Goal: Task Accomplishment & Management: Manage account settings

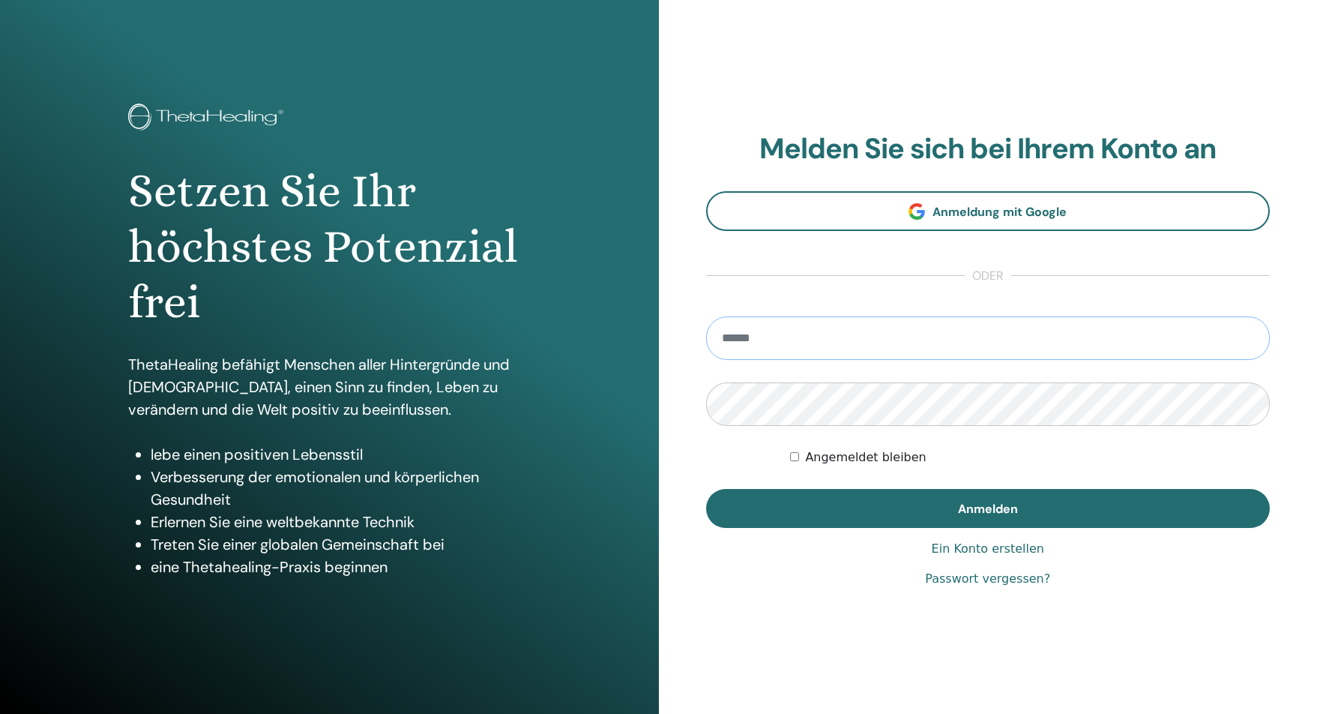
type input "**********"
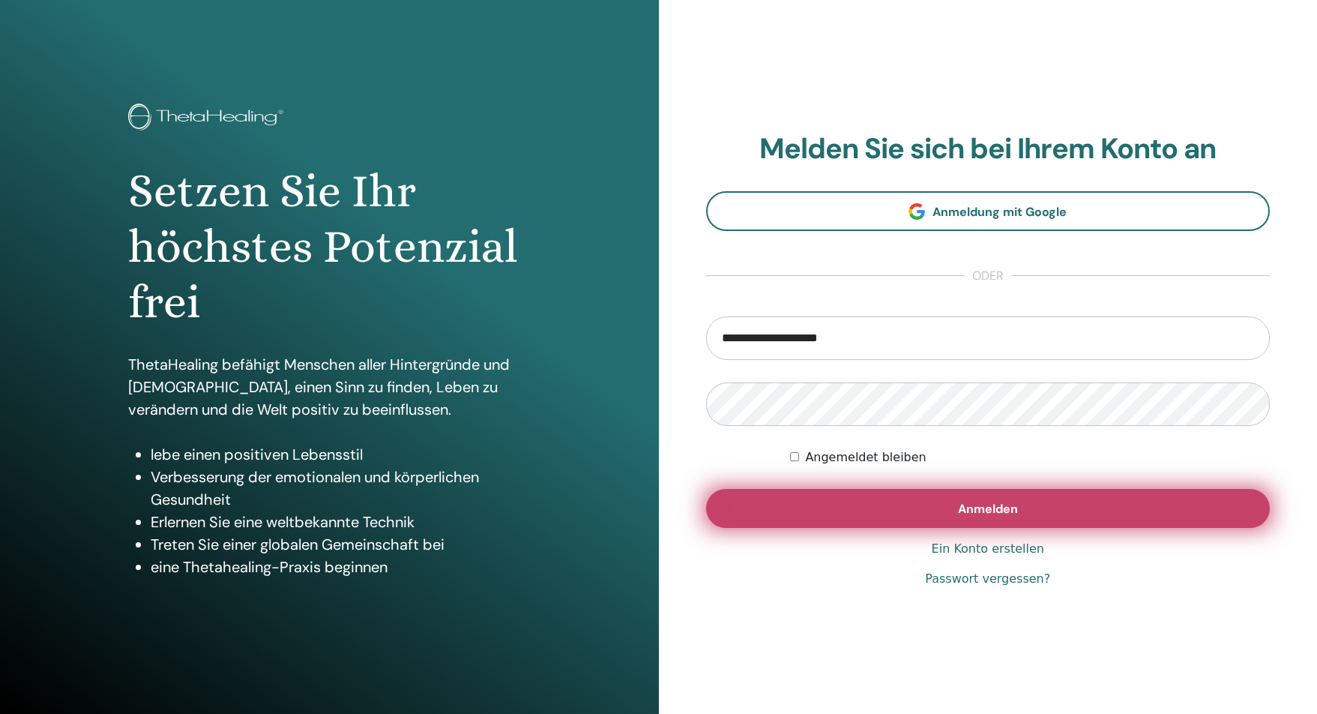
click at [917, 497] on button "Anmelden" at bounding box center [988, 508] width 564 height 39
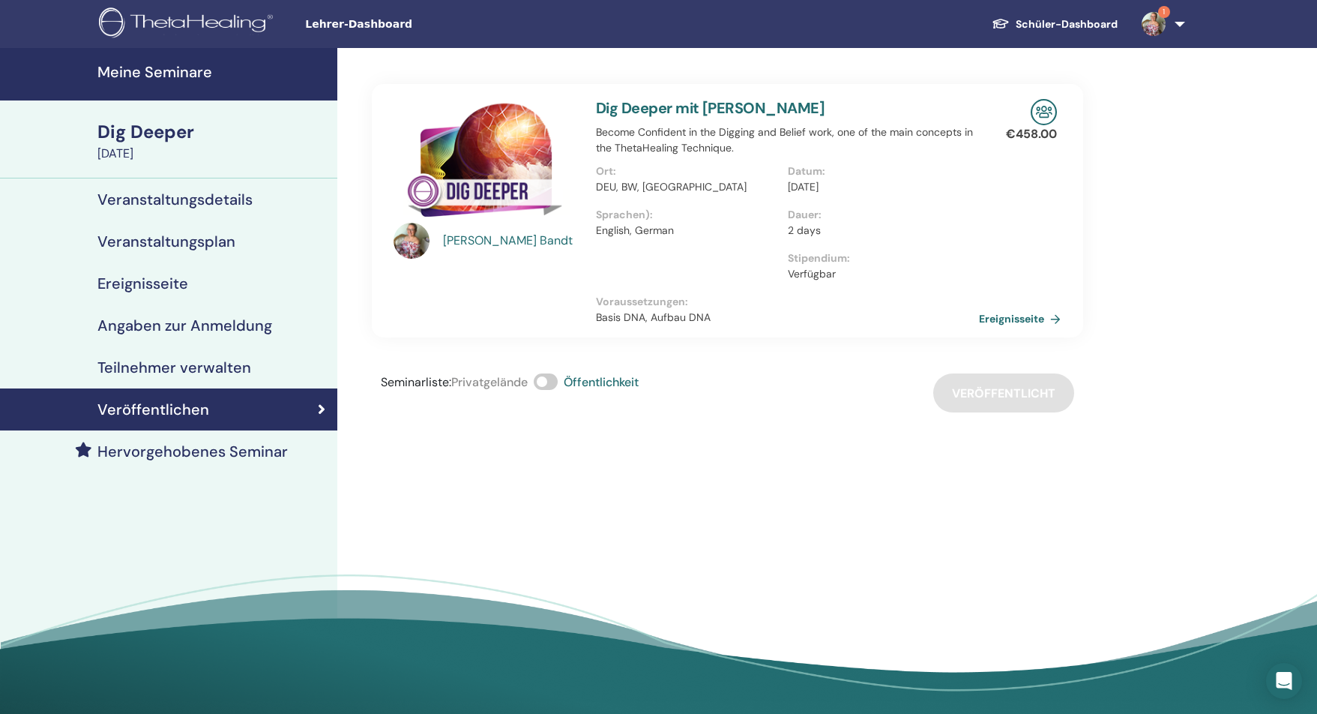
click at [178, 202] on h4 "Veranstaltungsdetails" at bounding box center [174, 199] width 155 height 18
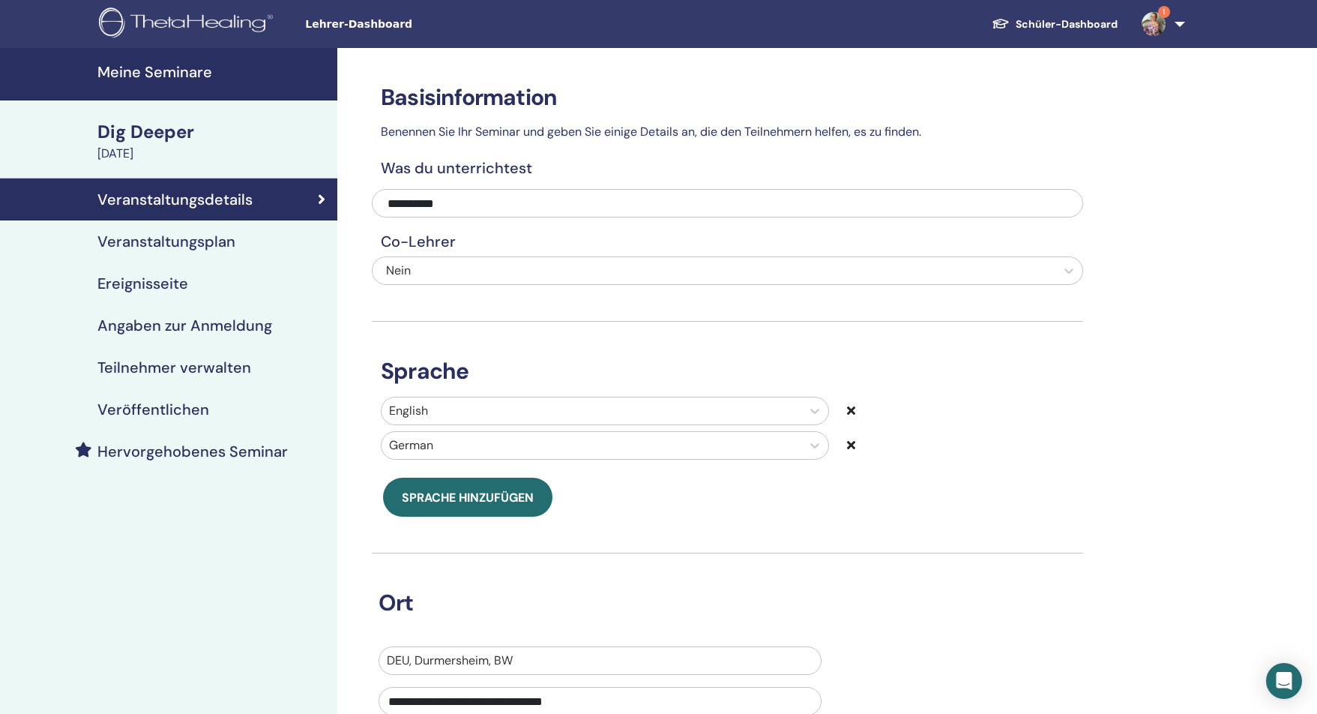
click at [138, 72] on h4 "Meine Seminare" at bounding box center [212, 72] width 231 height 18
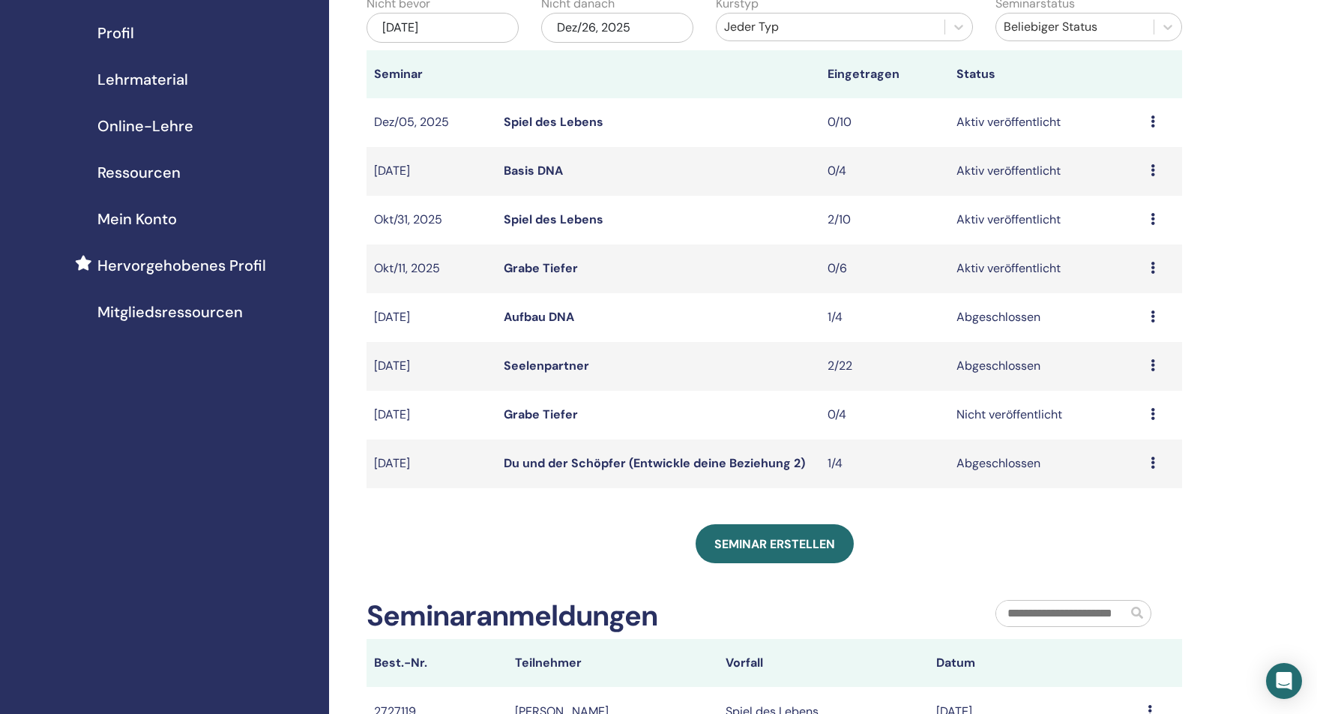
scroll to position [166, 0]
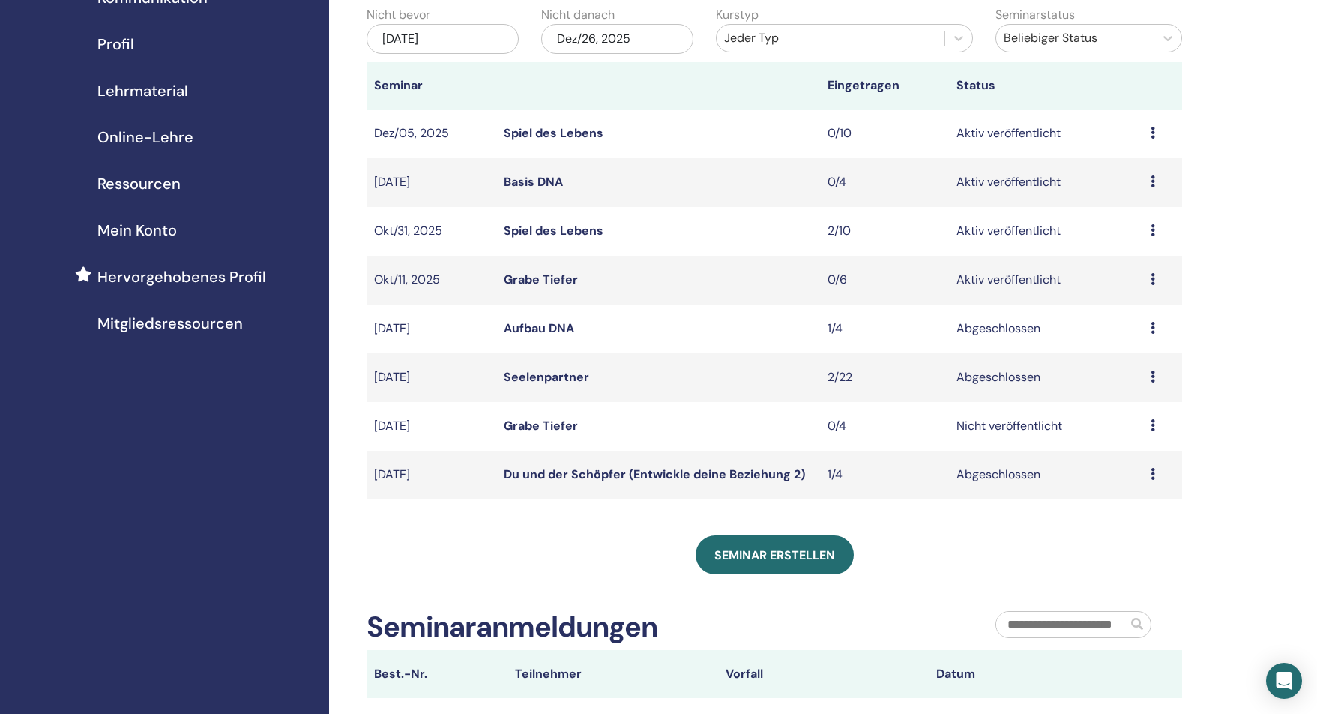
click at [767, 574] on div "Meine Seminare Sie können den Filter anpassen, um bevorstehende Seminare über d…" at bounding box center [775, 357] width 816 height 878
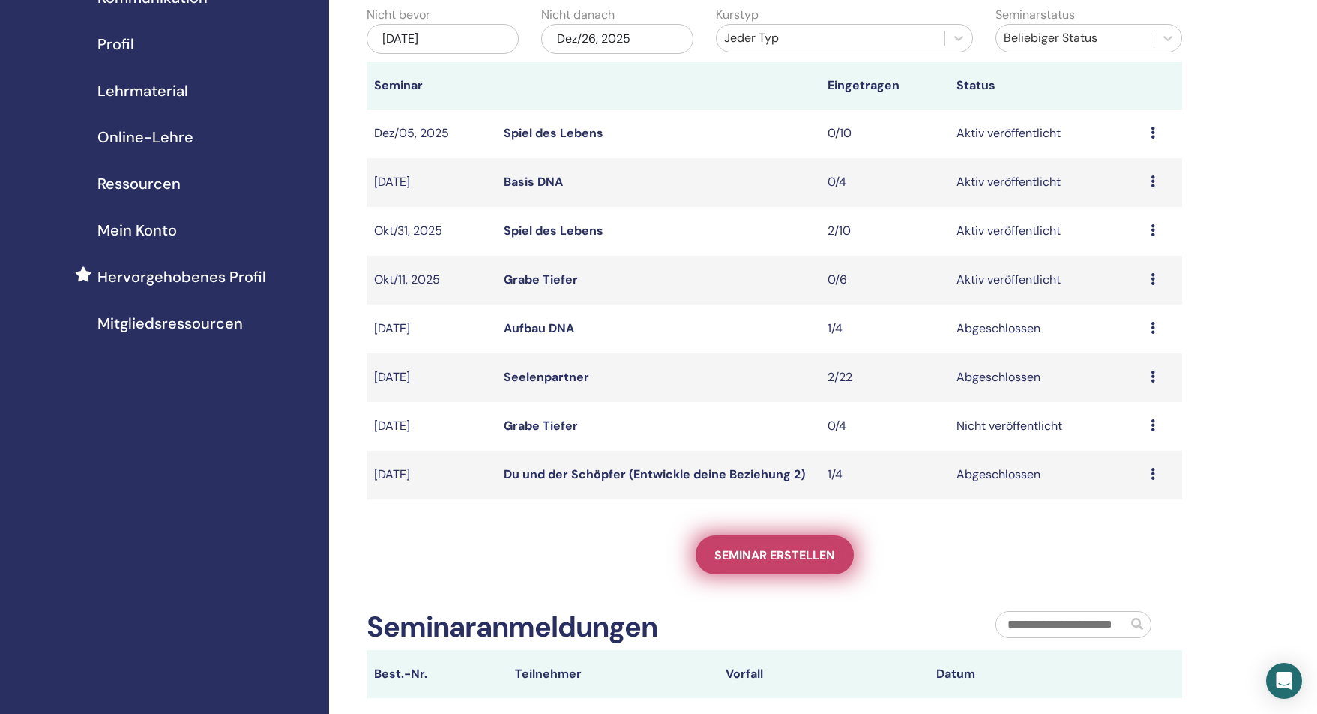
click at [765, 559] on span "Seminar erstellen" at bounding box center [774, 555] width 121 height 16
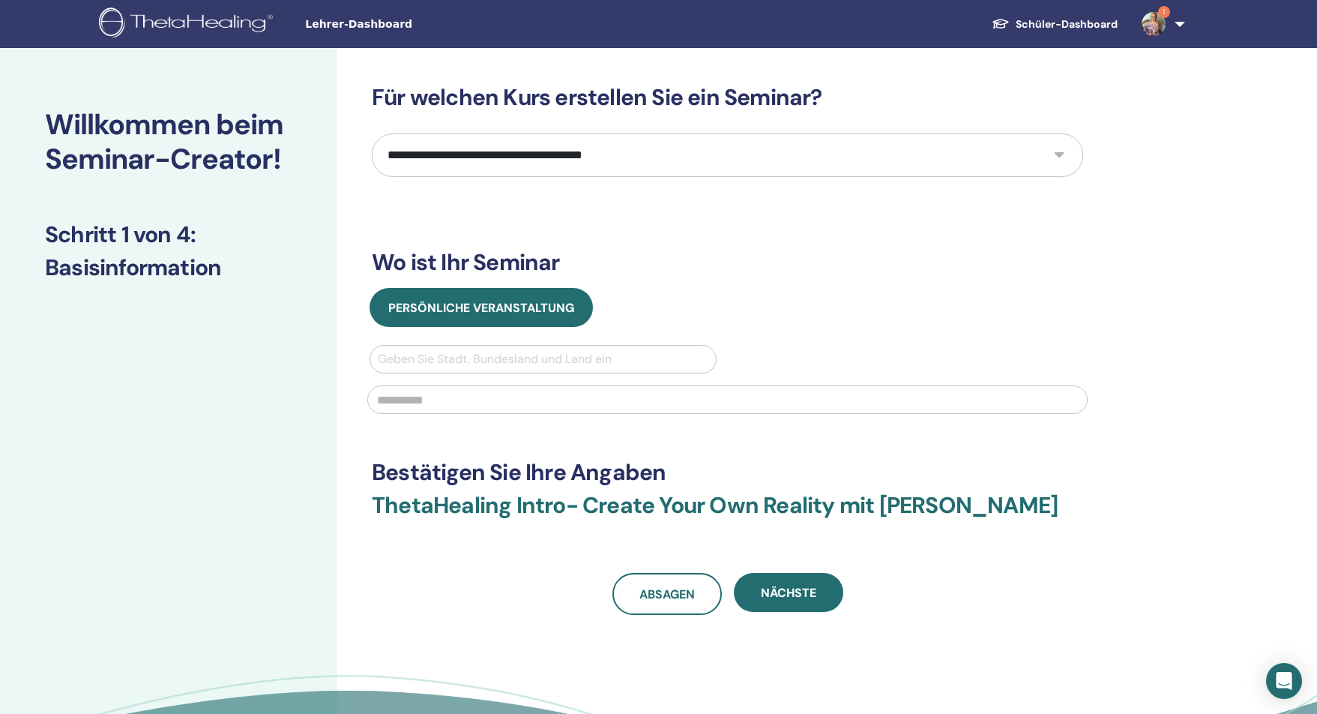
select select "*"
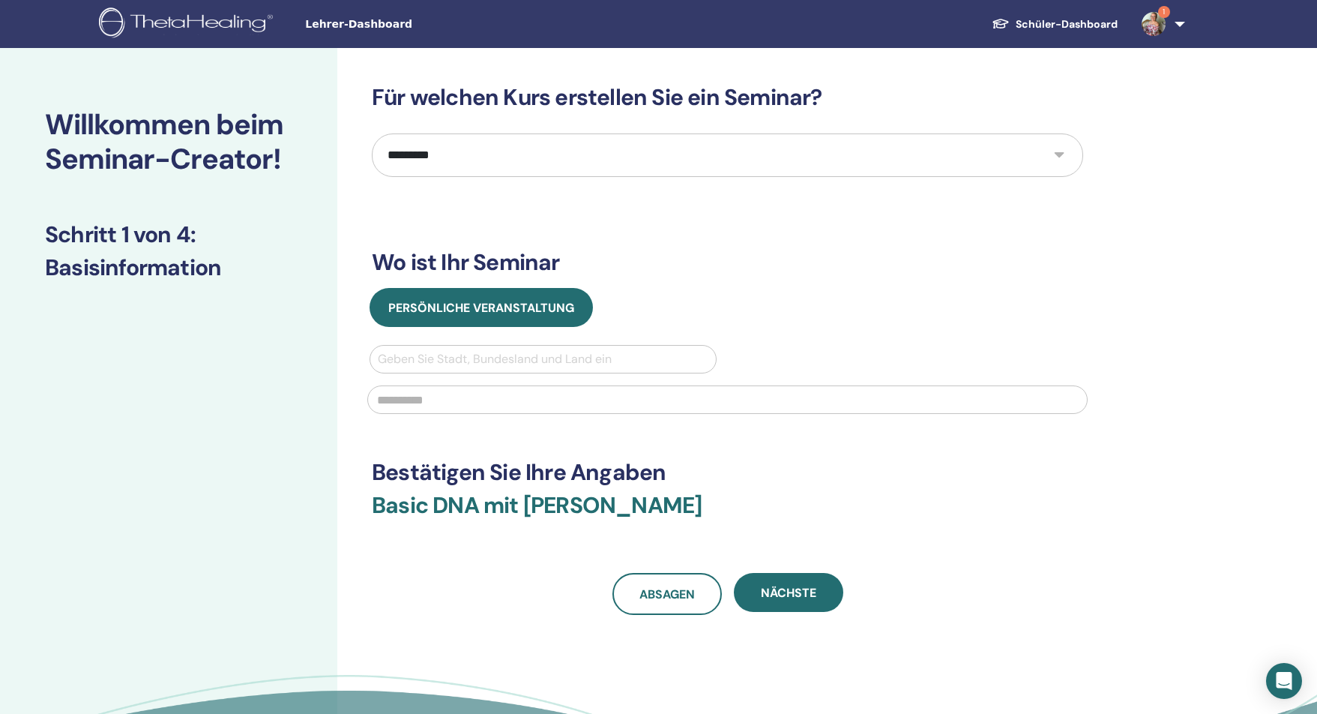
click at [419, 356] on div "Geben Sie Stadt, Bundesland und Land ein" at bounding box center [543, 359] width 331 height 18
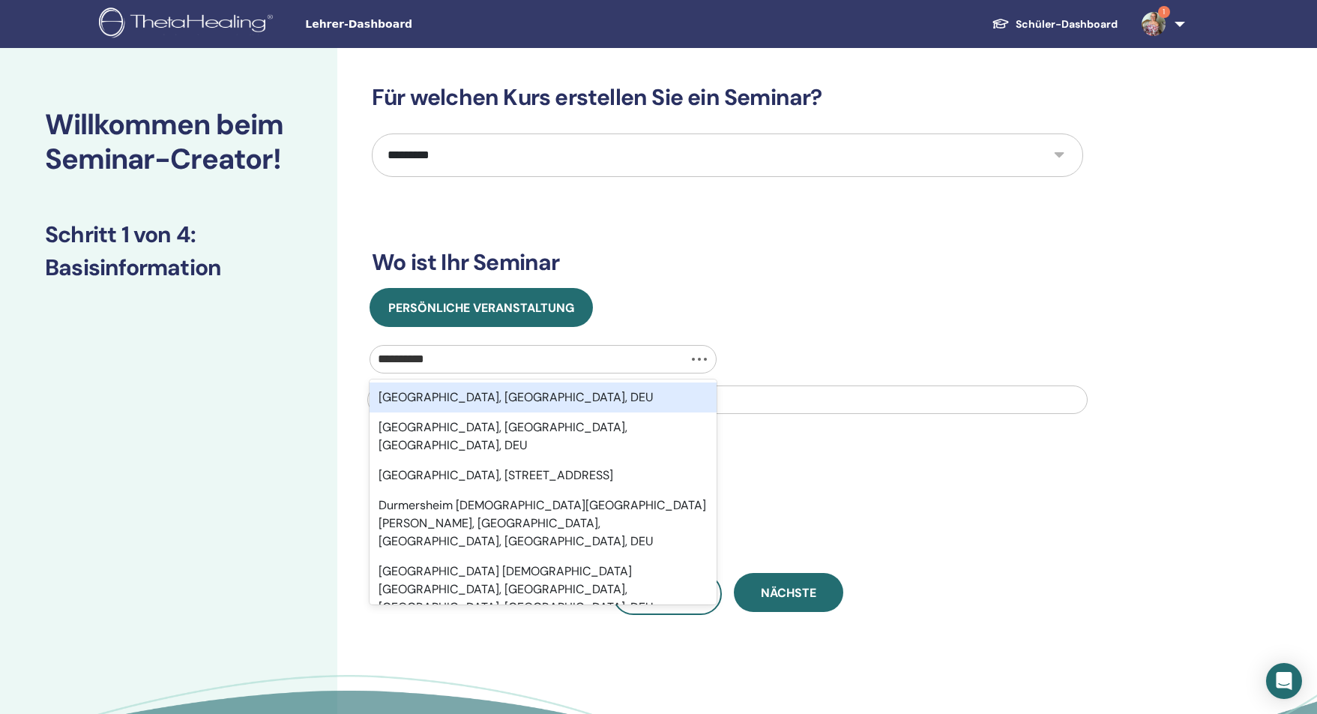
type input "**********"
click at [474, 395] on div "Durmersheim, Baden-Württemberg, DEU" at bounding box center [543, 397] width 347 height 30
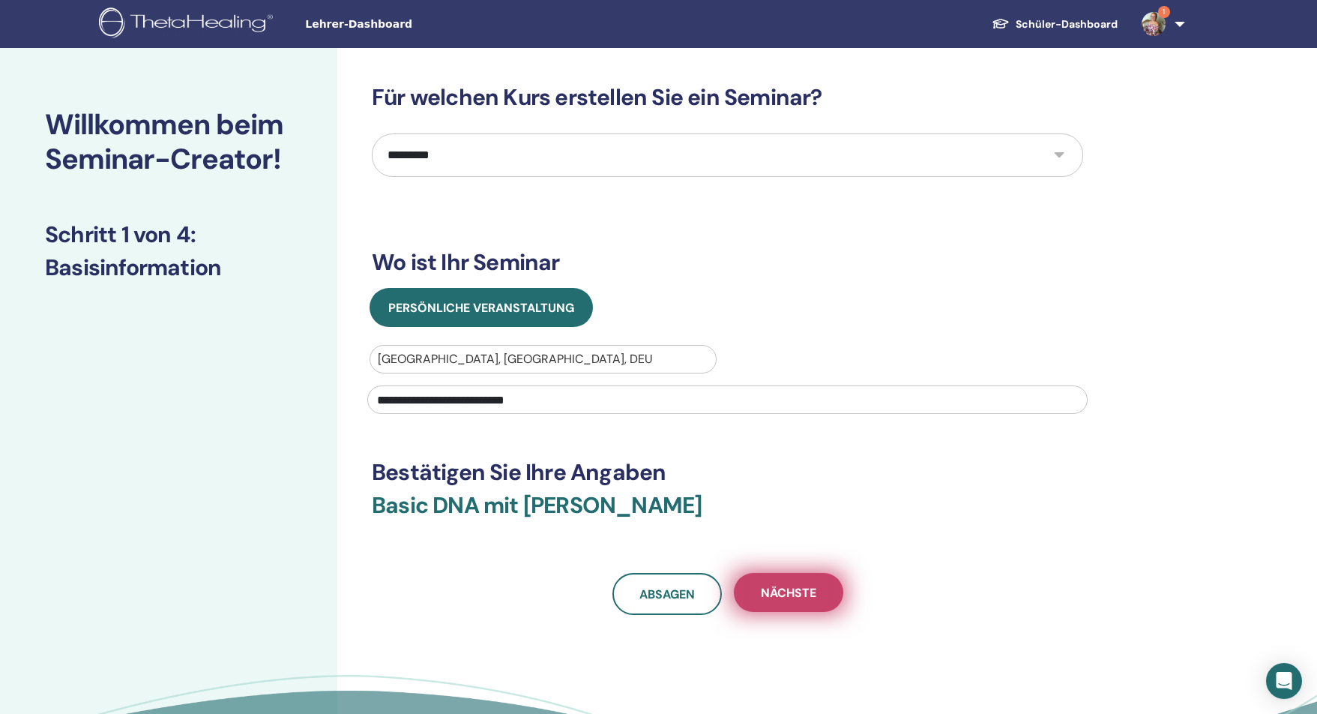
type input "**********"
click at [788, 588] on span "Nächste" at bounding box center [788, 593] width 55 height 16
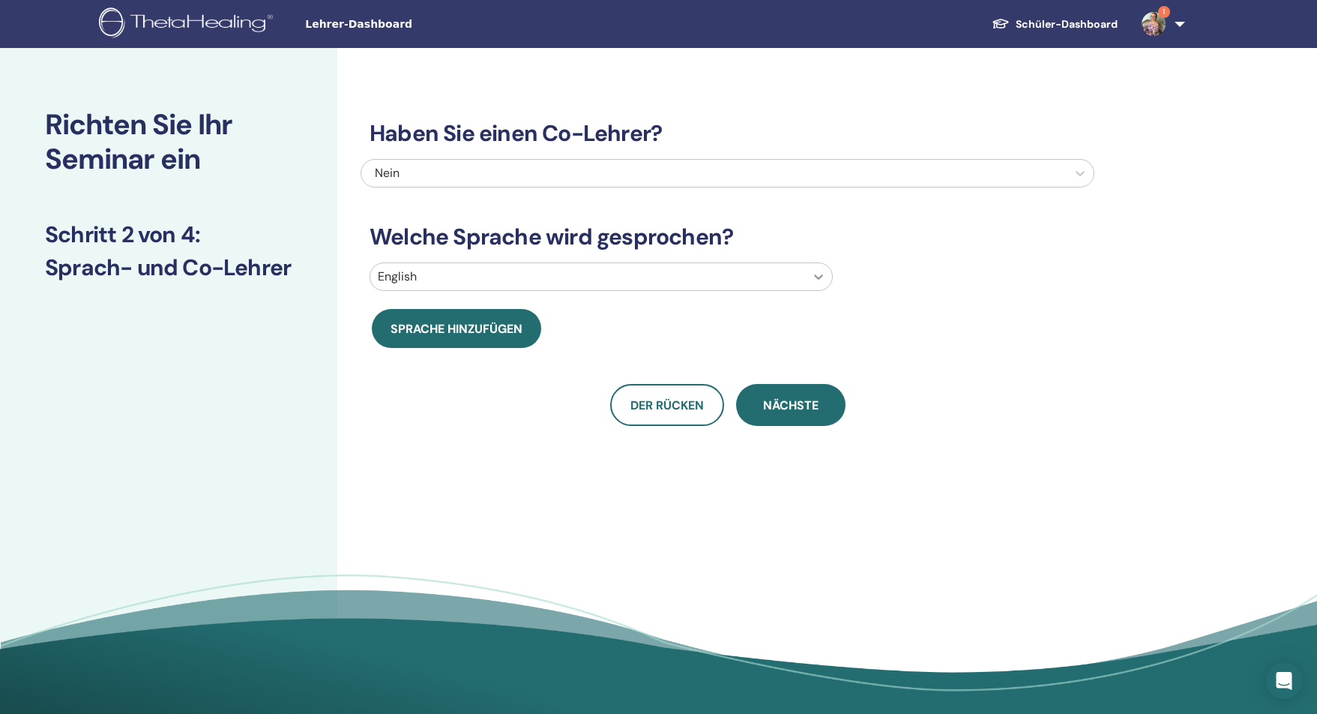
click at [813, 274] on icon at bounding box center [818, 276] width 15 height 15
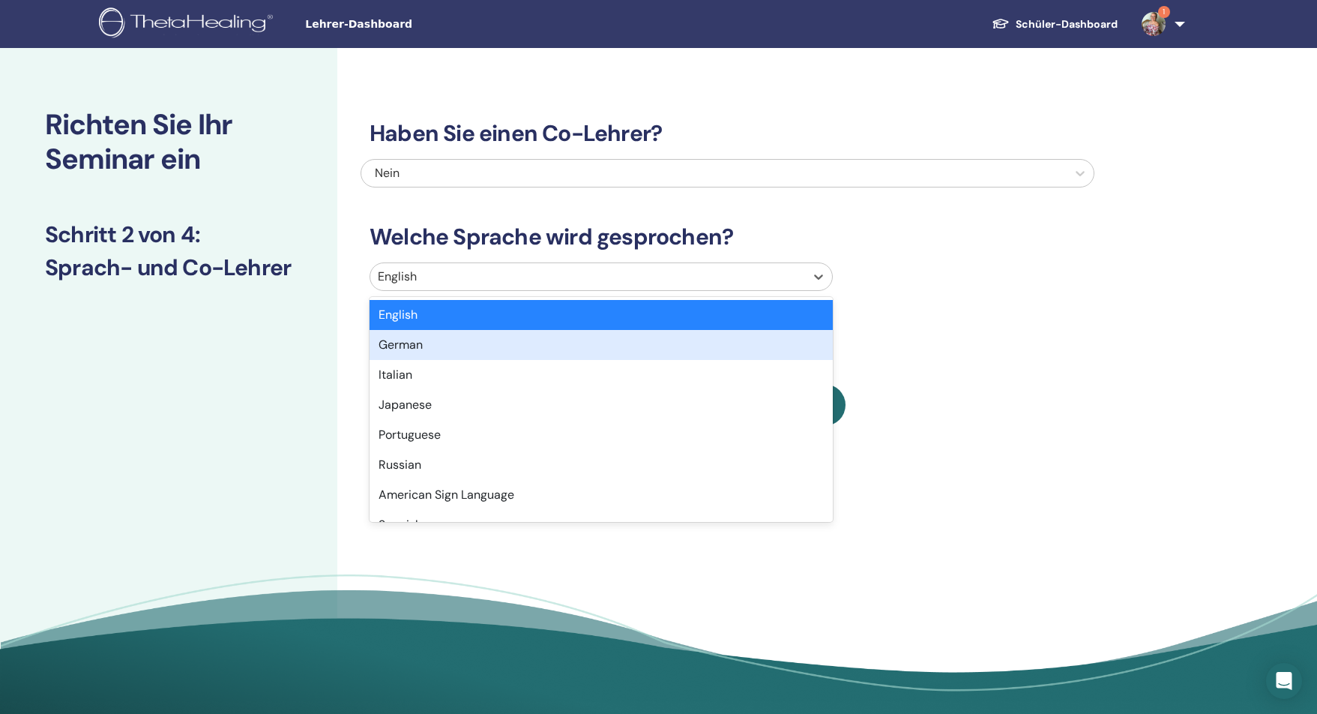
click at [460, 349] on div "German" at bounding box center [601, 345] width 463 height 30
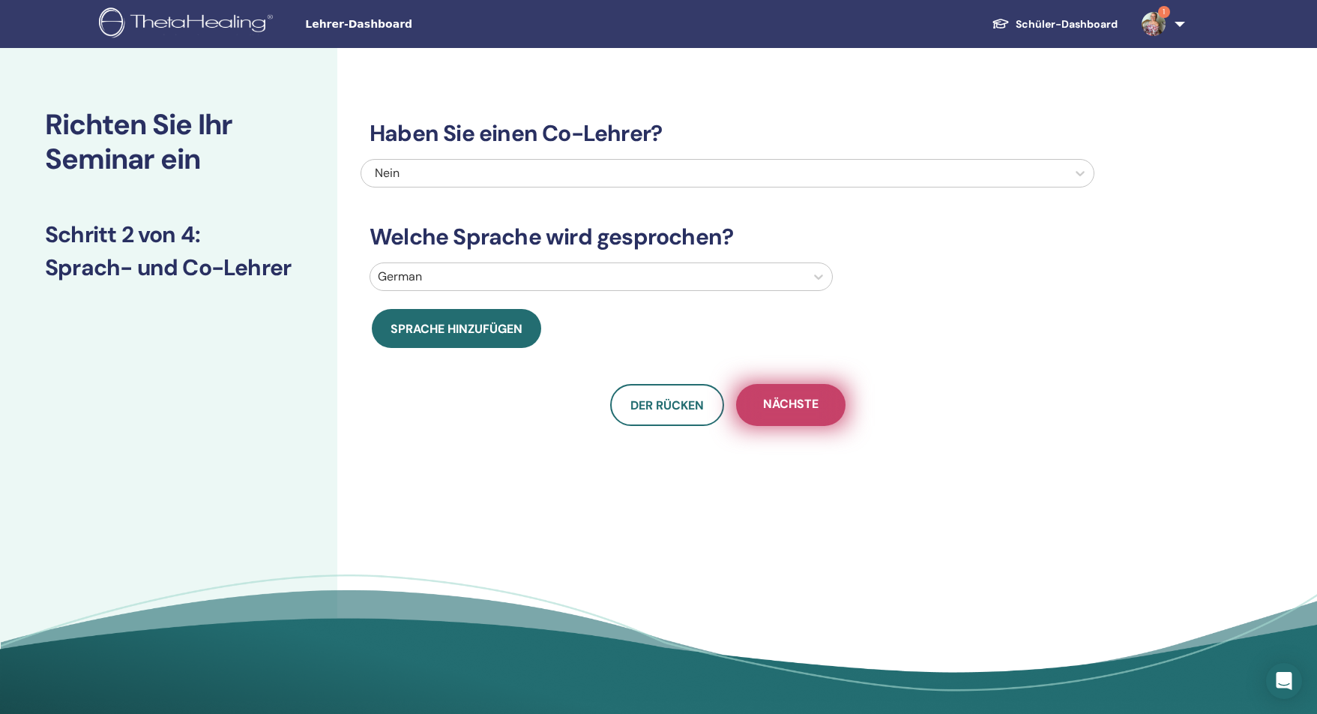
click at [792, 408] on span "Nächste" at bounding box center [790, 405] width 55 height 19
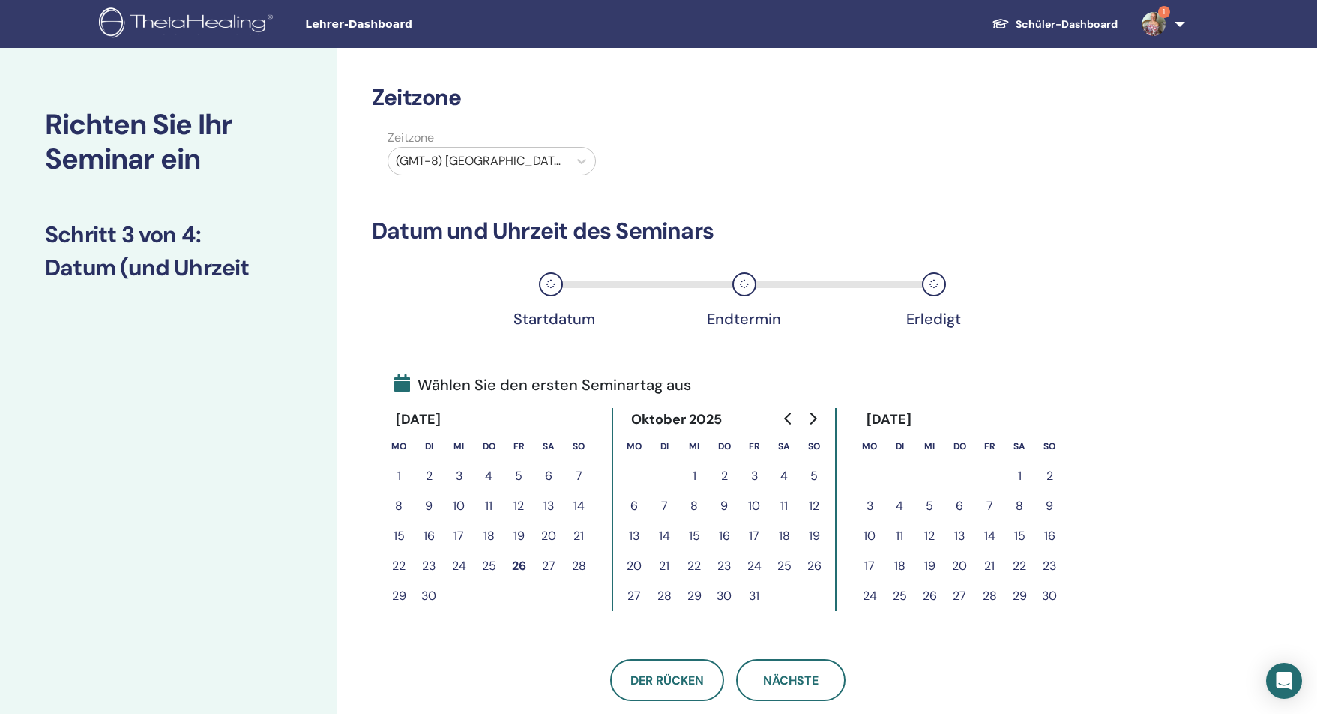
click at [991, 561] on button "21" at bounding box center [990, 566] width 30 height 30
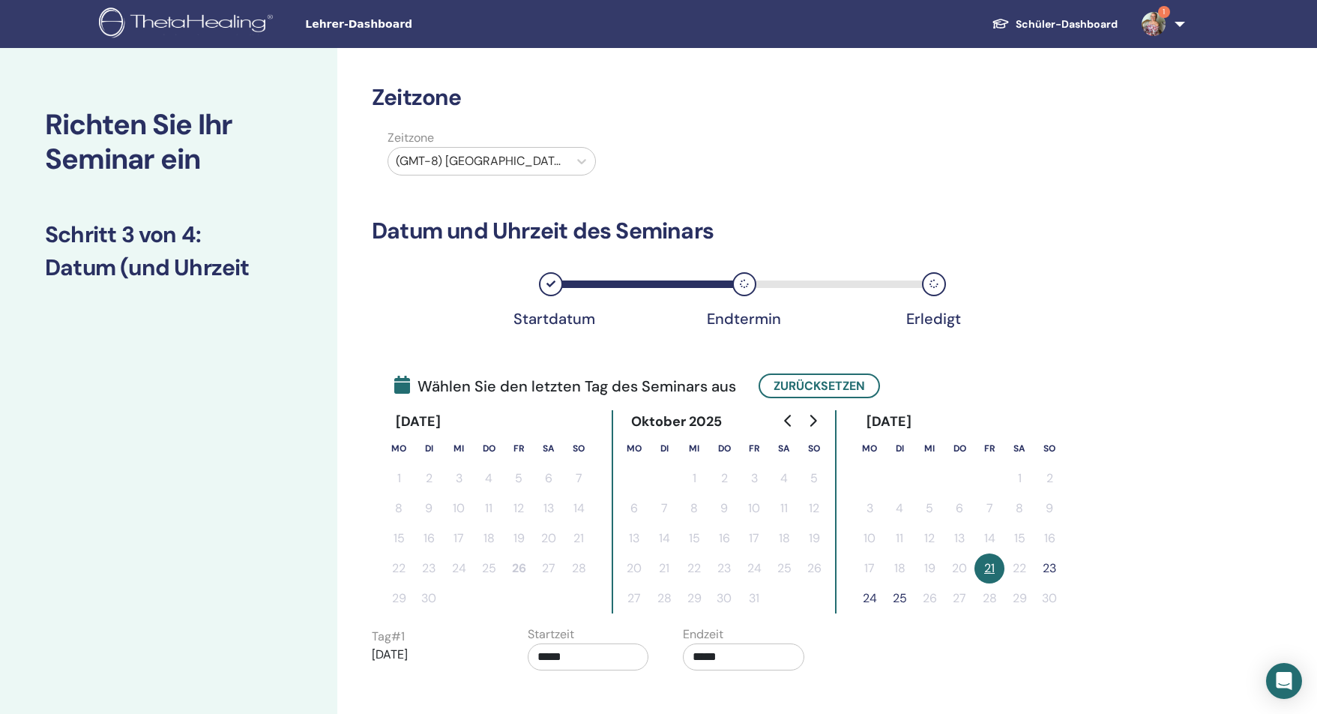
click at [1060, 564] on button "23" at bounding box center [1050, 568] width 30 height 30
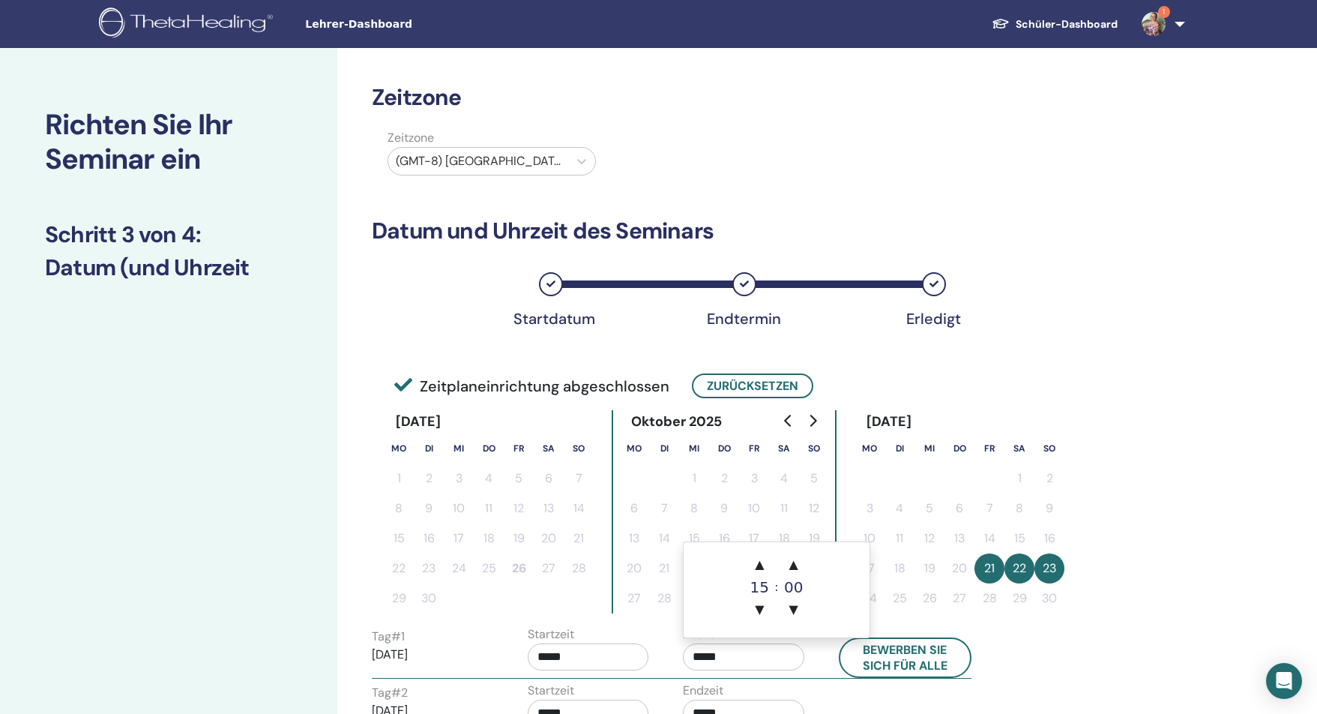
click at [700, 658] on input "*****" at bounding box center [743, 656] width 121 height 27
click at [765, 561] on span "▲" at bounding box center [759, 564] width 30 height 30
click at [762, 560] on span "▲" at bounding box center [759, 564] width 30 height 30
type input "*****"
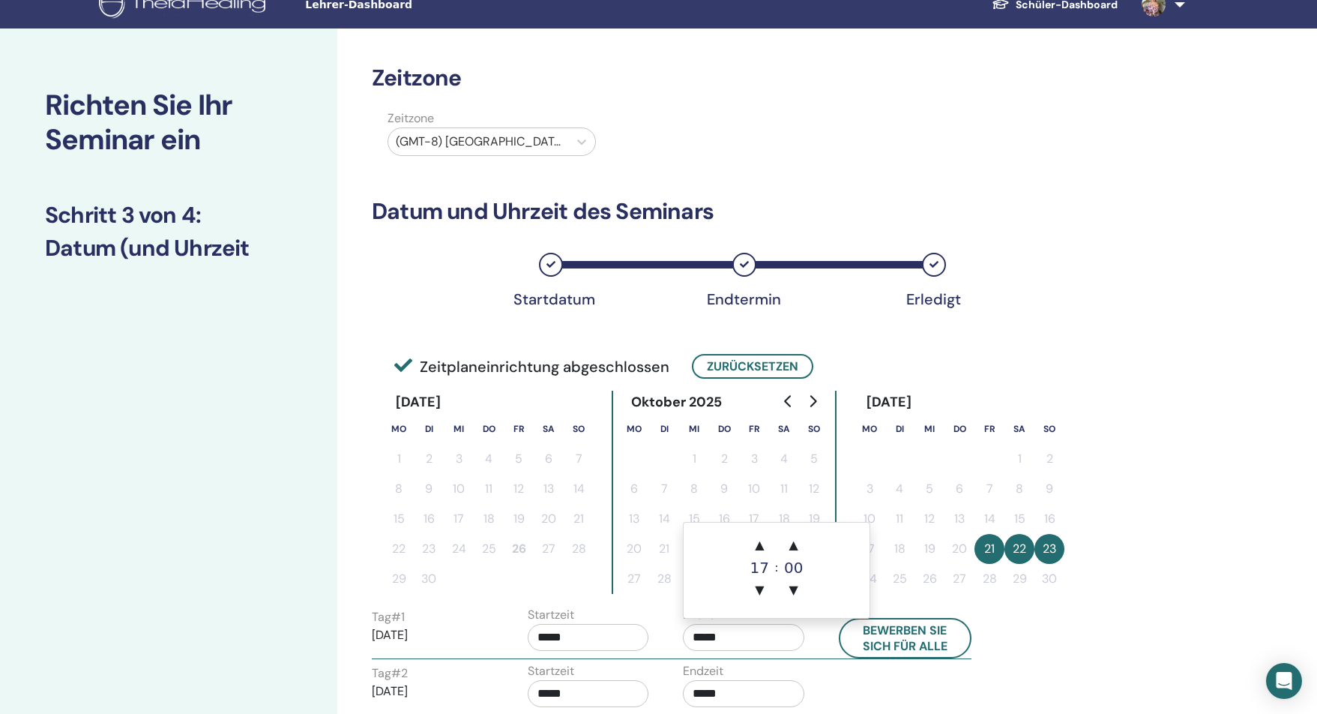
scroll to position [49, 0]
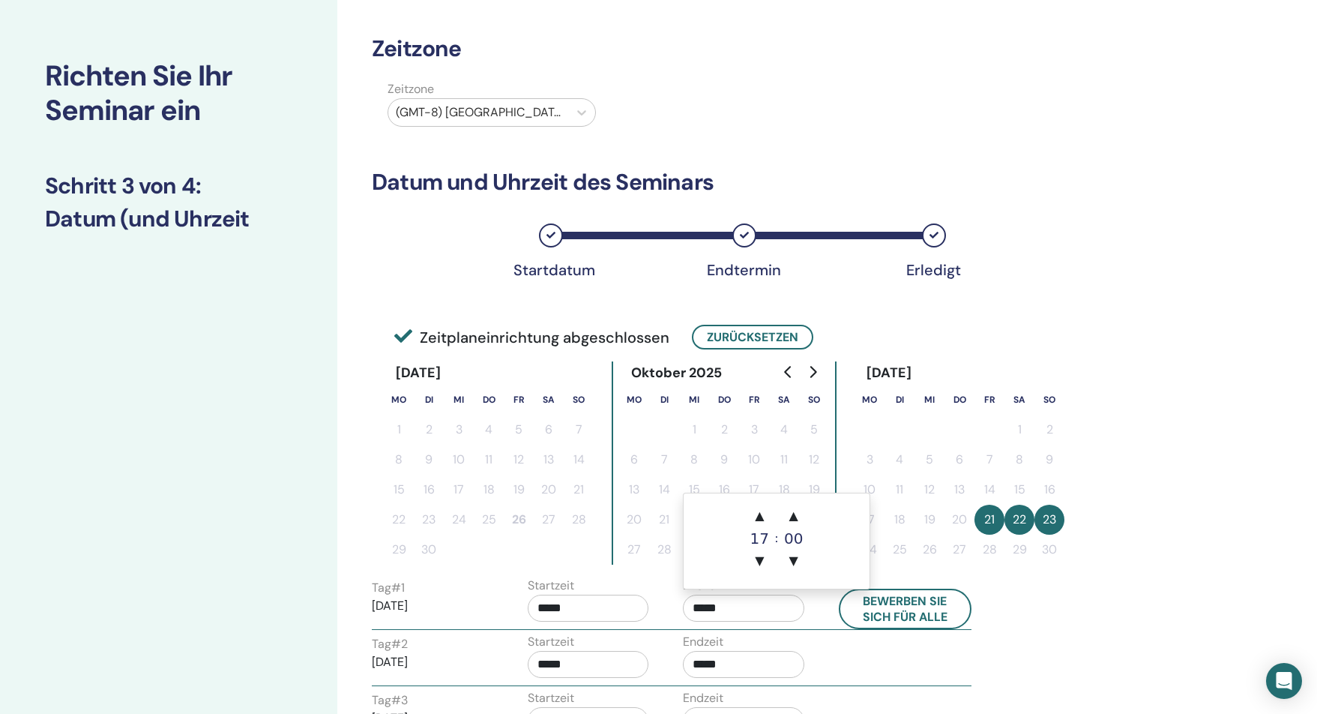
click at [700, 664] on input "*****" at bounding box center [743, 664] width 121 height 27
click at [761, 578] on span "▲" at bounding box center [759, 572] width 30 height 30
type input "*****"
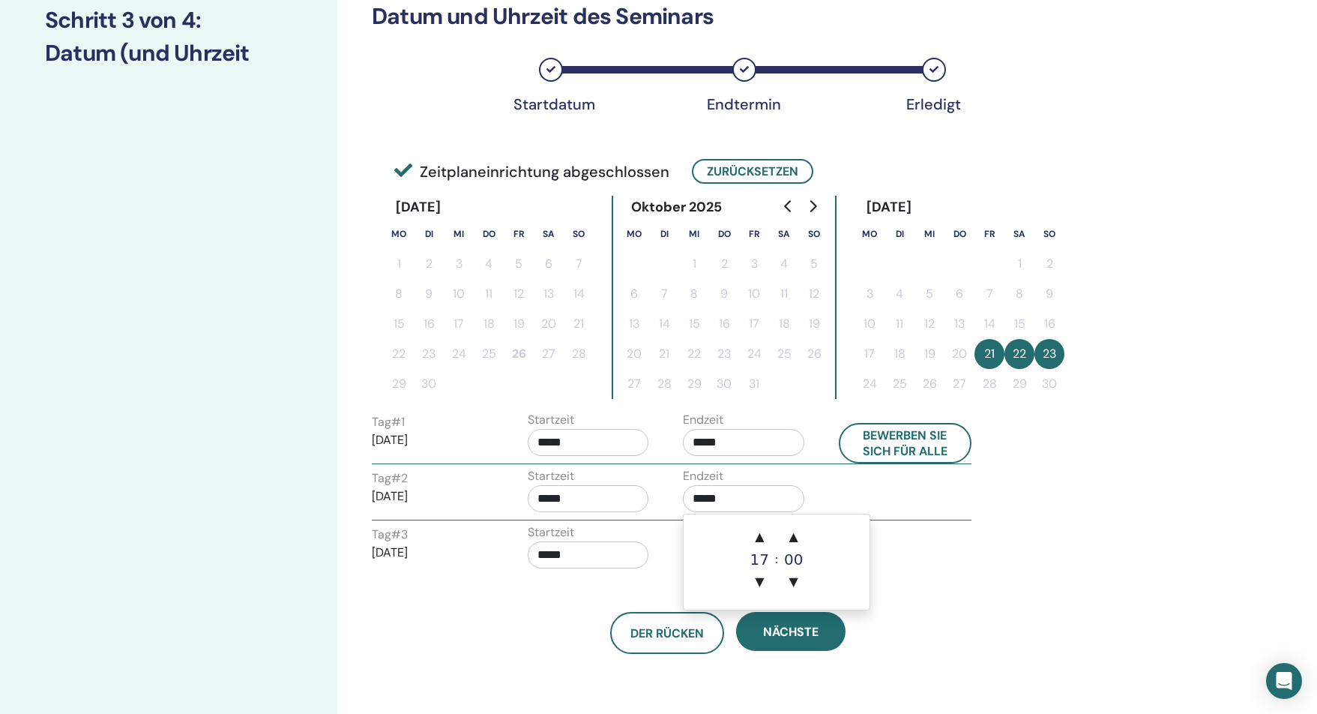
scroll to position [326, 0]
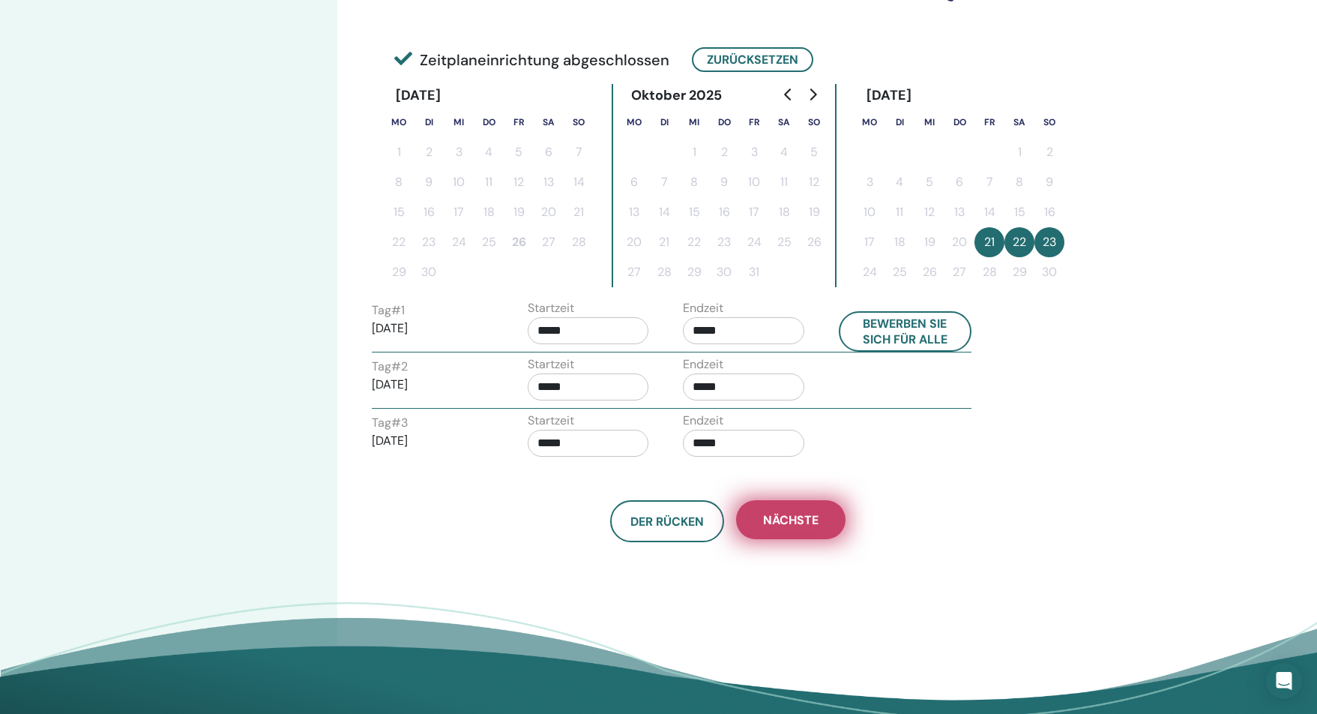
click at [778, 520] on span "Nächste" at bounding box center [790, 520] width 55 height 16
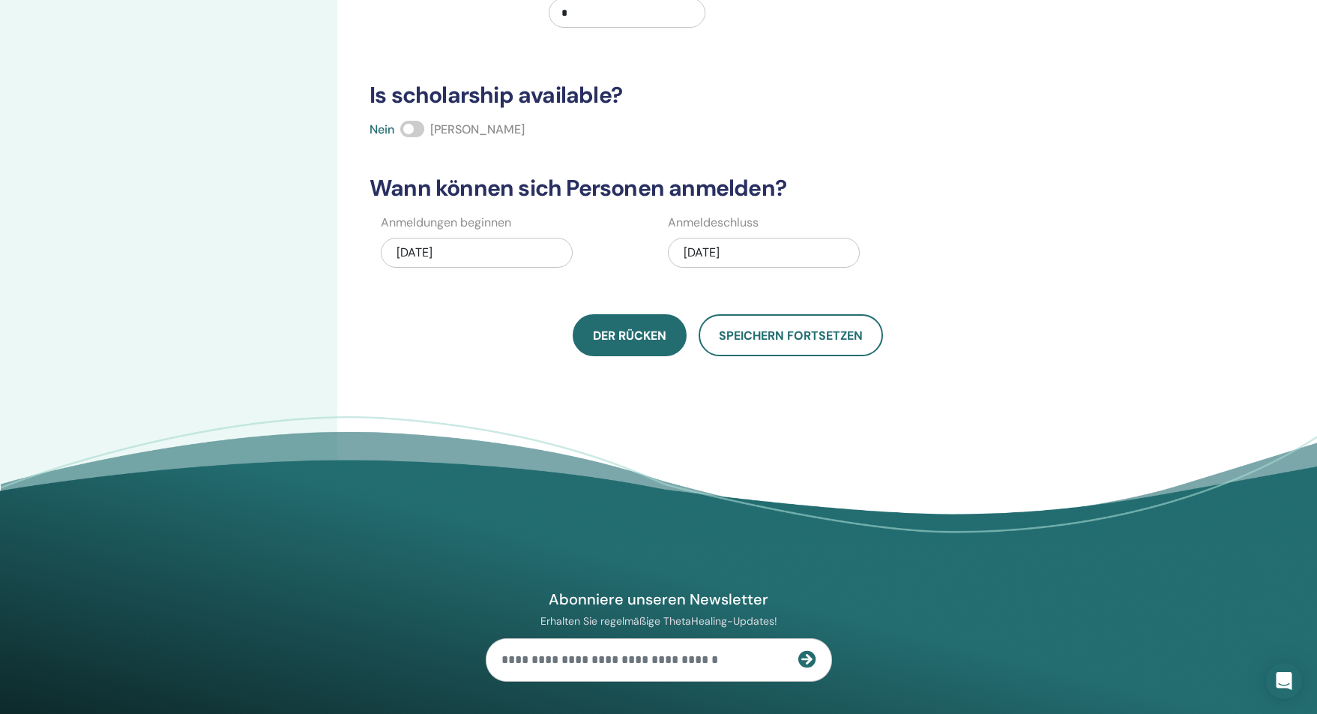
click at [619, 337] on span "Der Rücken" at bounding box center [629, 336] width 73 height 16
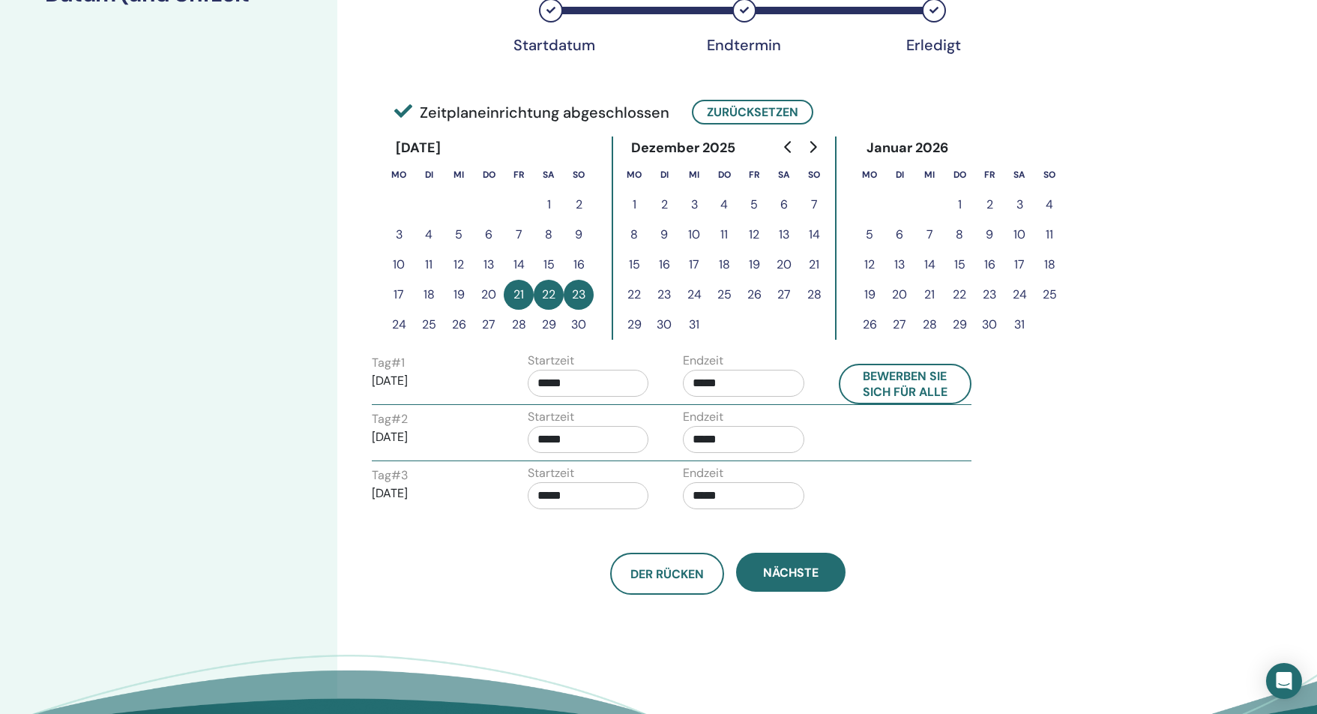
scroll to position [0, 0]
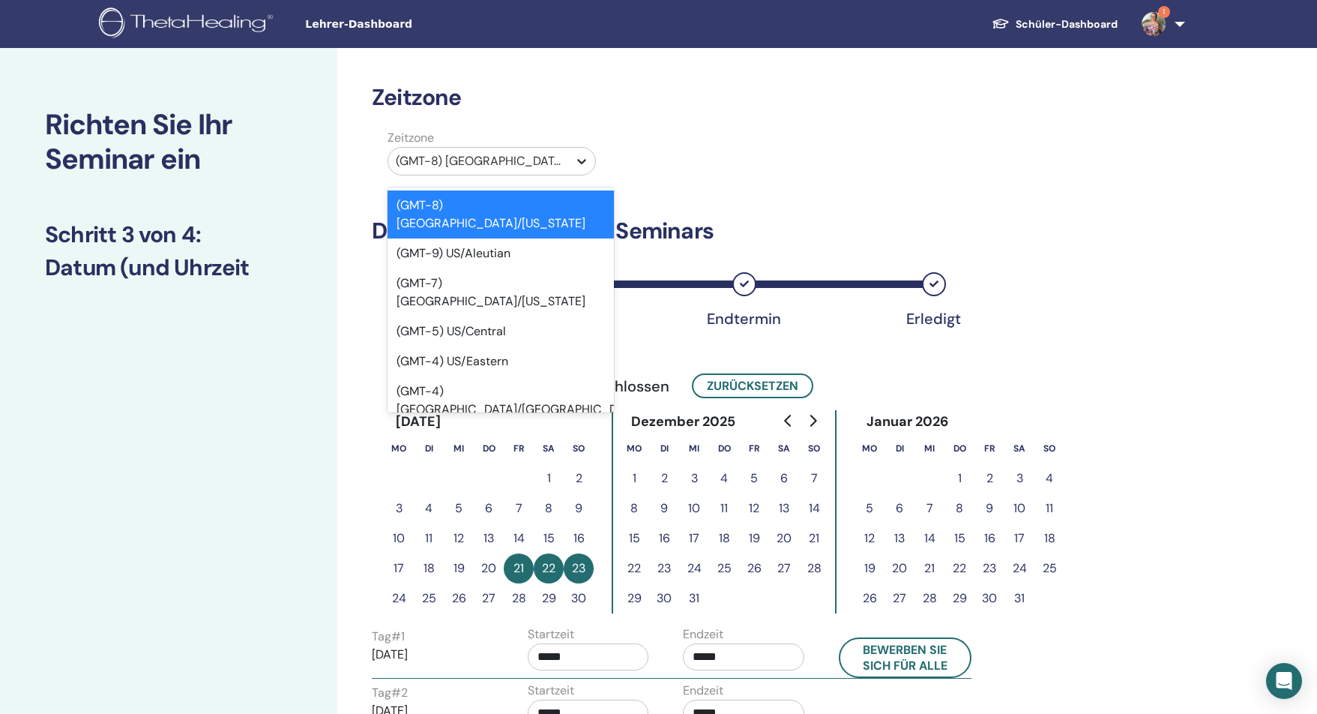
click at [585, 163] on icon at bounding box center [581, 161] width 15 height 15
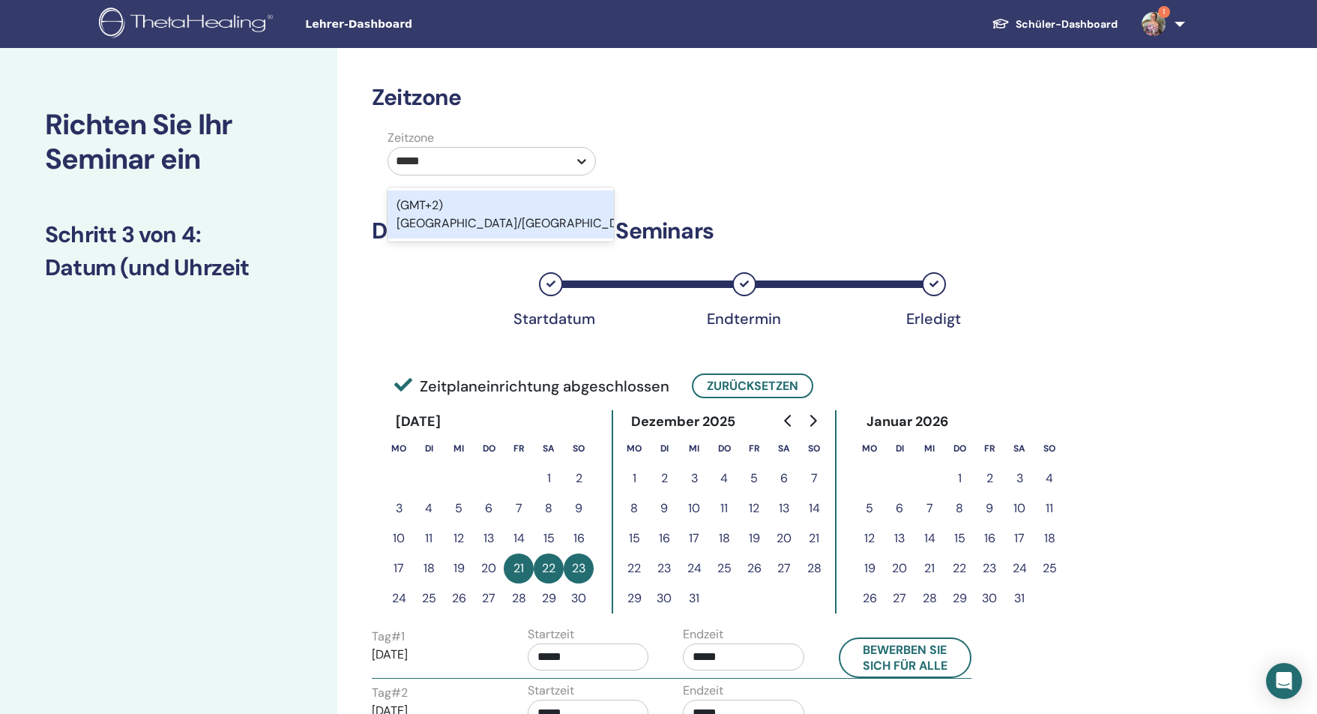
type input "******"
click at [509, 205] on div "(GMT+2) Europe/Berlin" at bounding box center [501, 214] width 226 height 48
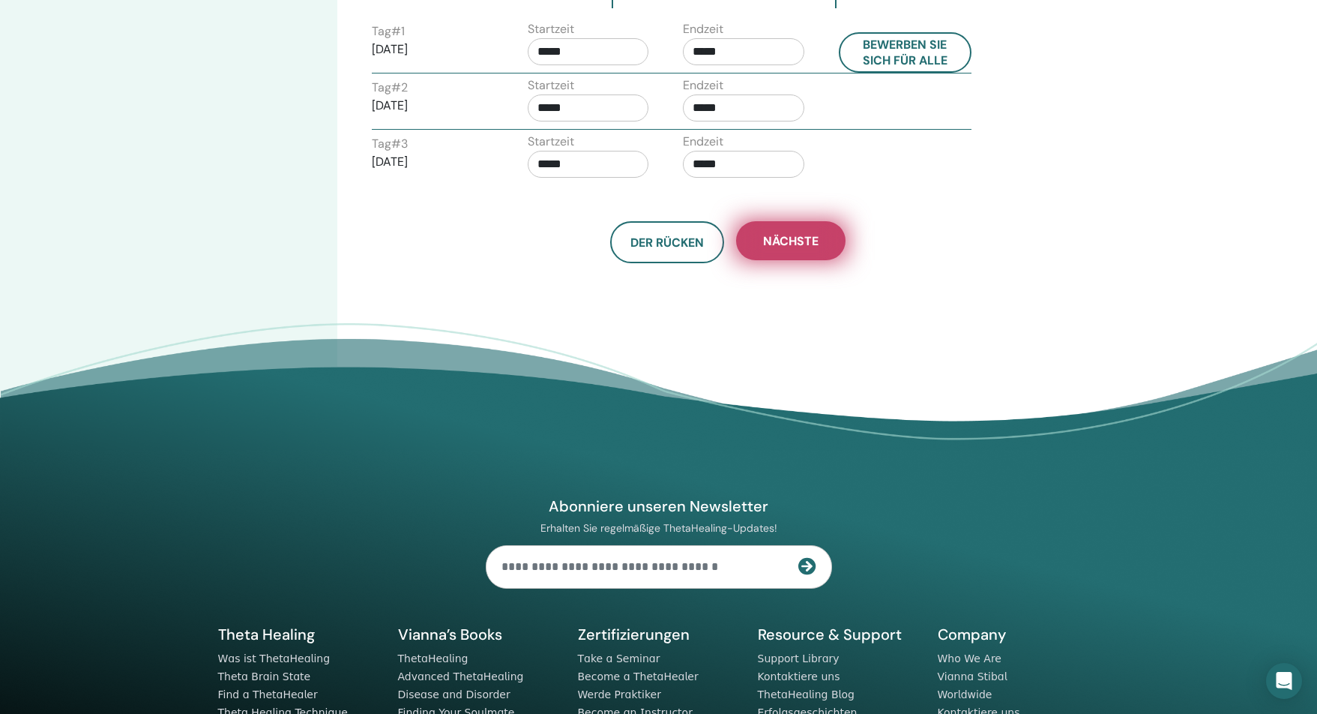
click at [774, 235] on span "Nächste" at bounding box center [790, 241] width 55 height 16
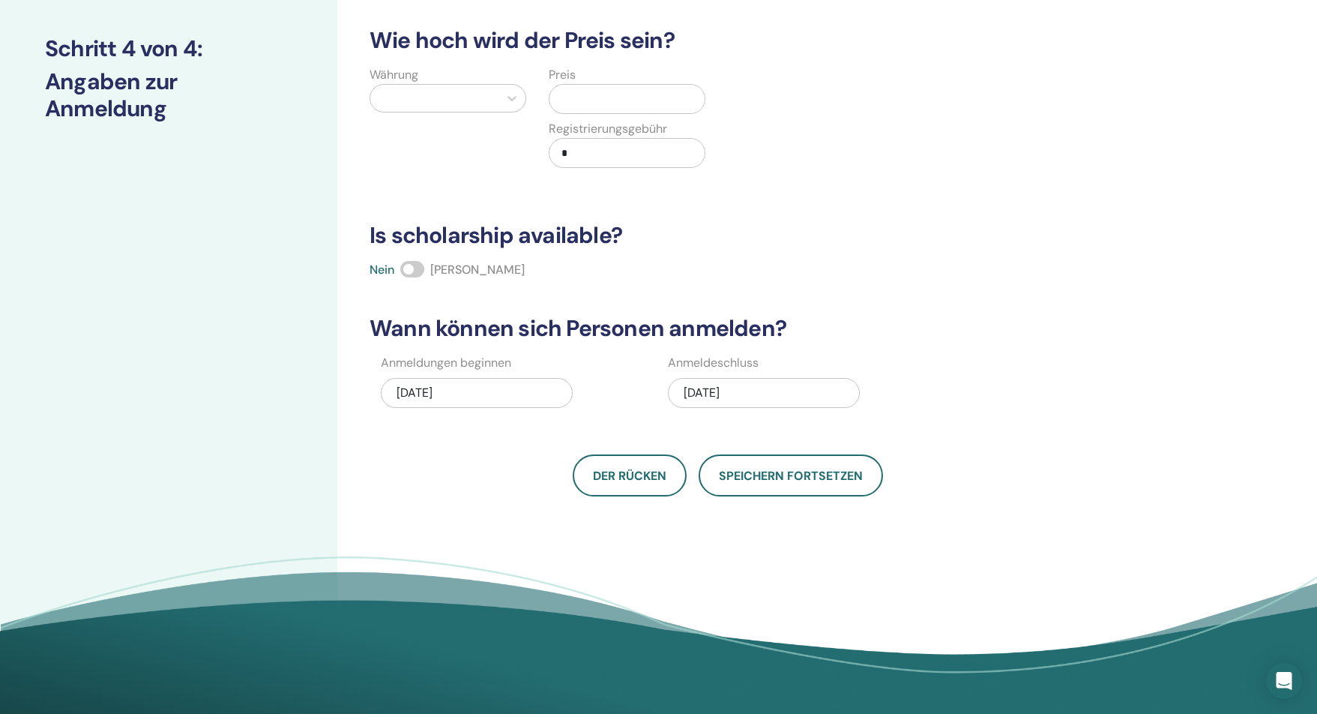
scroll to position [118, 0]
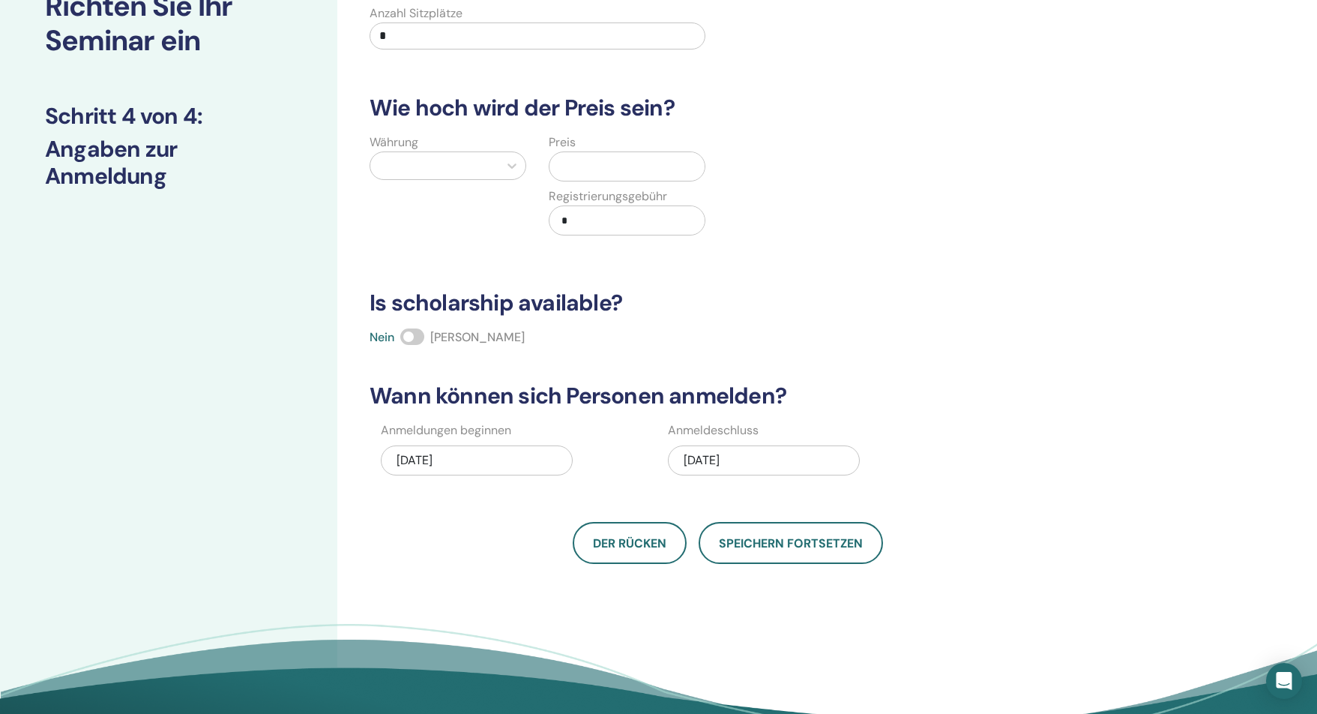
click at [411, 337] on span at bounding box center [412, 336] width 24 height 16
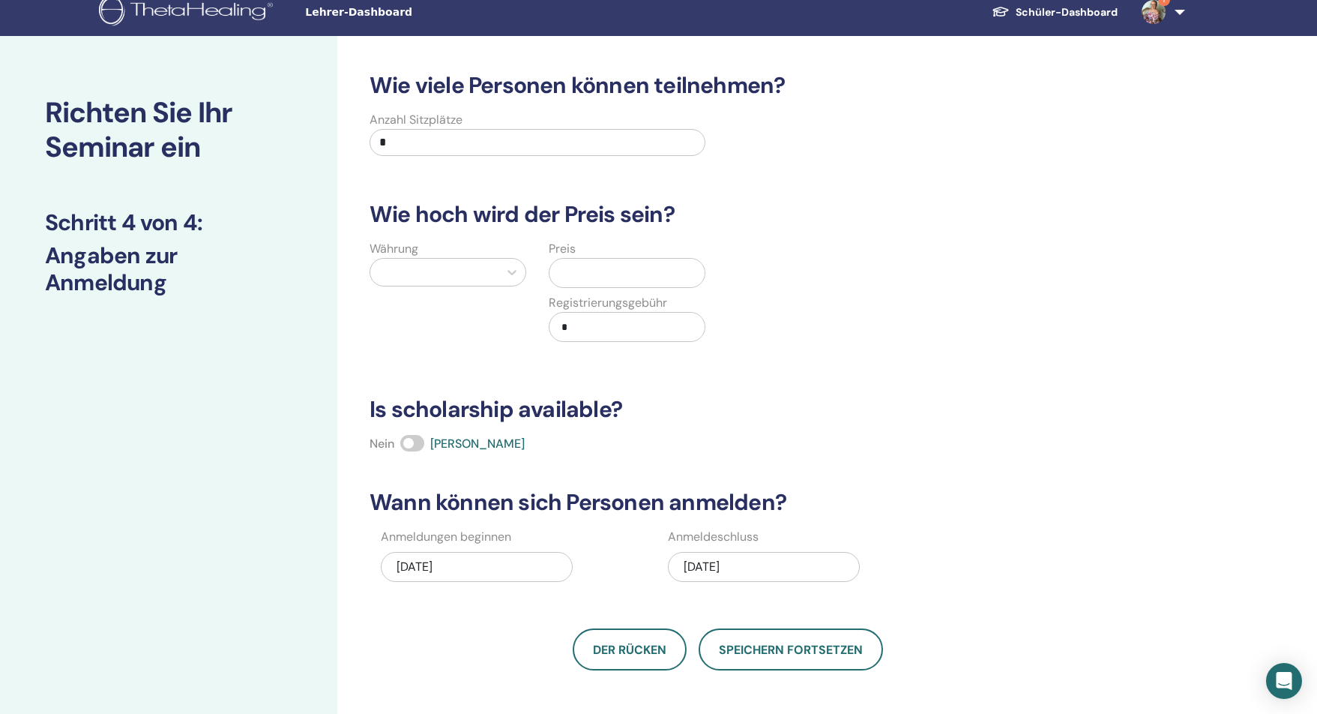
scroll to position [0, 0]
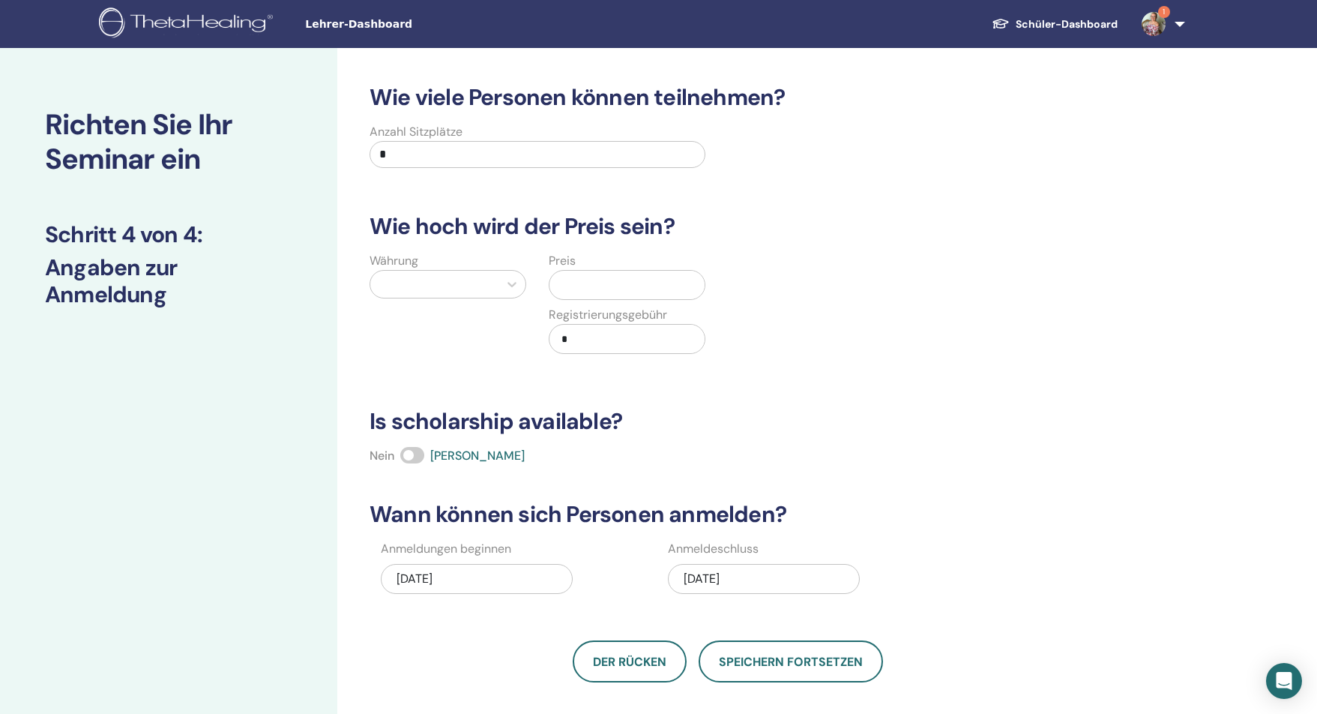
click at [406, 155] on input "*" at bounding box center [538, 154] width 336 height 27
type input "**"
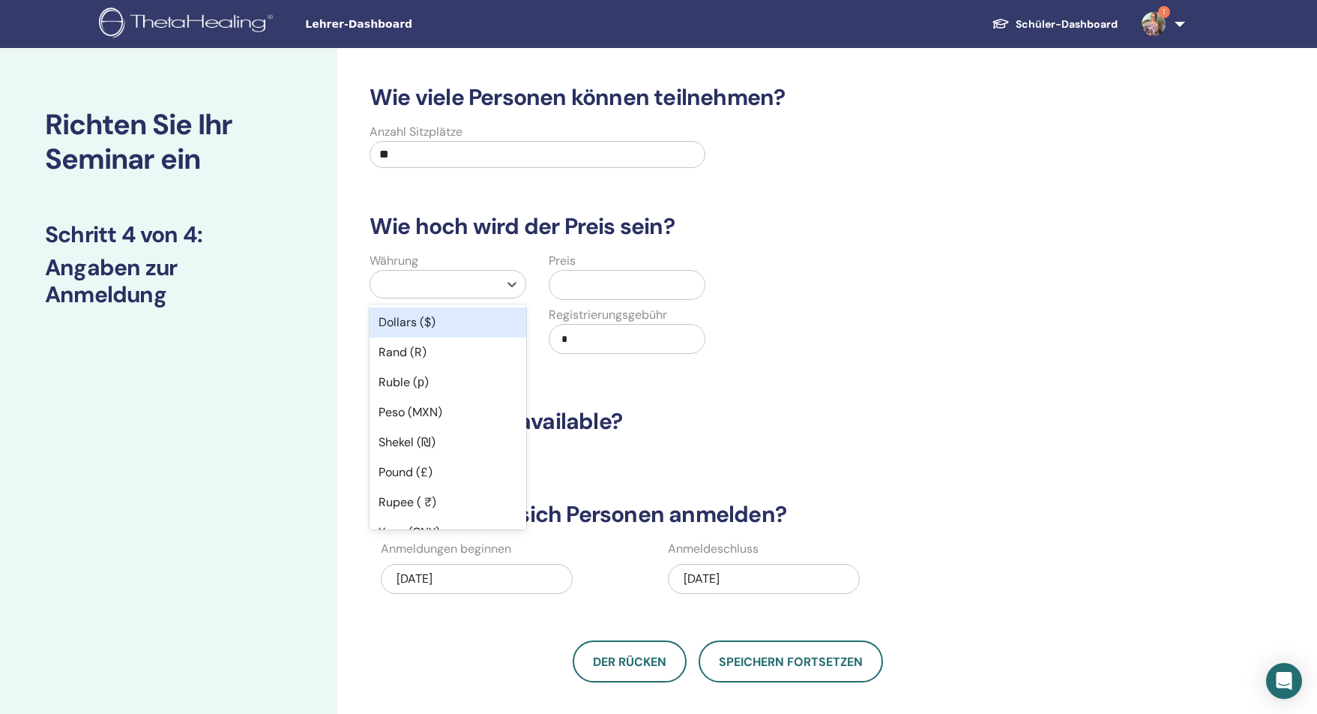
click at [456, 289] on div at bounding box center [434, 284] width 113 height 21
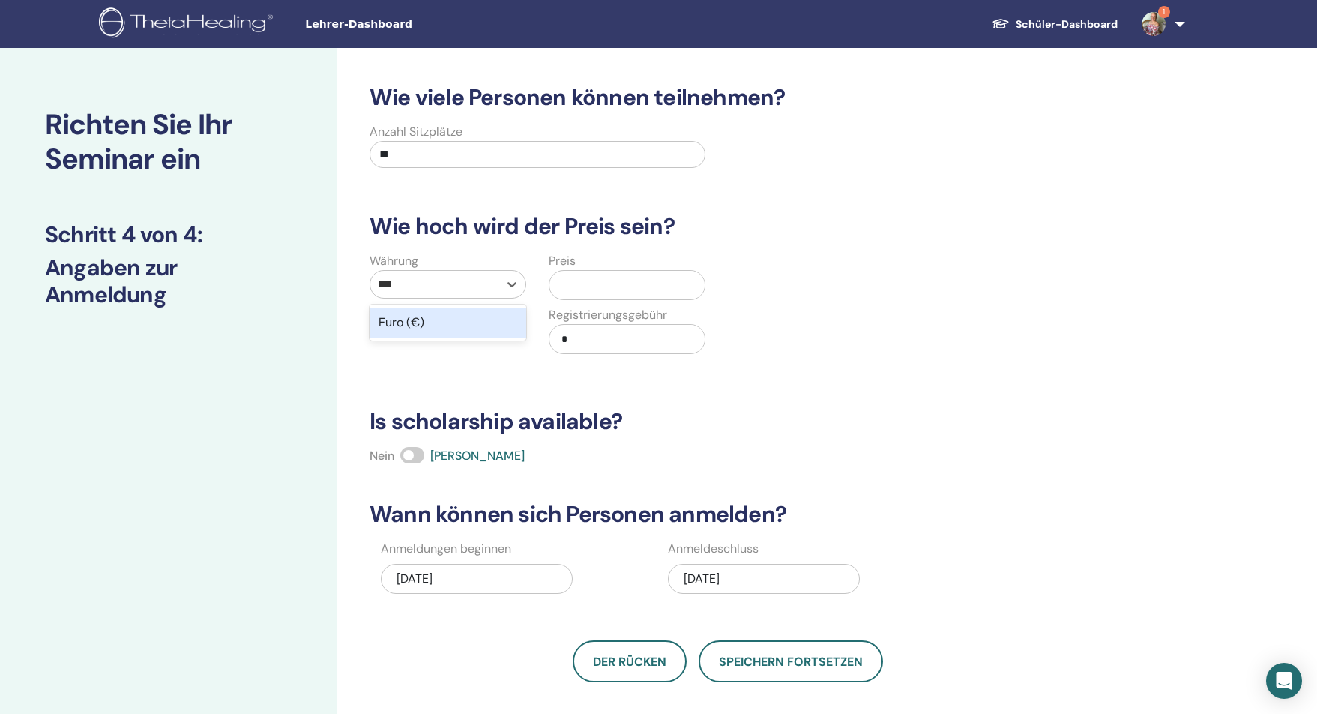
type input "****"
click at [460, 328] on div "Euro (€)" at bounding box center [448, 322] width 157 height 30
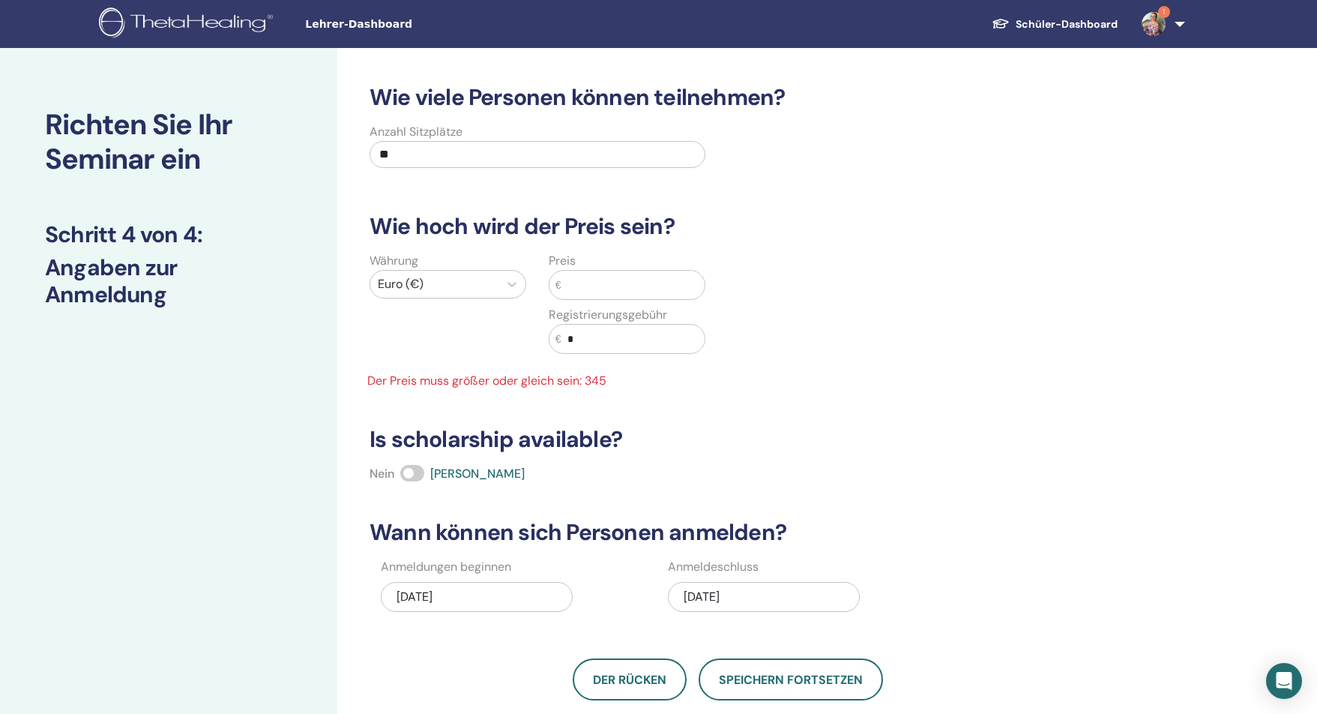
click at [606, 286] on input "text" at bounding box center [632, 285] width 143 height 28
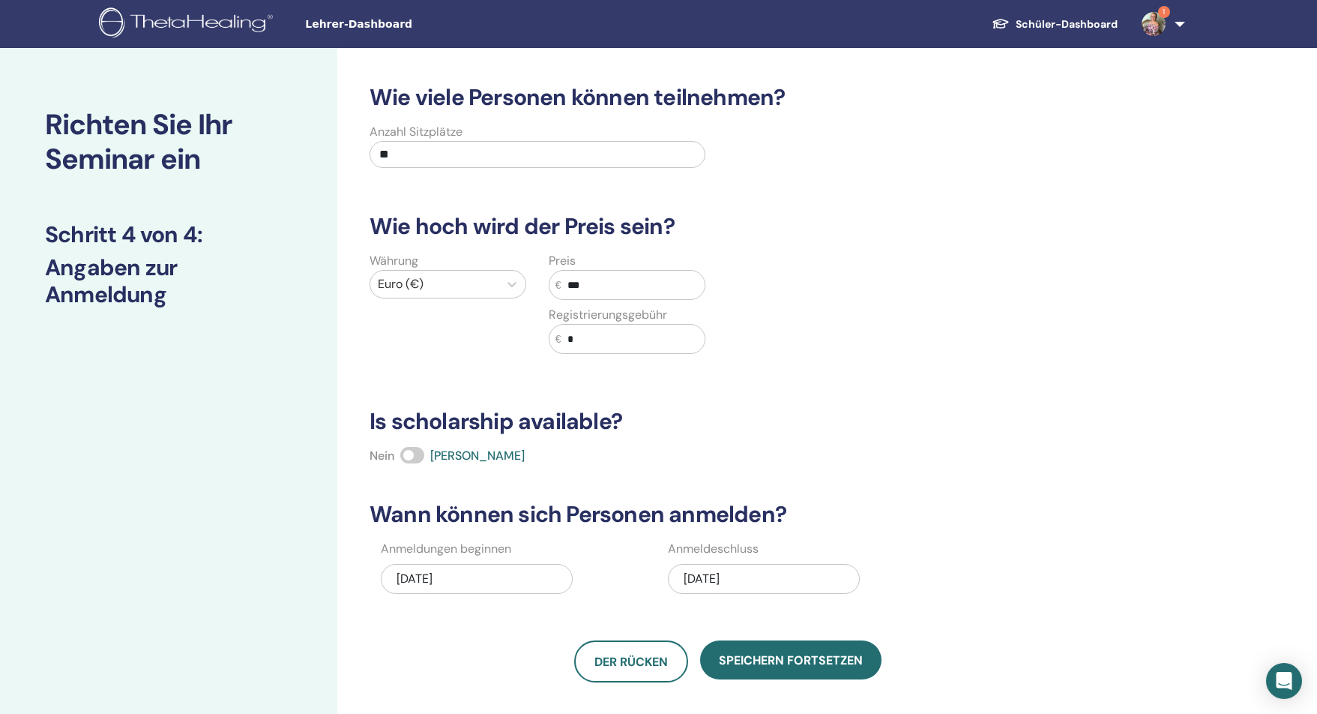
type input "***"
click at [600, 337] on input "*" at bounding box center [632, 339] width 143 height 28
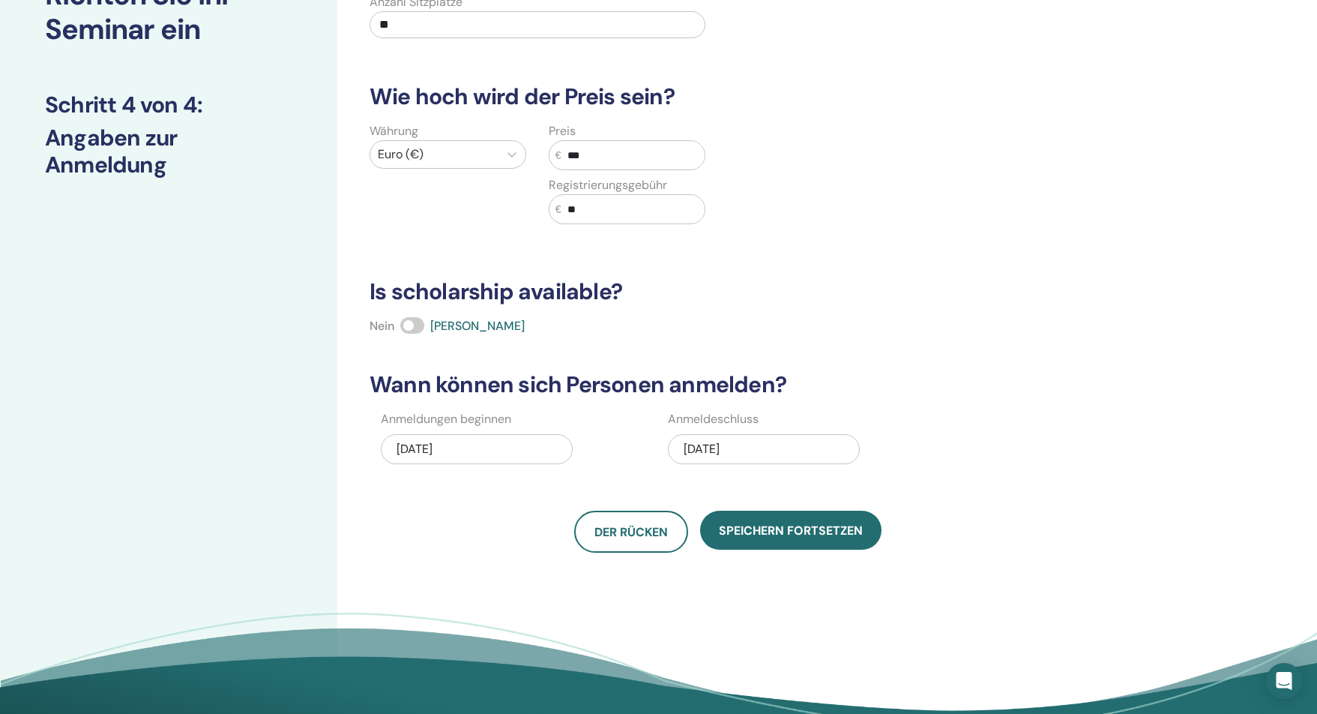
scroll to position [133, 0]
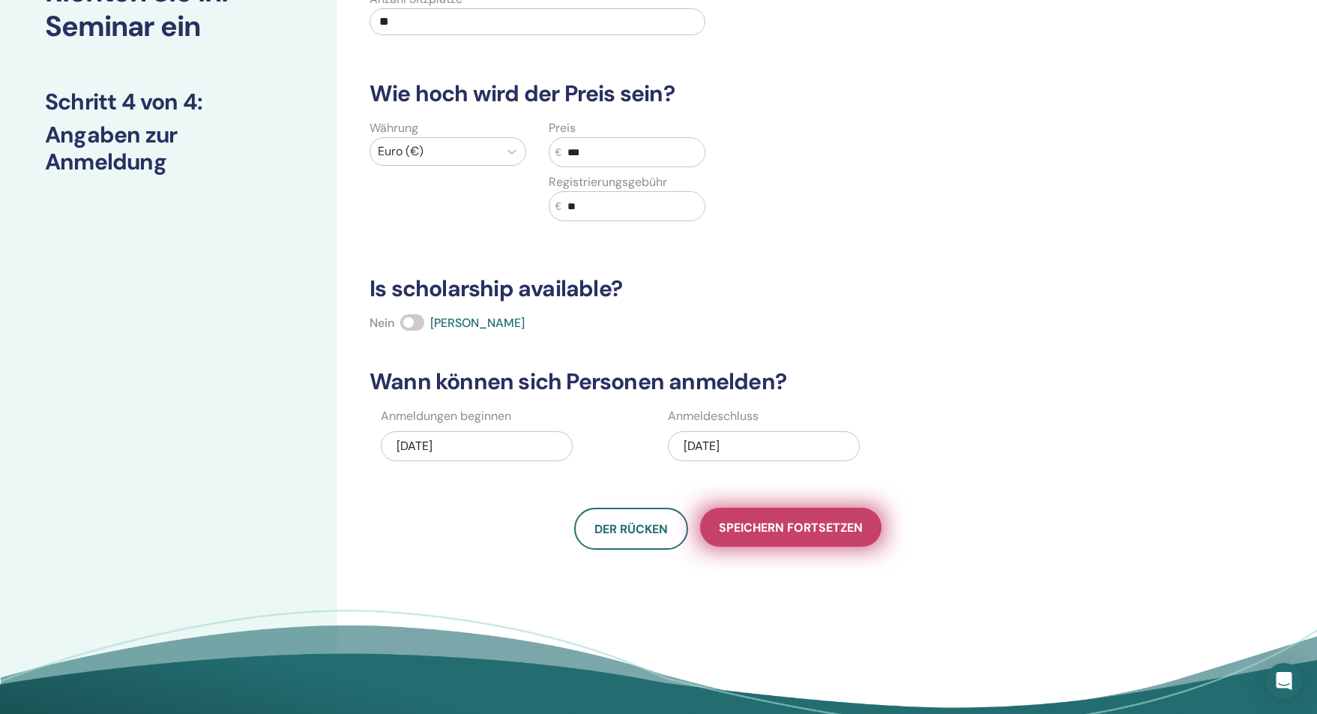
type input "**"
click at [747, 535] on button "Speichern fortsetzen" at bounding box center [790, 527] width 181 height 39
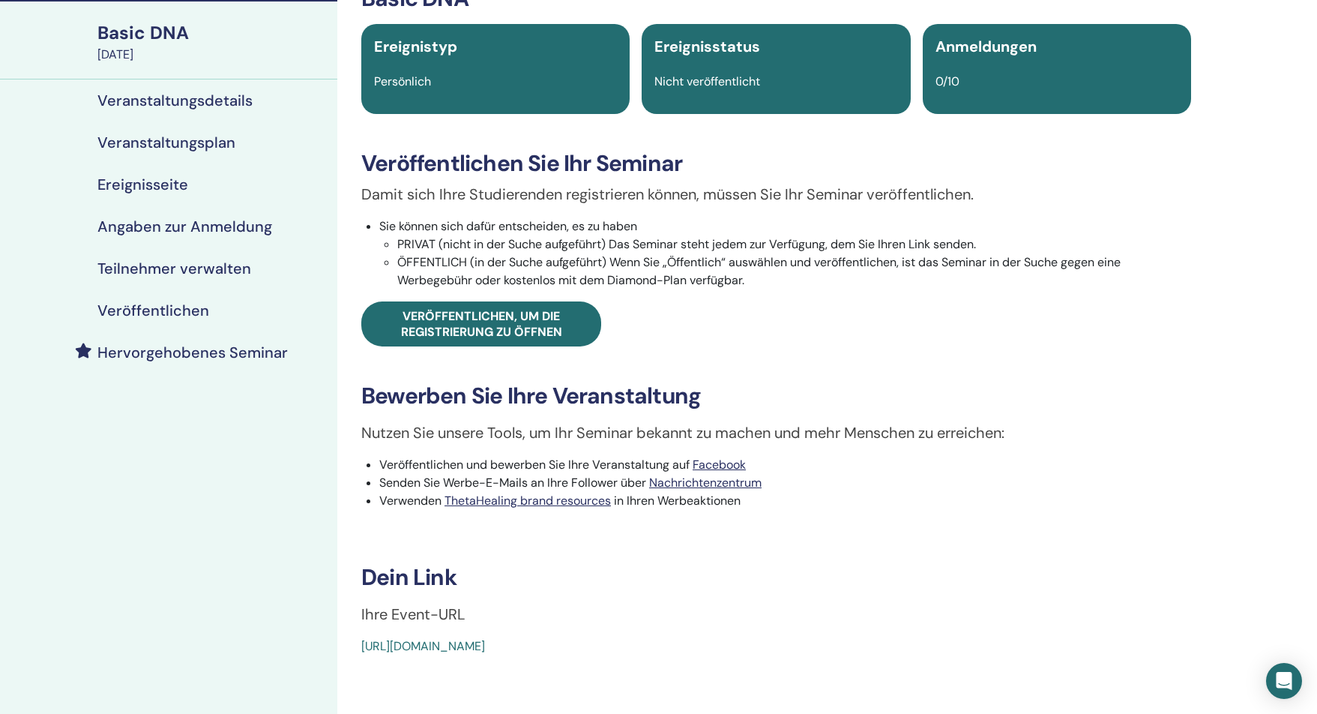
scroll to position [48, 0]
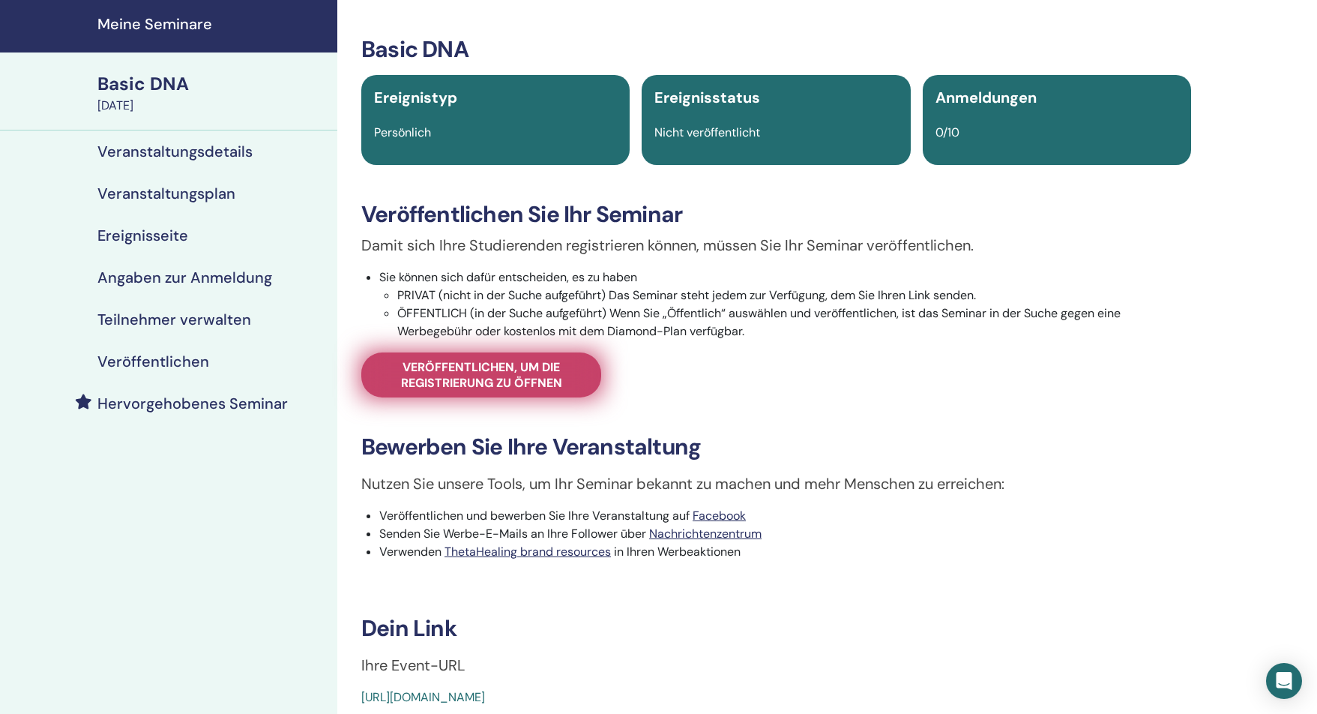
click at [475, 382] on span "Veröffentlichen, um die Registrierung zu öffnen" at bounding box center [481, 374] width 202 height 31
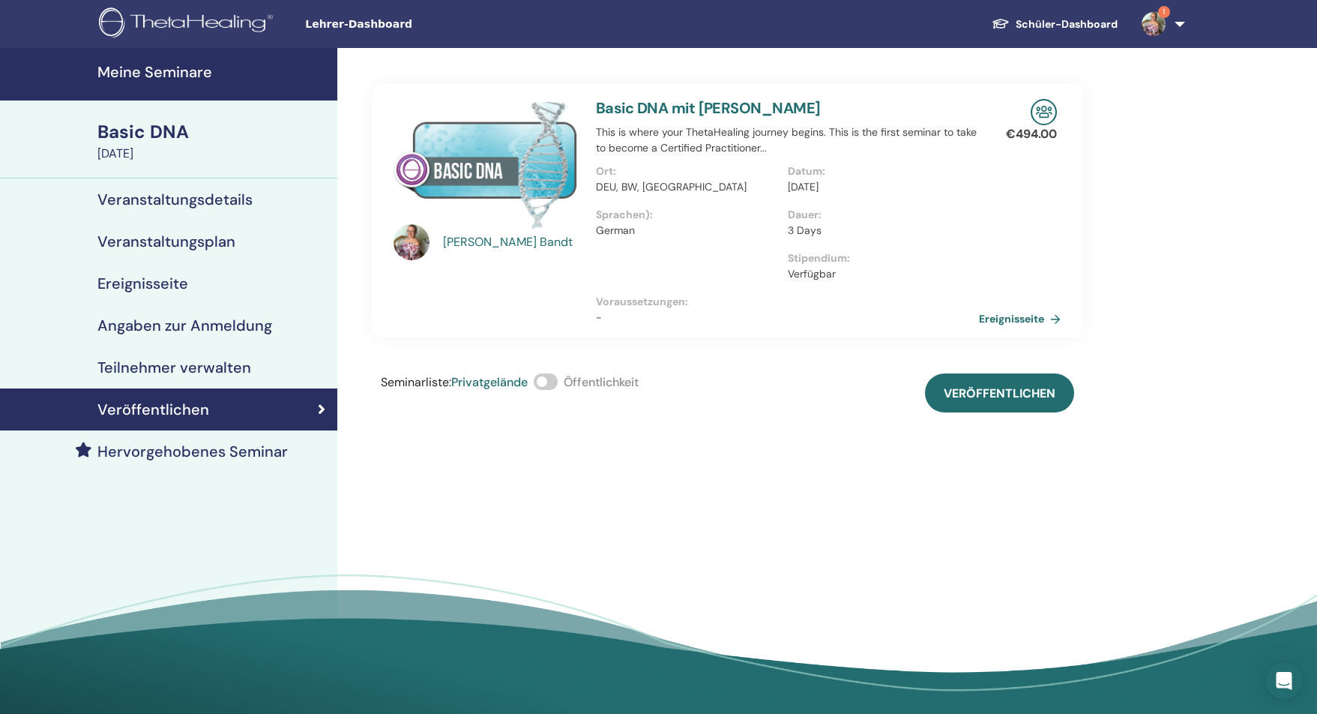
click at [558, 380] on span at bounding box center [546, 381] width 24 height 16
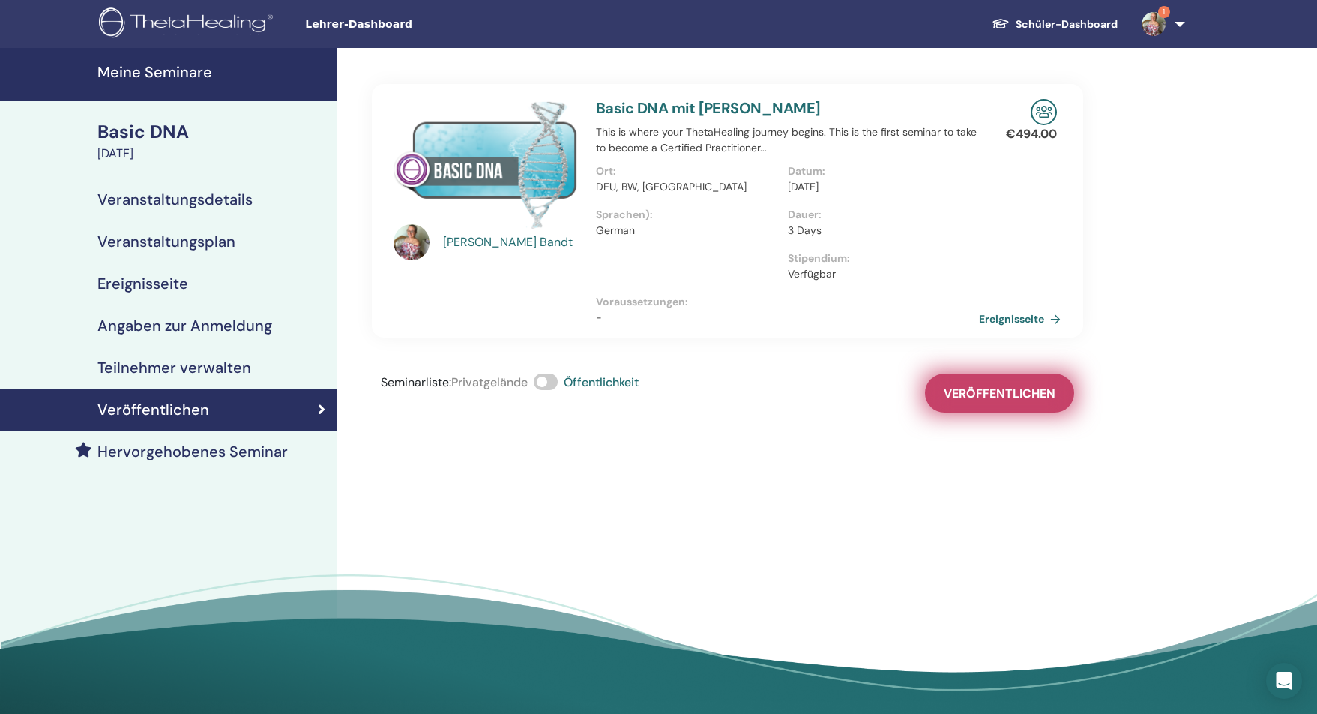
click at [1048, 388] on span "Veröffentlichen" at bounding box center [1000, 393] width 112 height 16
click at [1023, 317] on link "Ereignisseite" at bounding box center [1025, 318] width 88 height 22
click at [180, 242] on h4 "Veranstaltungsplan" at bounding box center [166, 241] width 138 height 18
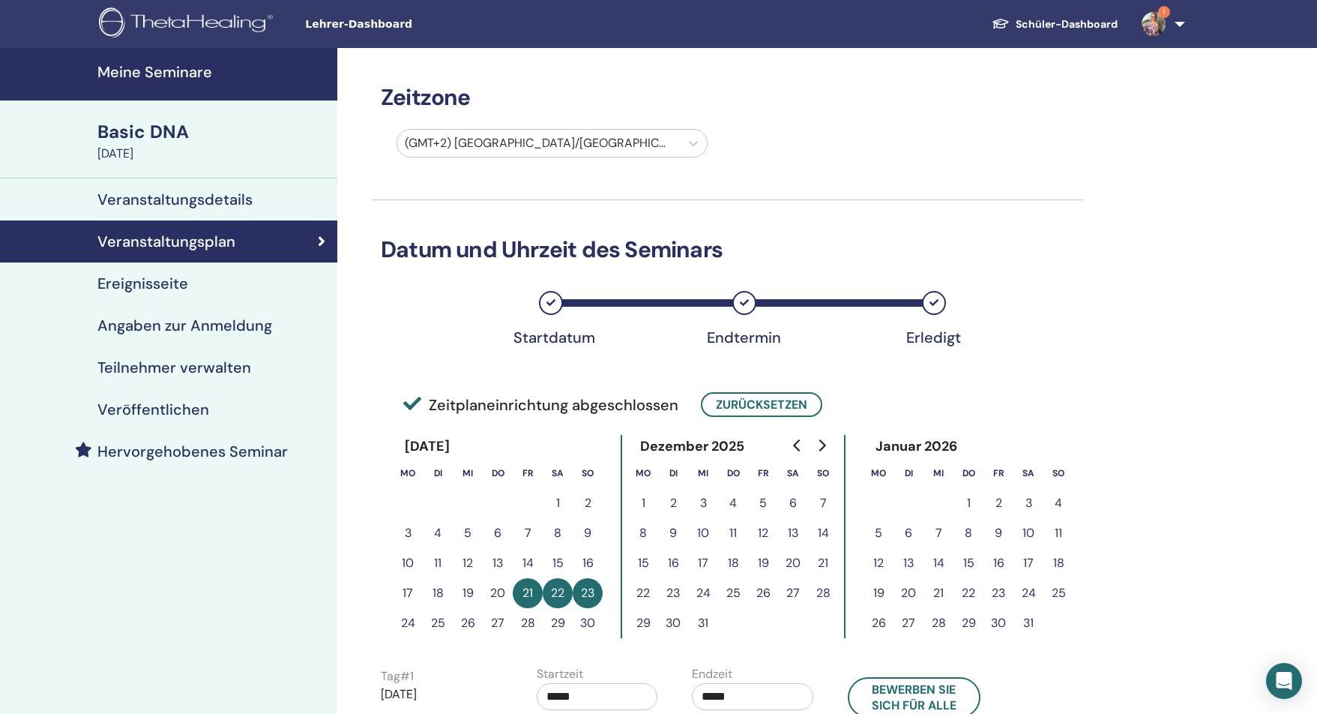
scroll to position [535, 0]
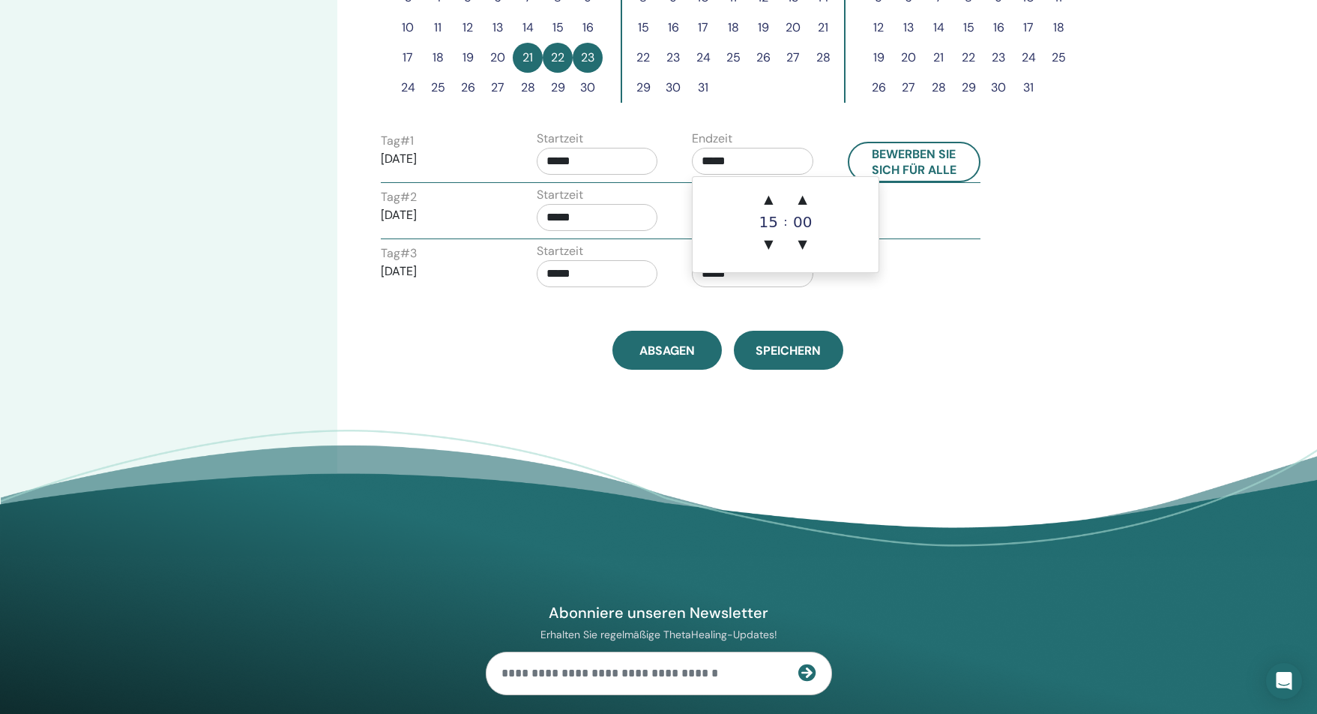
click at [711, 162] on input "*****" at bounding box center [752, 161] width 121 height 27
click at [771, 206] on span "▲" at bounding box center [768, 199] width 30 height 30
type input "*****"
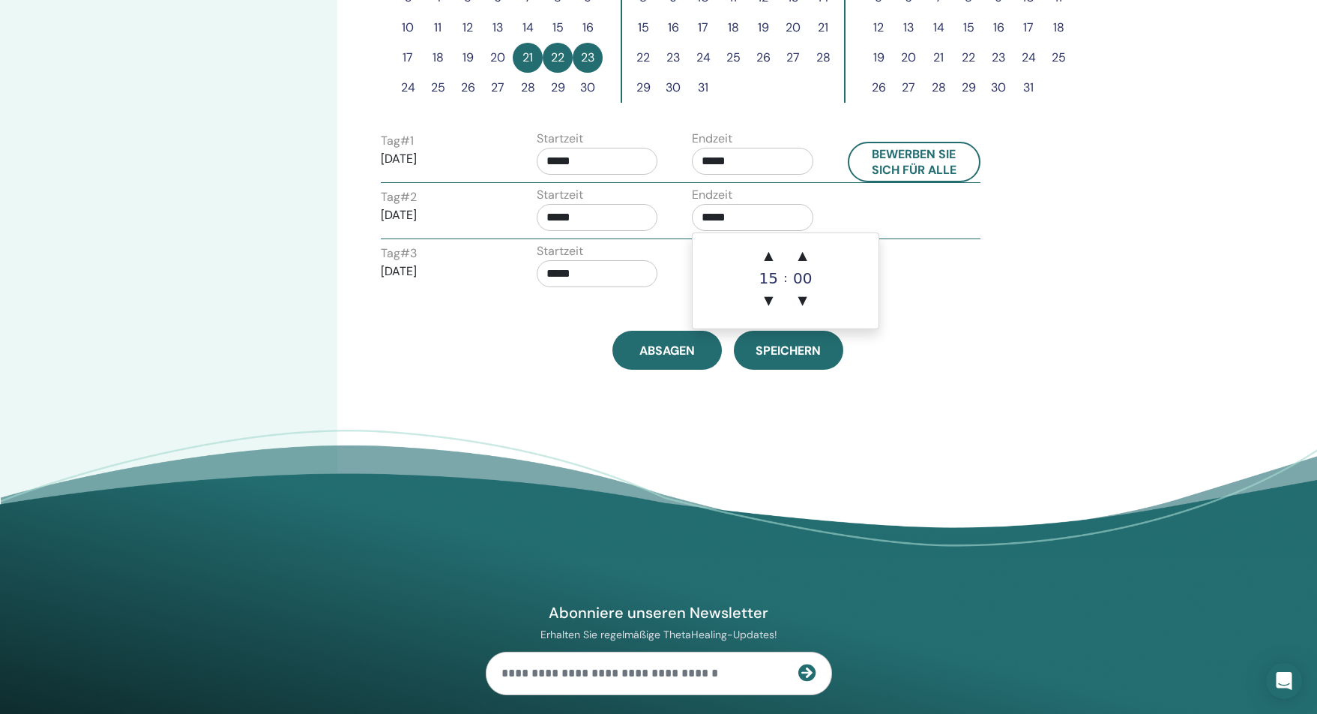
click at [708, 215] on input "*****" at bounding box center [752, 217] width 121 height 27
click at [765, 255] on span "▲" at bounding box center [768, 256] width 30 height 30
type input "*****"
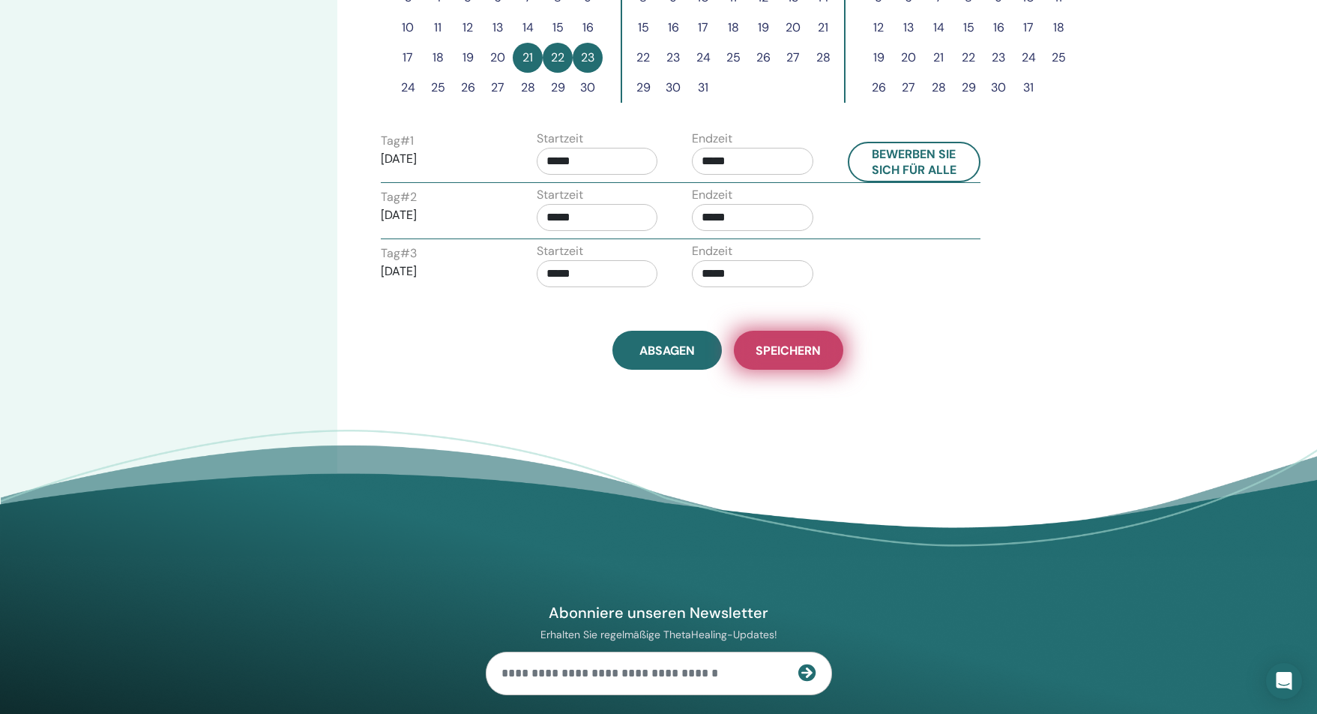
click at [774, 363] on button "Speichern" at bounding box center [788, 350] width 109 height 39
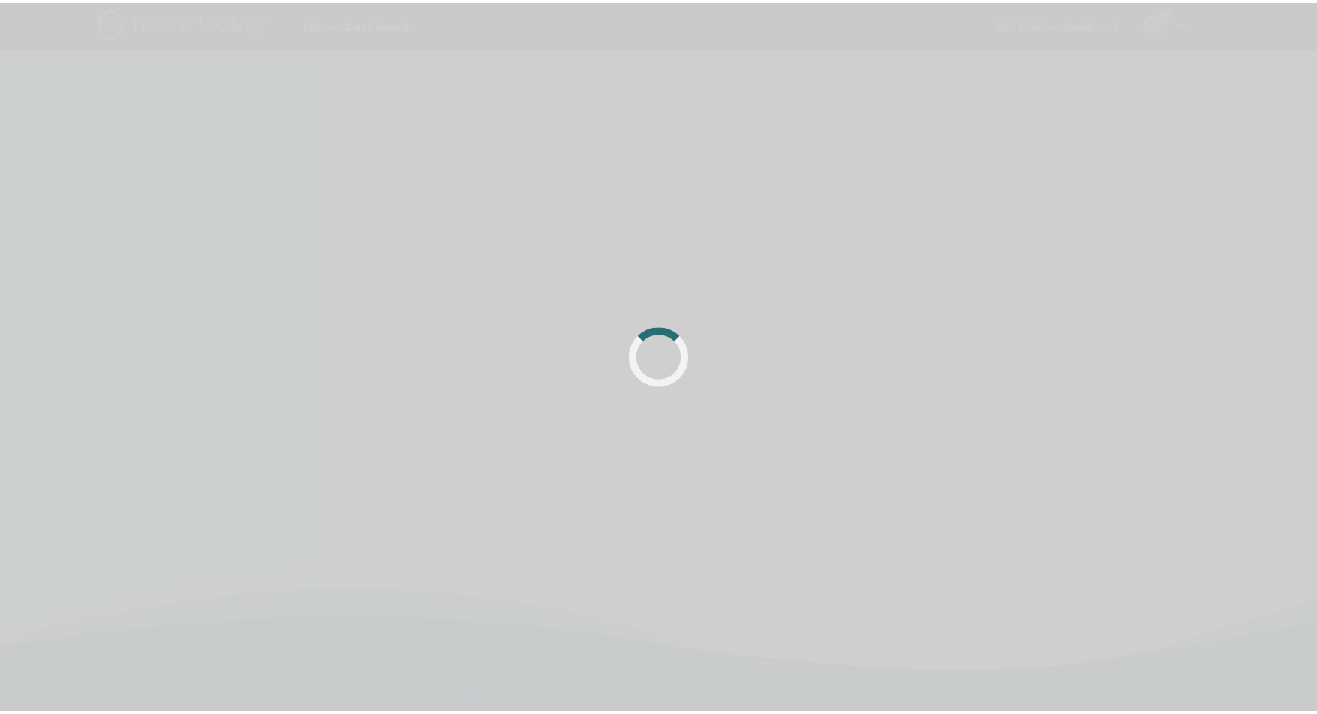
scroll to position [353, 0]
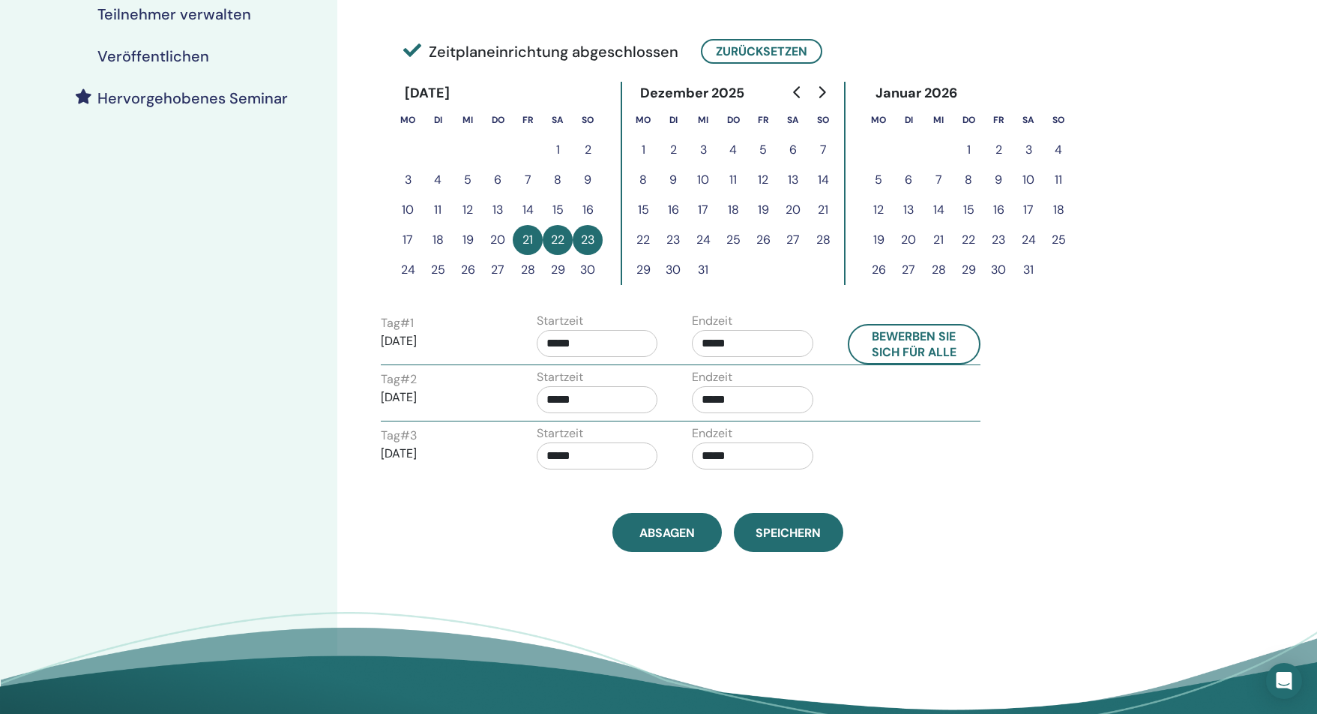
click at [142, 58] on h4 "Veröffentlichen" at bounding box center [153, 56] width 112 height 18
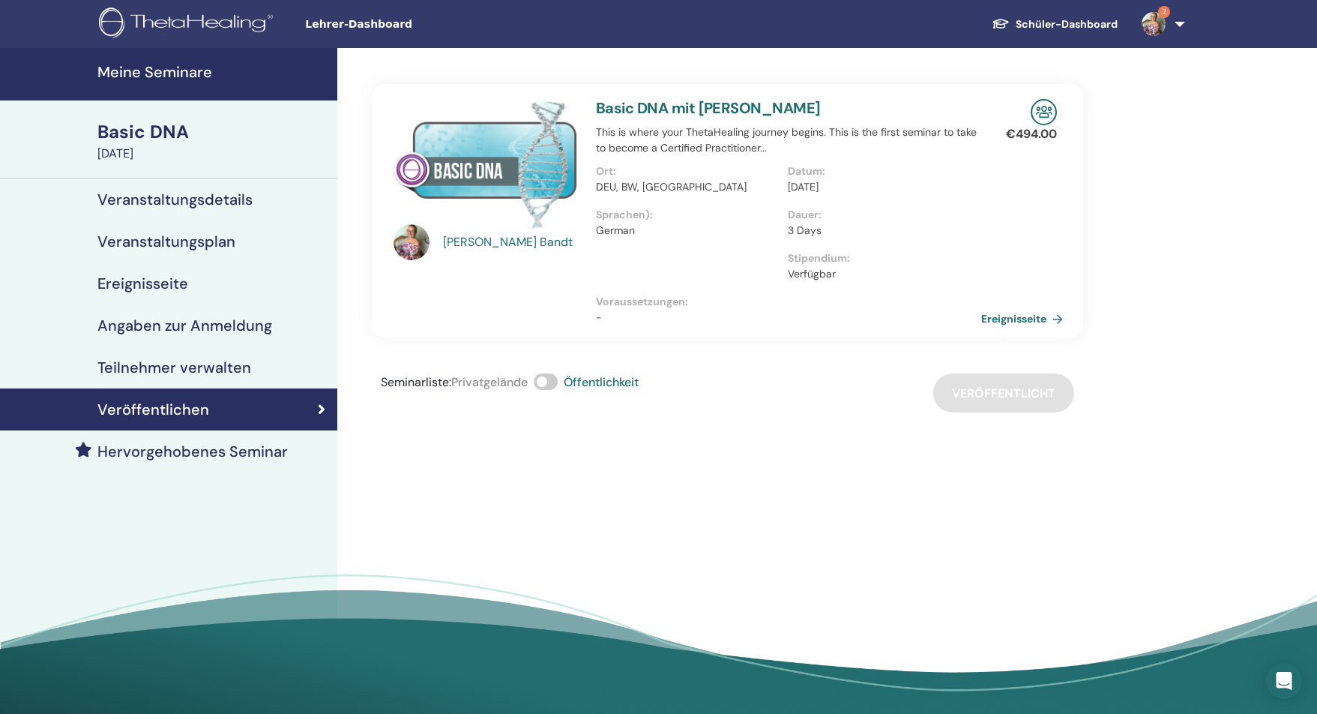
click at [1017, 319] on link "Ereignisseite" at bounding box center [1025, 318] width 88 height 22
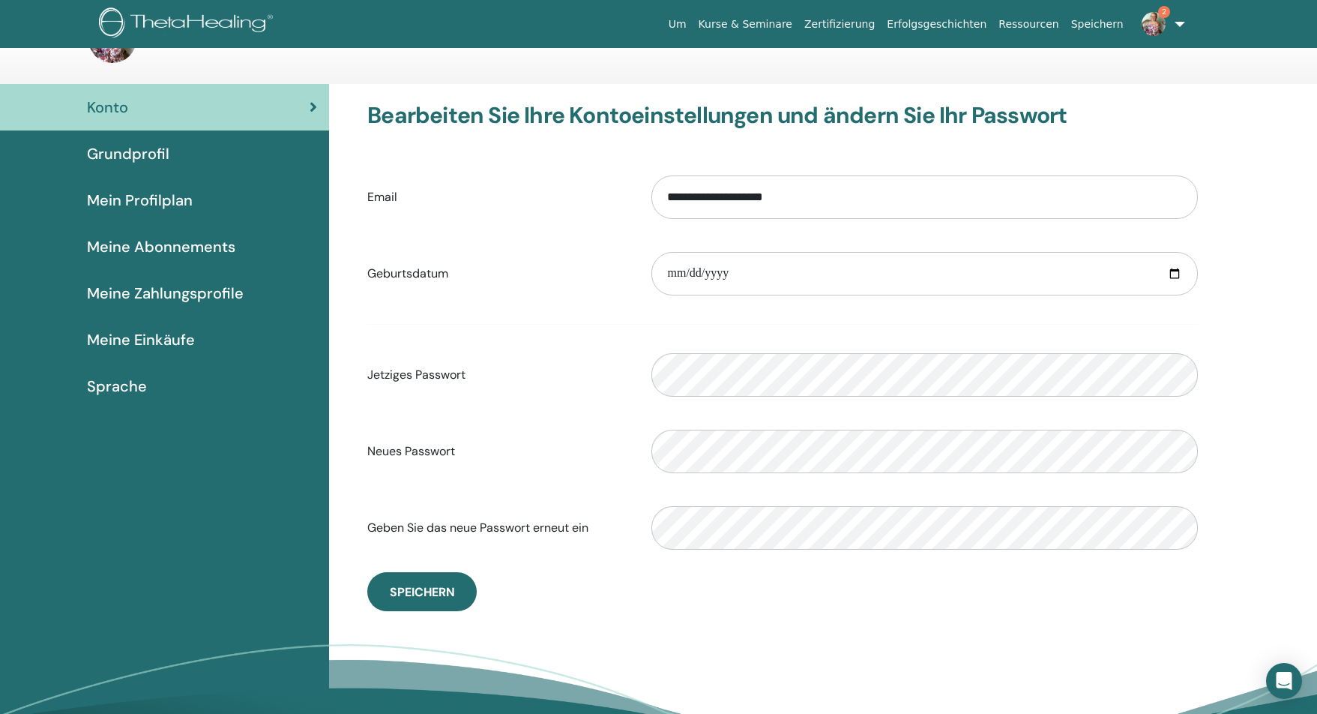
scroll to position [54, 0]
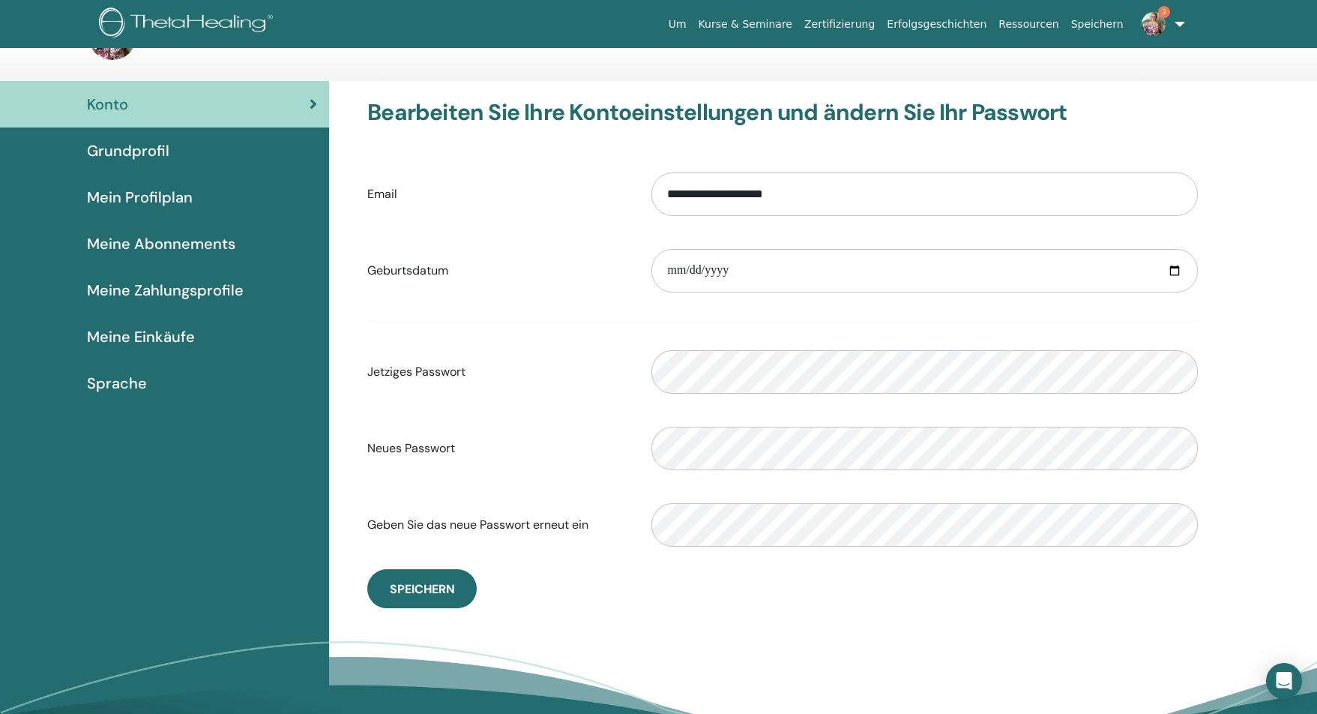
click at [146, 196] on span "Mein Profilplan" at bounding box center [140, 197] width 106 height 22
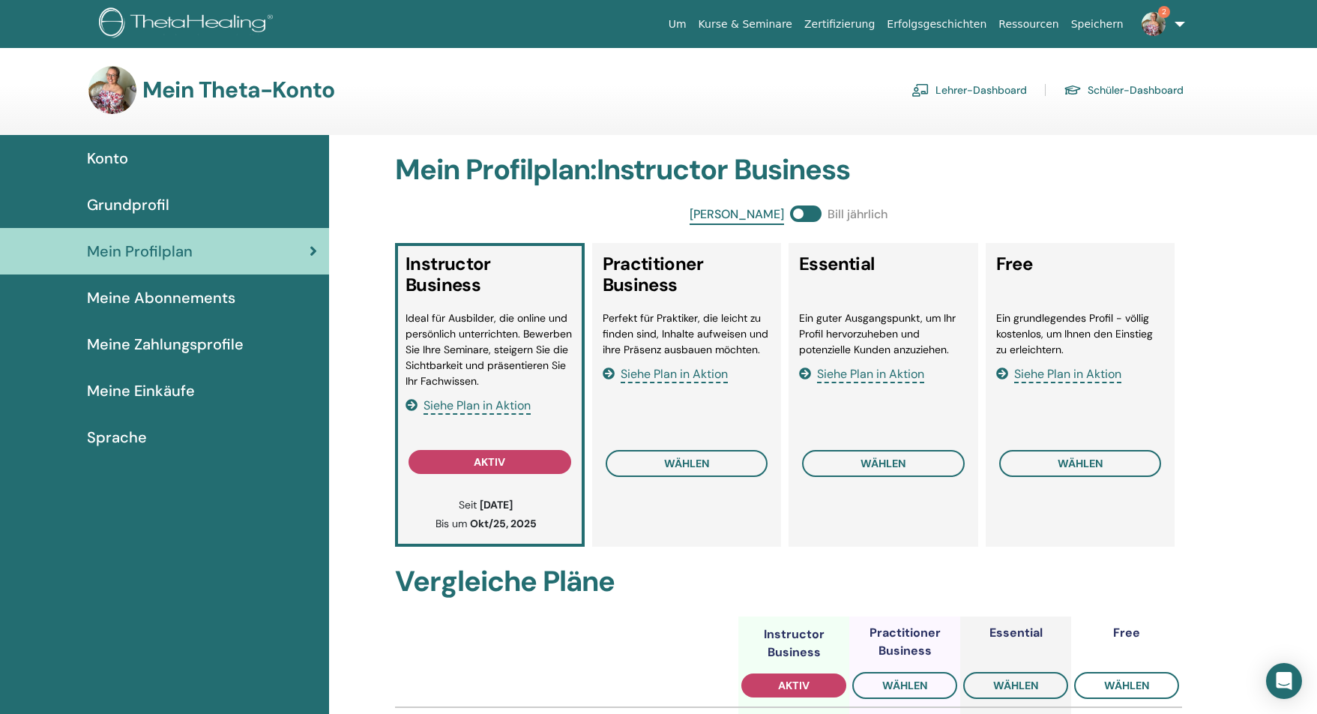
click at [139, 299] on span "Meine Abonnements" at bounding box center [161, 297] width 148 height 22
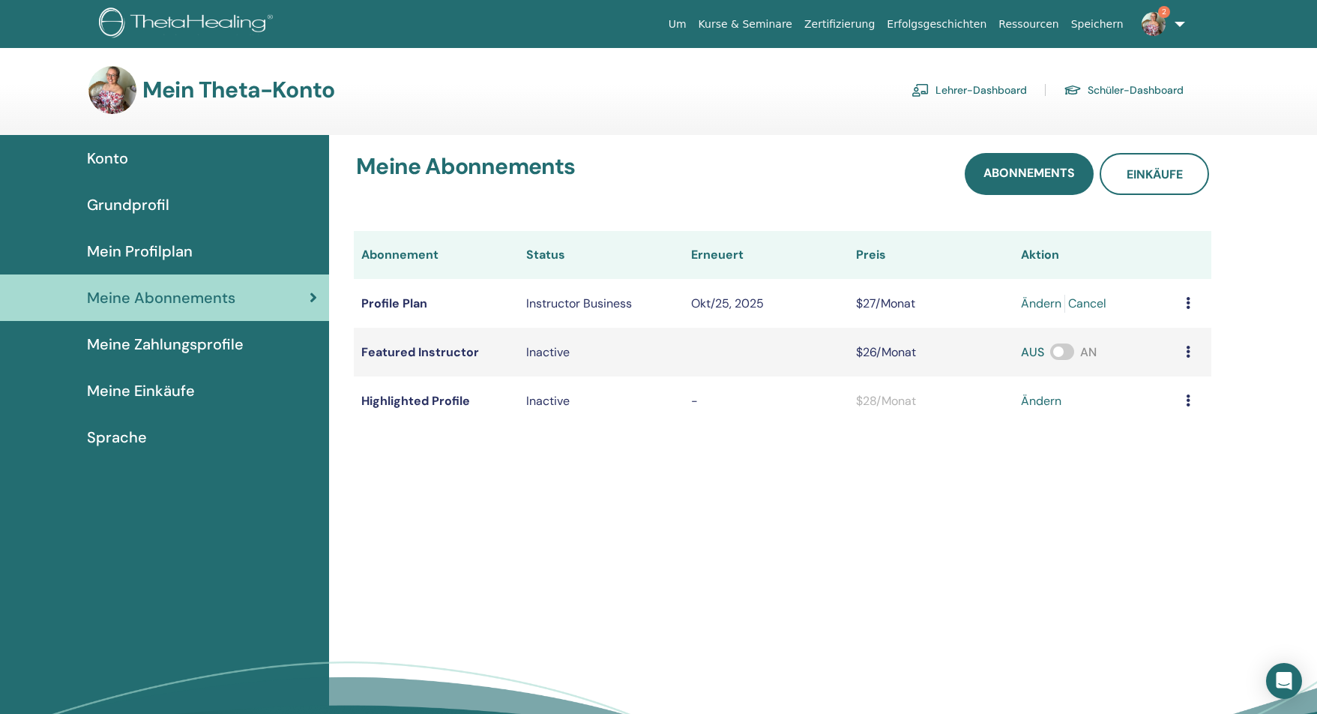
click at [144, 337] on span "Meine Zahlungsprofile" at bounding box center [165, 344] width 157 height 22
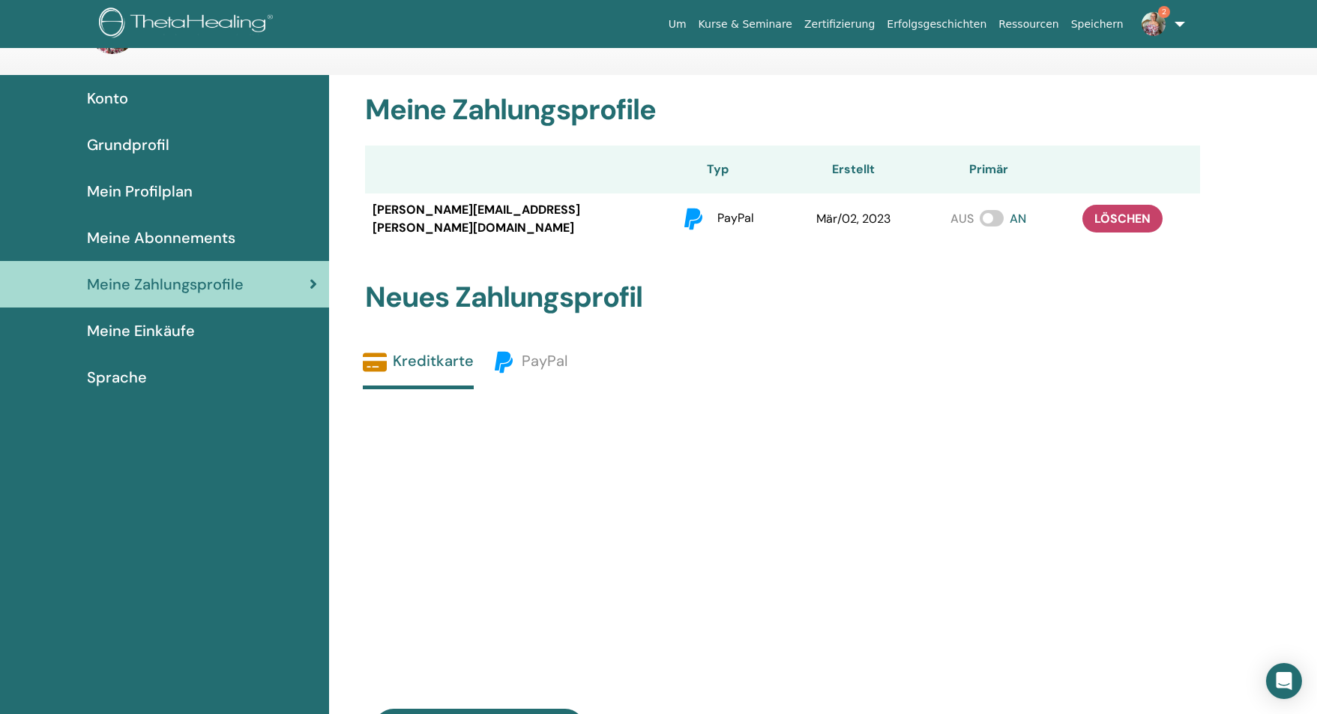
scroll to position [52, 0]
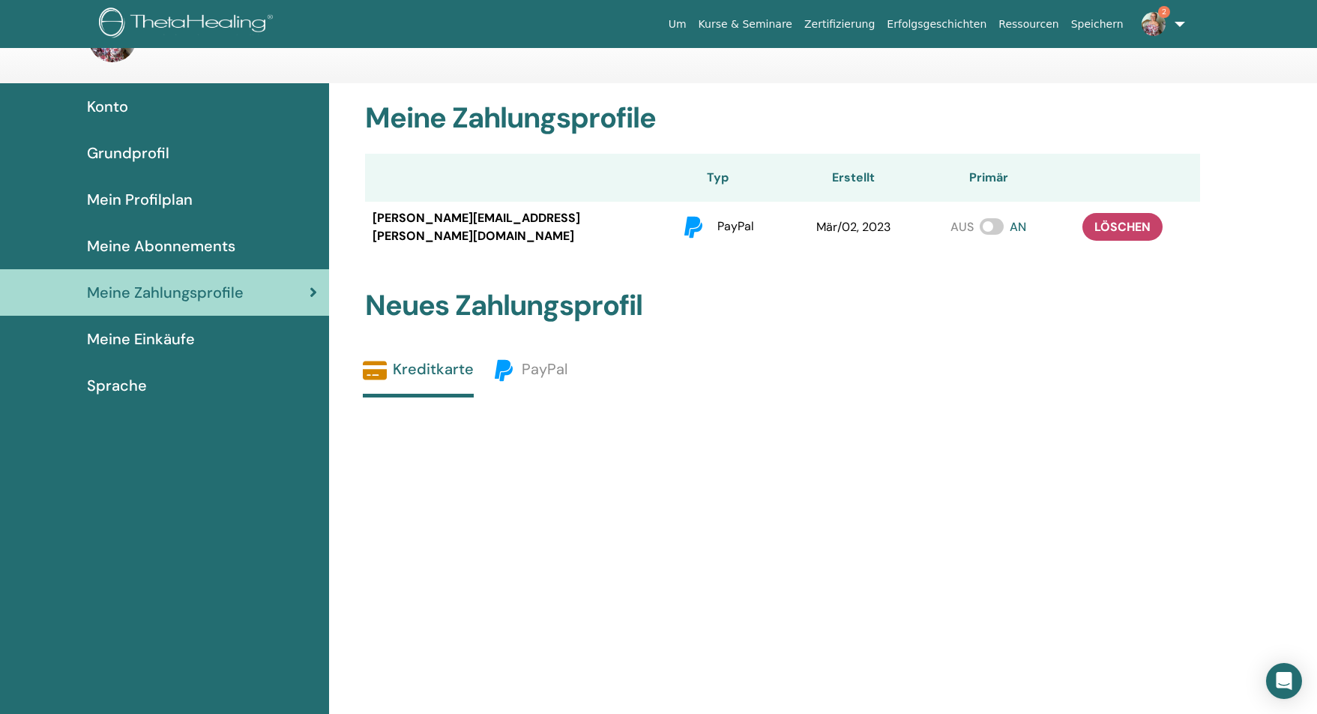
click at [131, 336] on span "Meine Einkäufe" at bounding box center [141, 339] width 108 height 22
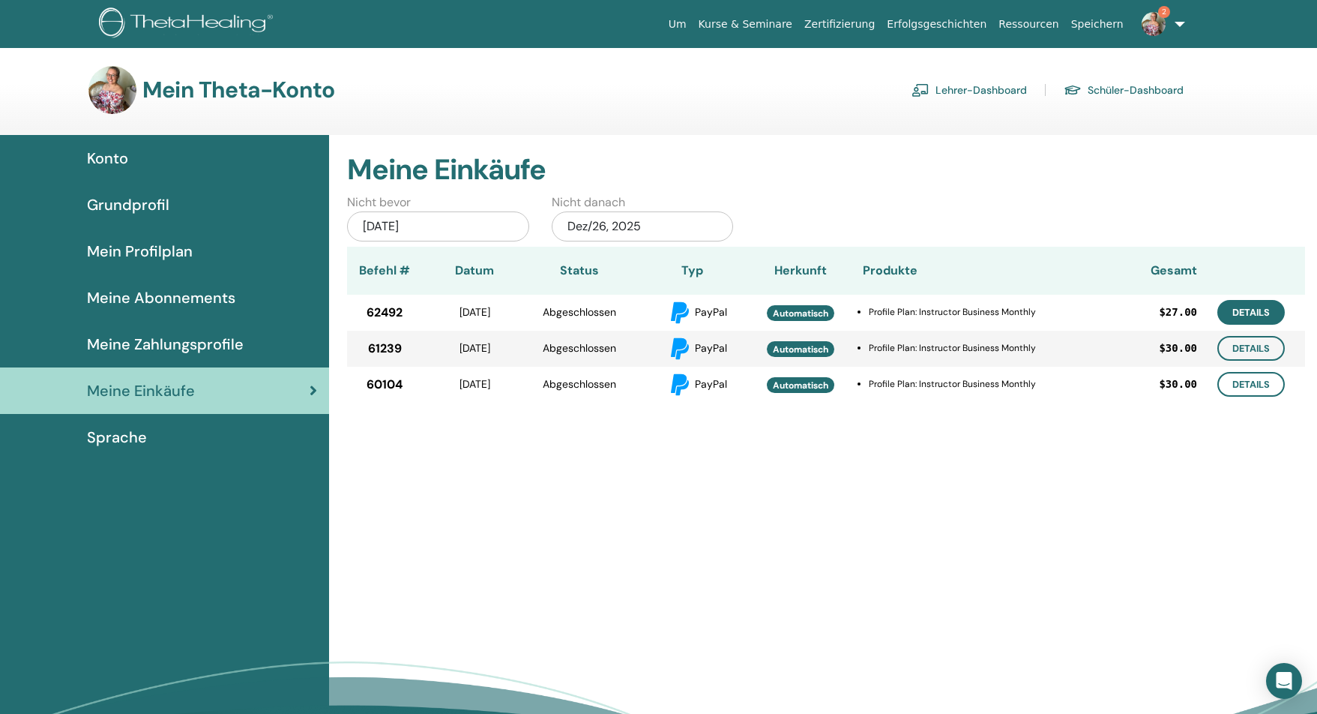
click at [1269, 314] on link "Details" at bounding box center [1250, 312] width 67 height 25
click at [140, 202] on span "Grundprofil" at bounding box center [128, 204] width 82 height 22
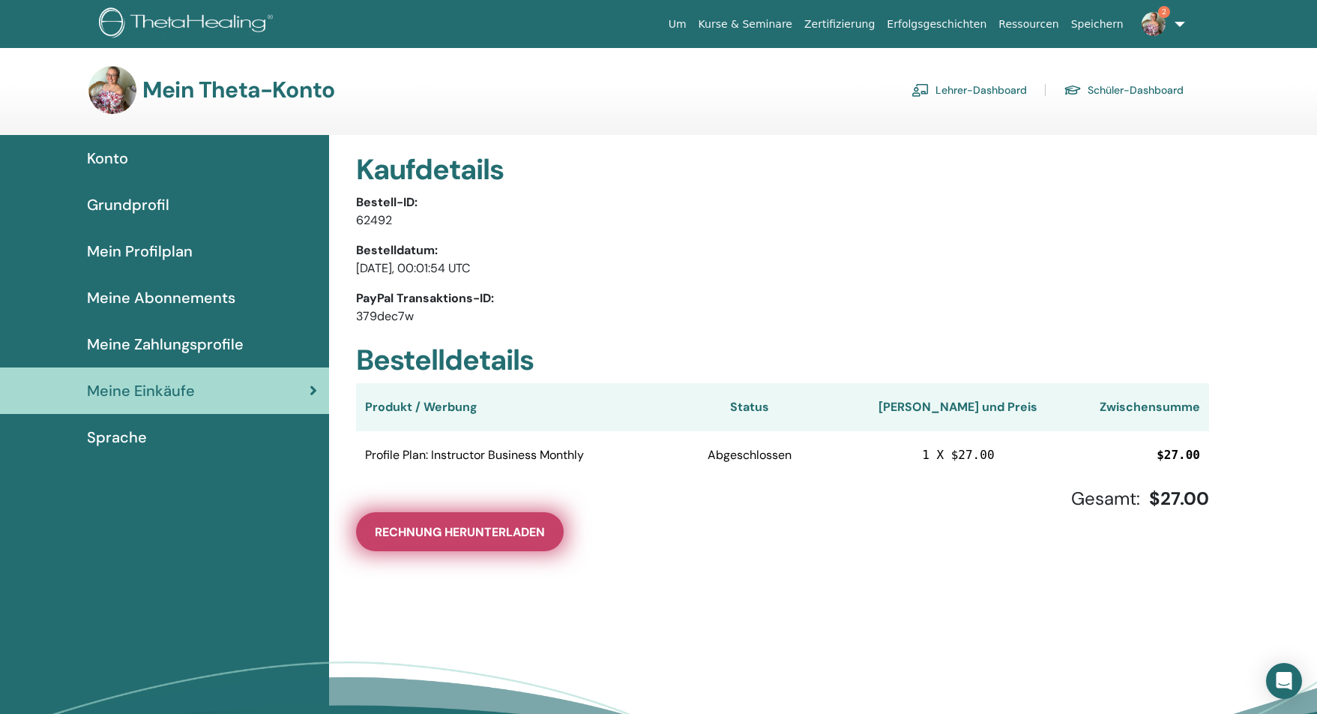
click at [453, 531] on span "Rechnung herunterladen" at bounding box center [460, 532] width 170 height 16
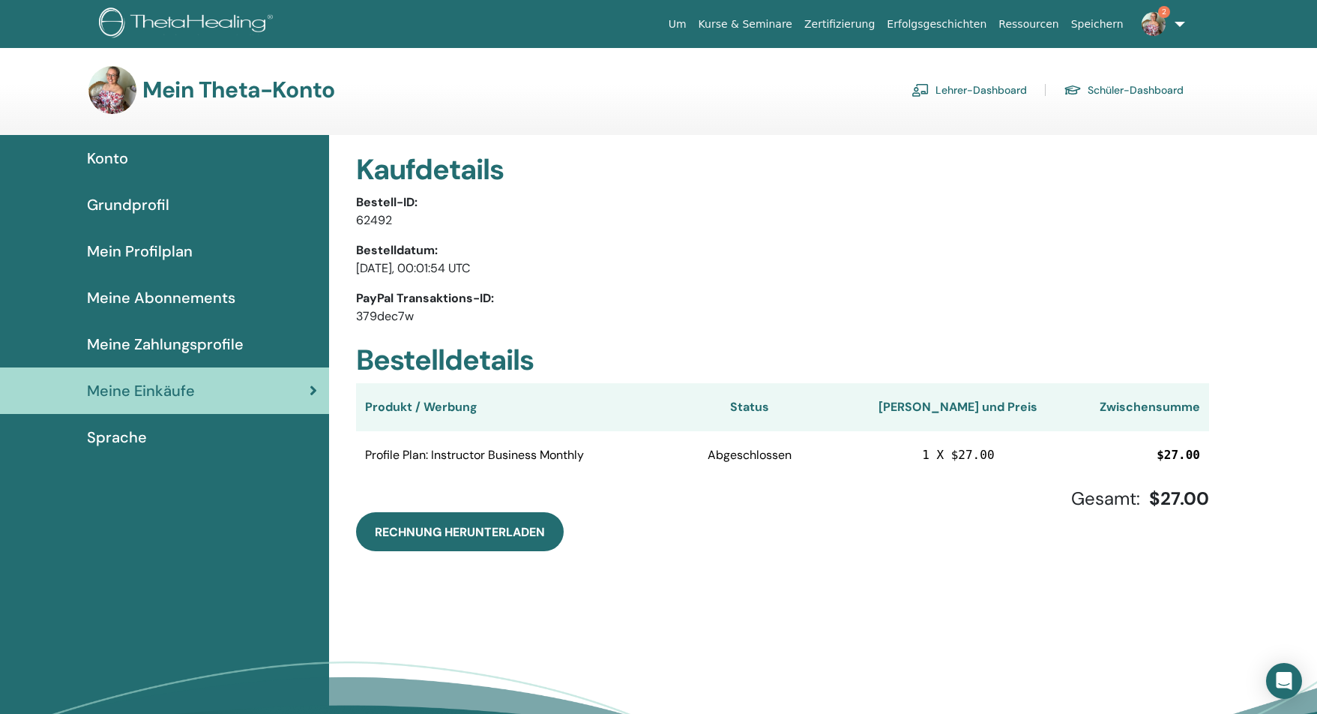
click at [143, 203] on span "Grundprofil" at bounding box center [128, 204] width 82 height 22
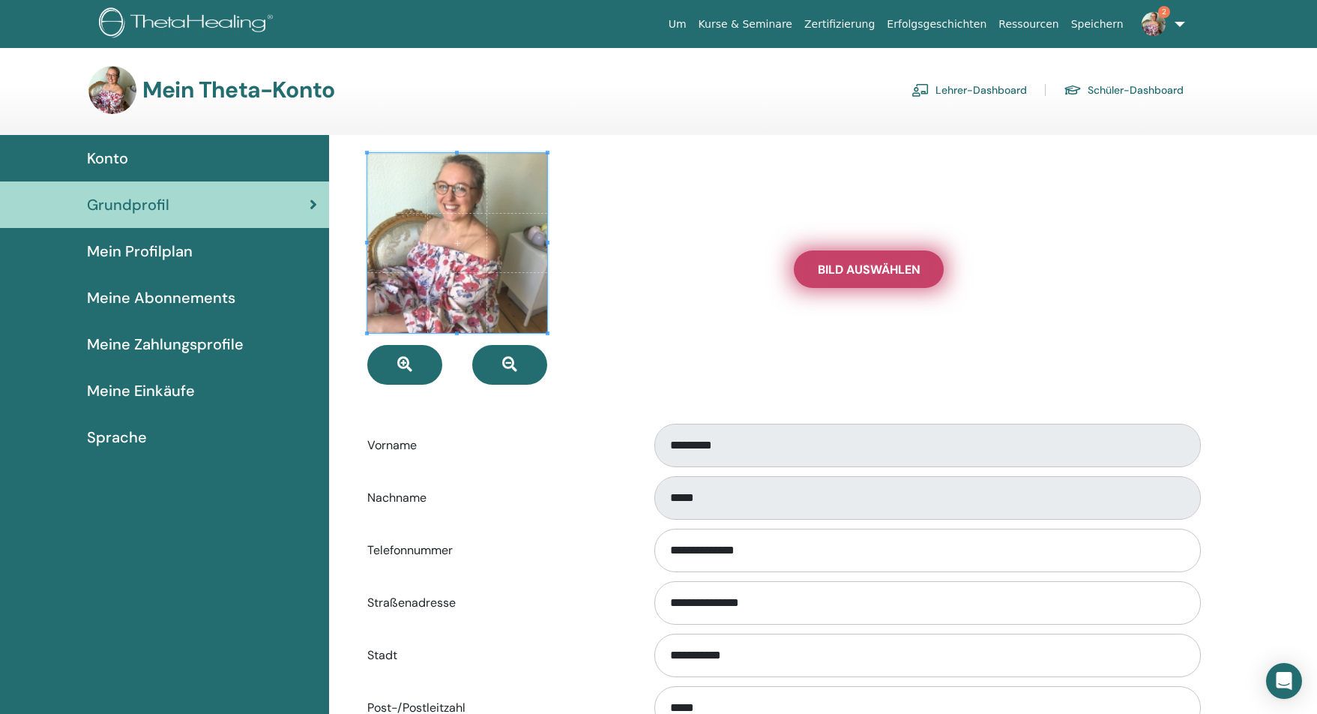
click at [848, 266] on span "Bild auswählen" at bounding box center [869, 270] width 103 height 16
click at [859, 266] on input "Bild auswählen" at bounding box center [868, 269] width 19 height 10
click at [858, 268] on span "Bild auswählen" at bounding box center [869, 270] width 103 height 16
click at [859, 268] on input "Bild auswählen" at bounding box center [868, 269] width 19 height 10
type input "**********"
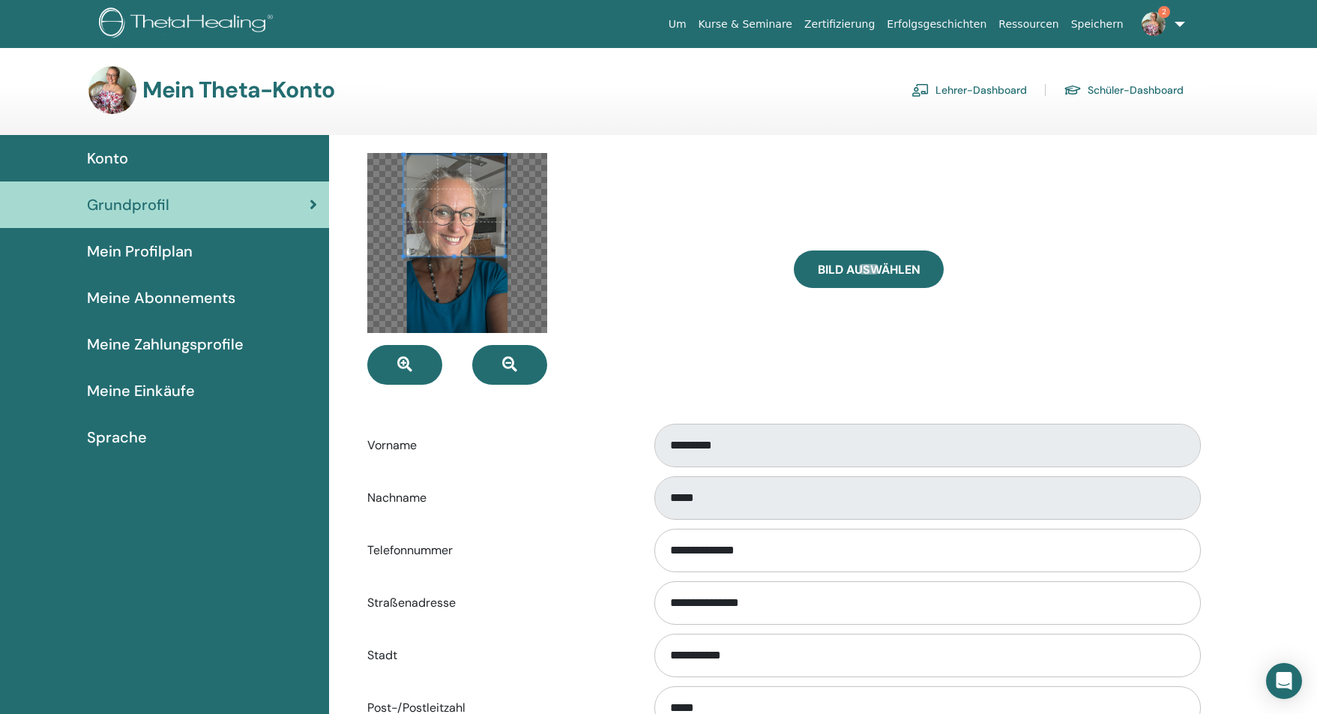
click at [437, 187] on span at bounding box center [454, 204] width 101 height 101
click at [514, 290] on div at bounding box center [457, 243] width 180 height 180
click at [499, 373] on button "button" at bounding box center [509, 365] width 75 height 40
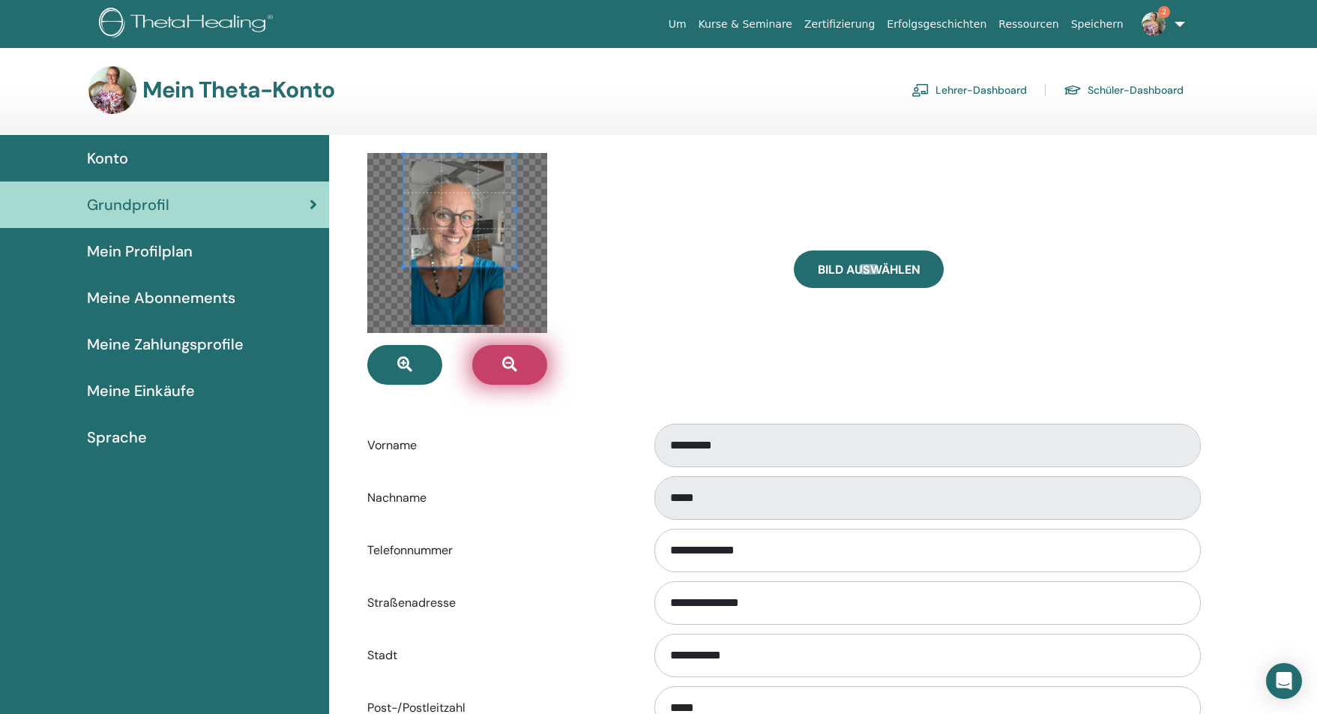
click at [497, 373] on button "button" at bounding box center [509, 365] width 75 height 40
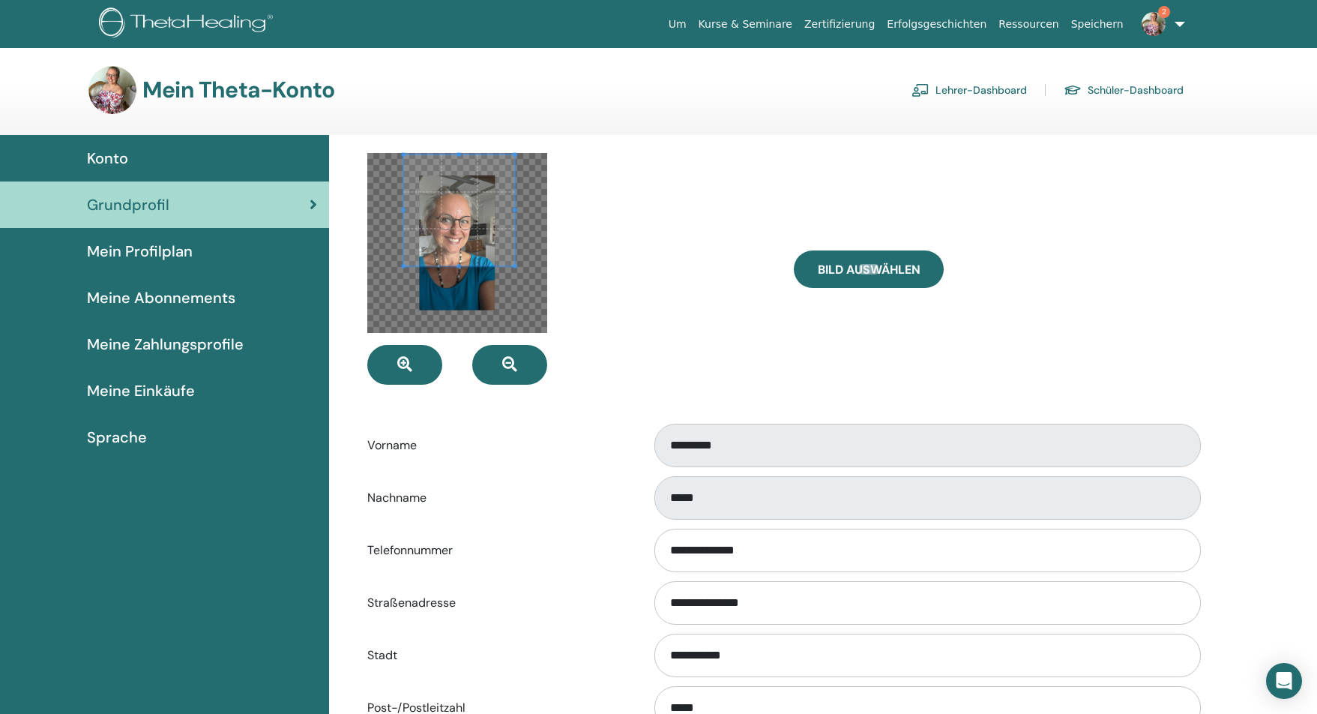
click at [514, 287] on div at bounding box center [457, 243] width 180 height 180
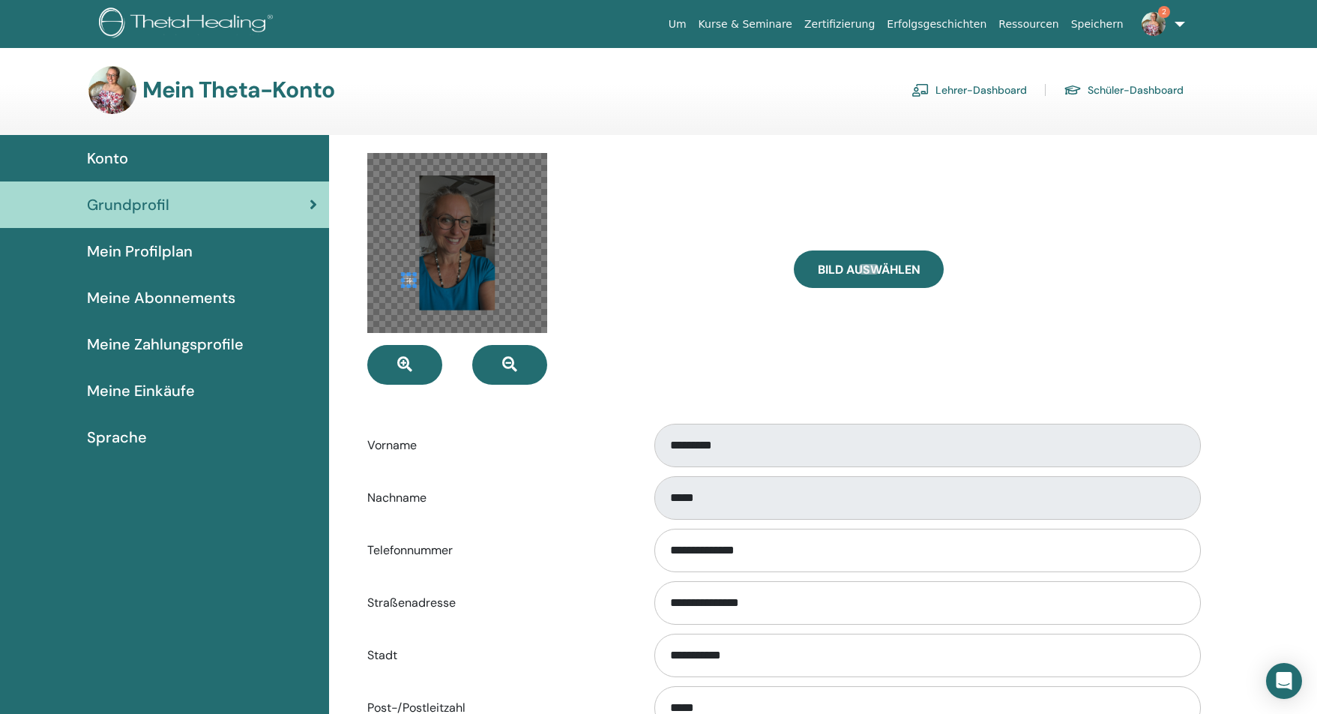
click at [413, 324] on div at bounding box center [457, 243] width 180 height 180
click at [407, 280] on span at bounding box center [407, 278] width 9 height 9
click at [500, 372] on button "button" at bounding box center [509, 365] width 75 height 40
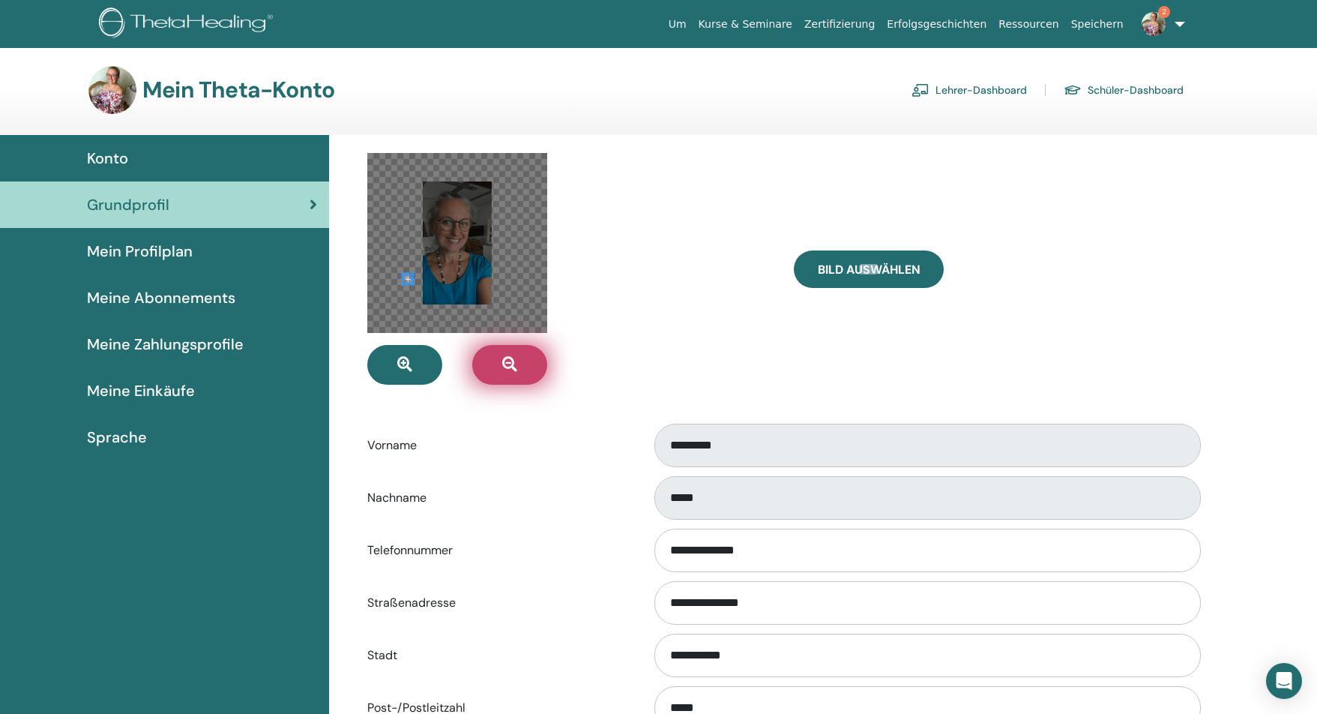
click at [500, 372] on button "button" at bounding box center [509, 365] width 75 height 40
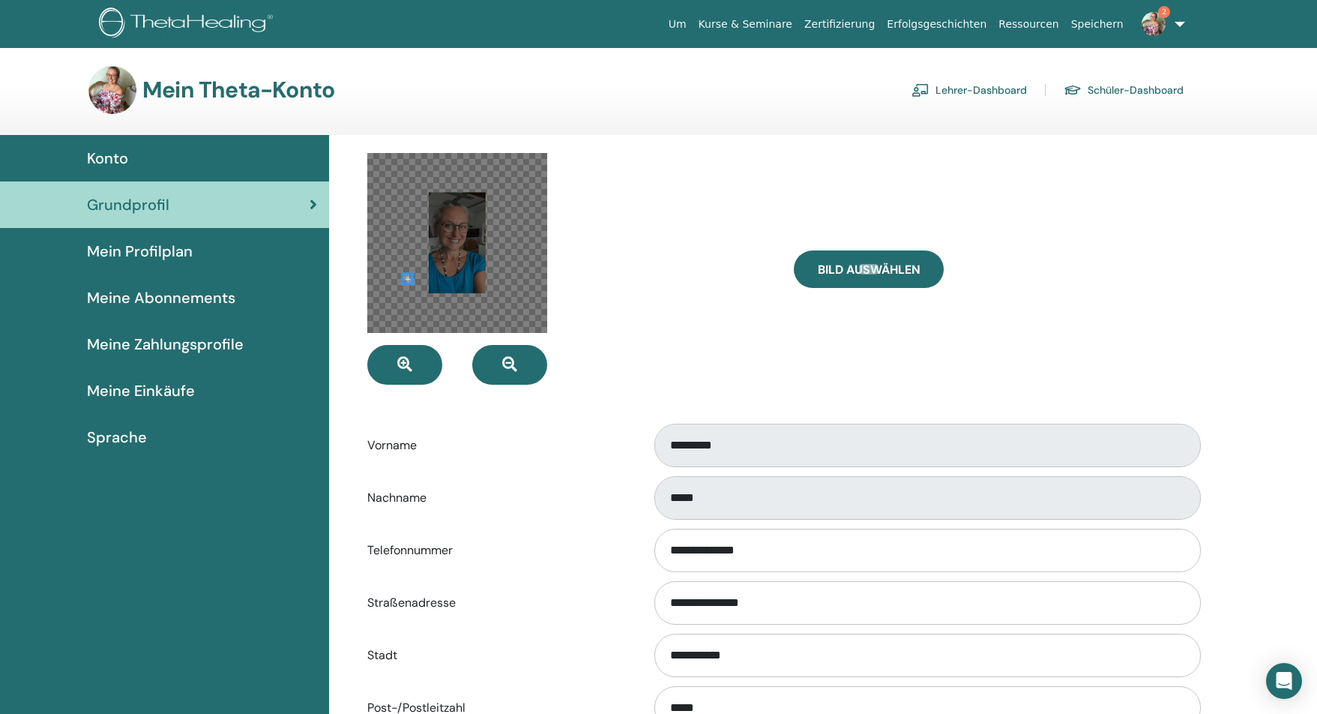
click at [471, 225] on div at bounding box center [457, 243] width 180 height 180
click at [514, 168] on div at bounding box center [457, 243] width 180 height 180
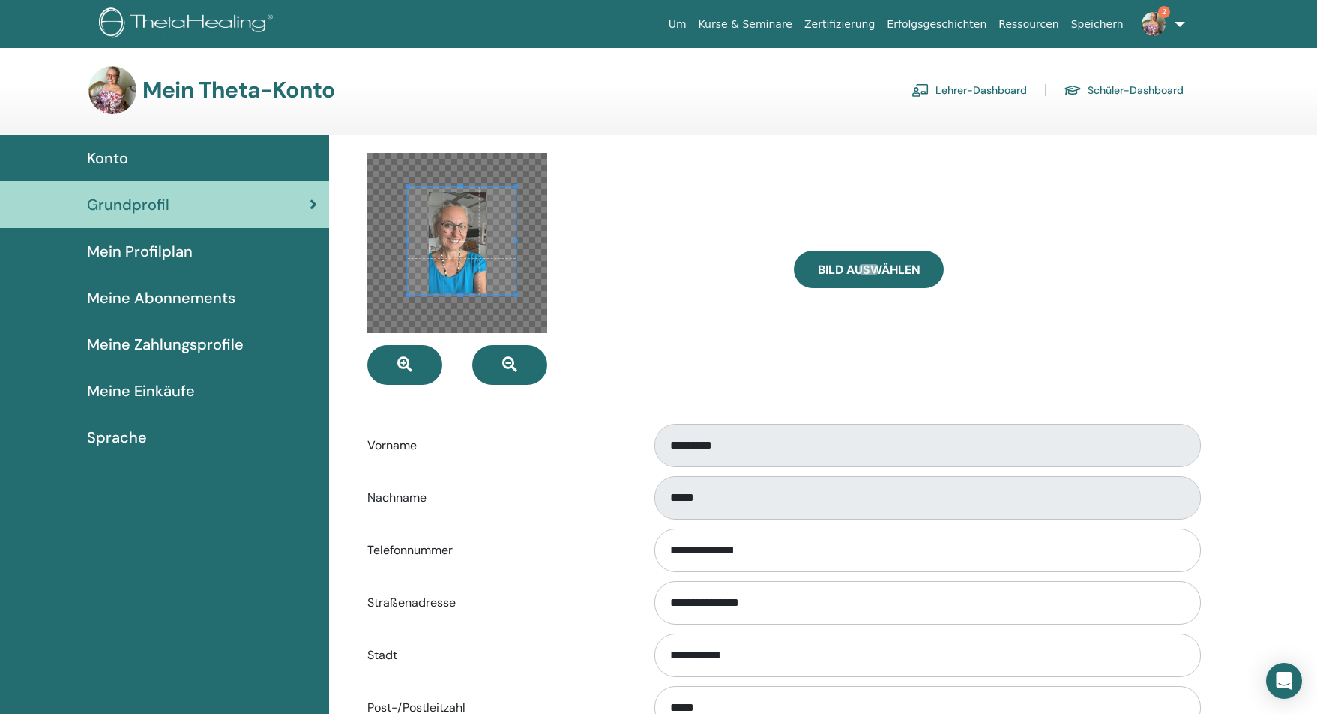
click at [447, 232] on span at bounding box center [462, 241] width 108 height 108
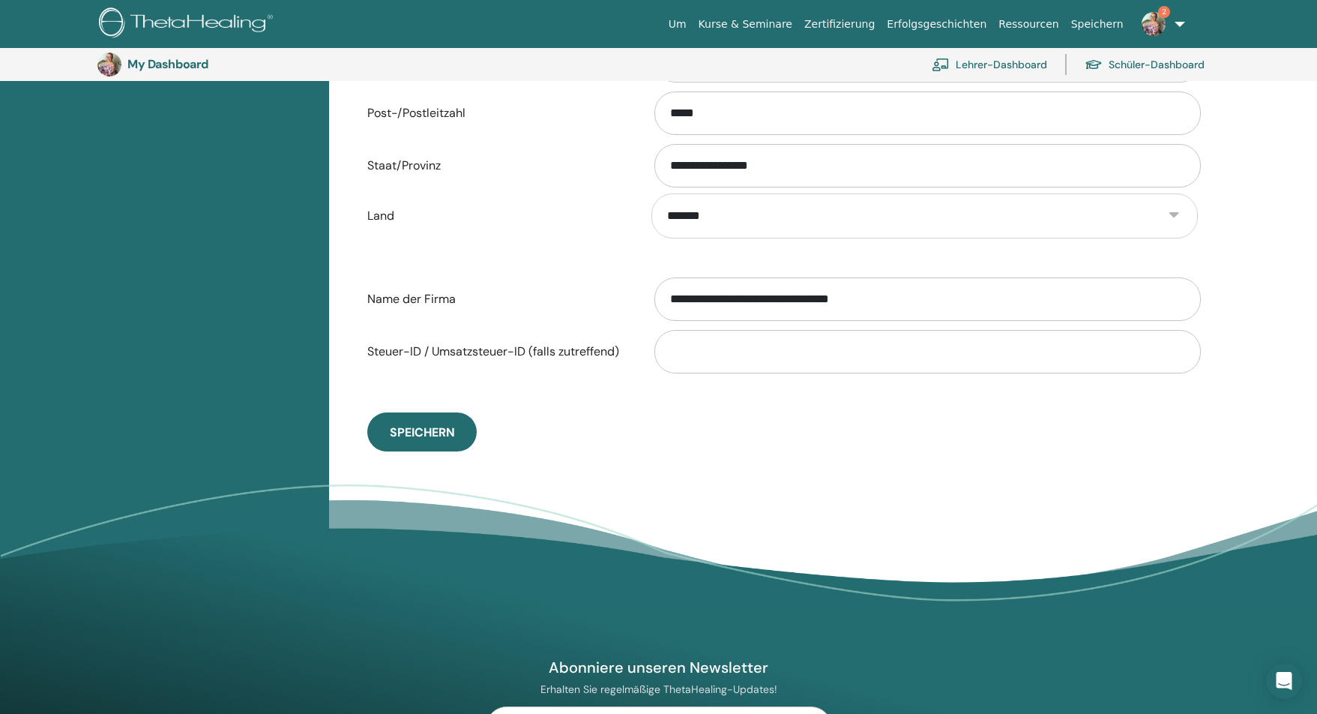
scroll to position [807, 0]
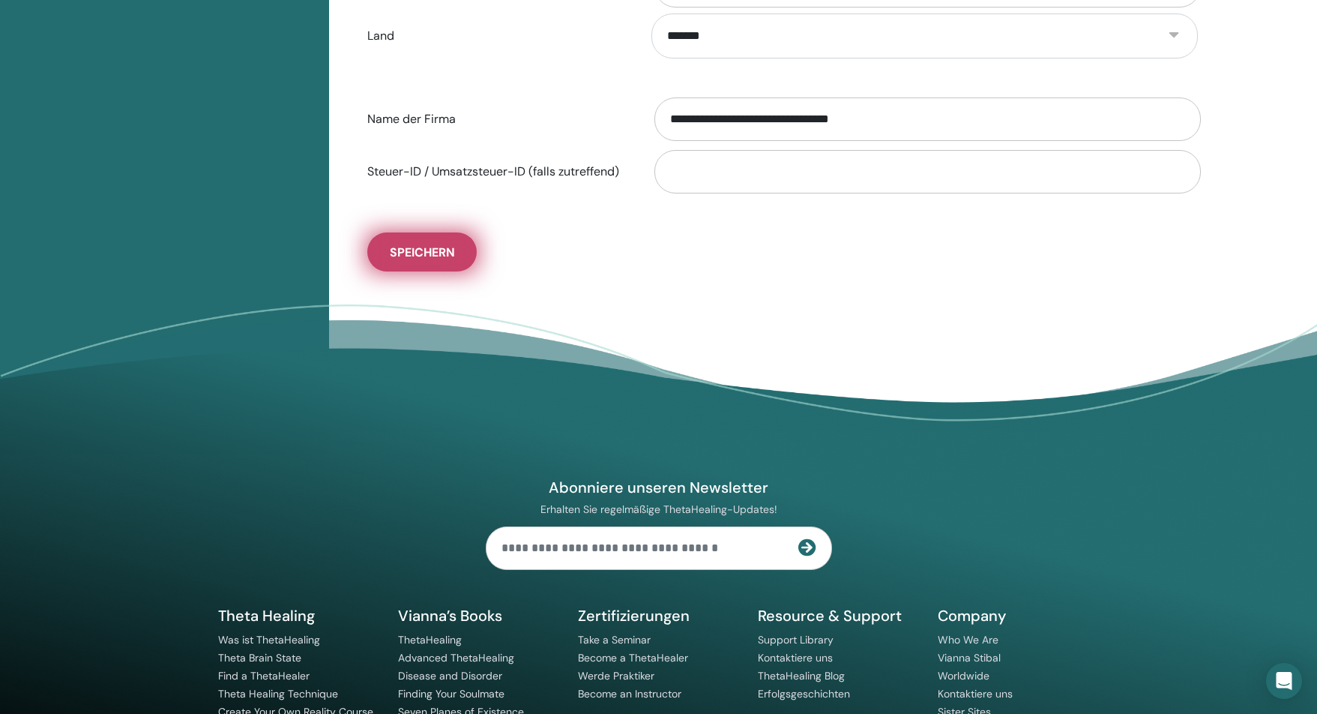
click at [378, 250] on button "Speichern" at bounding box center [421, 251] width 109 height 39
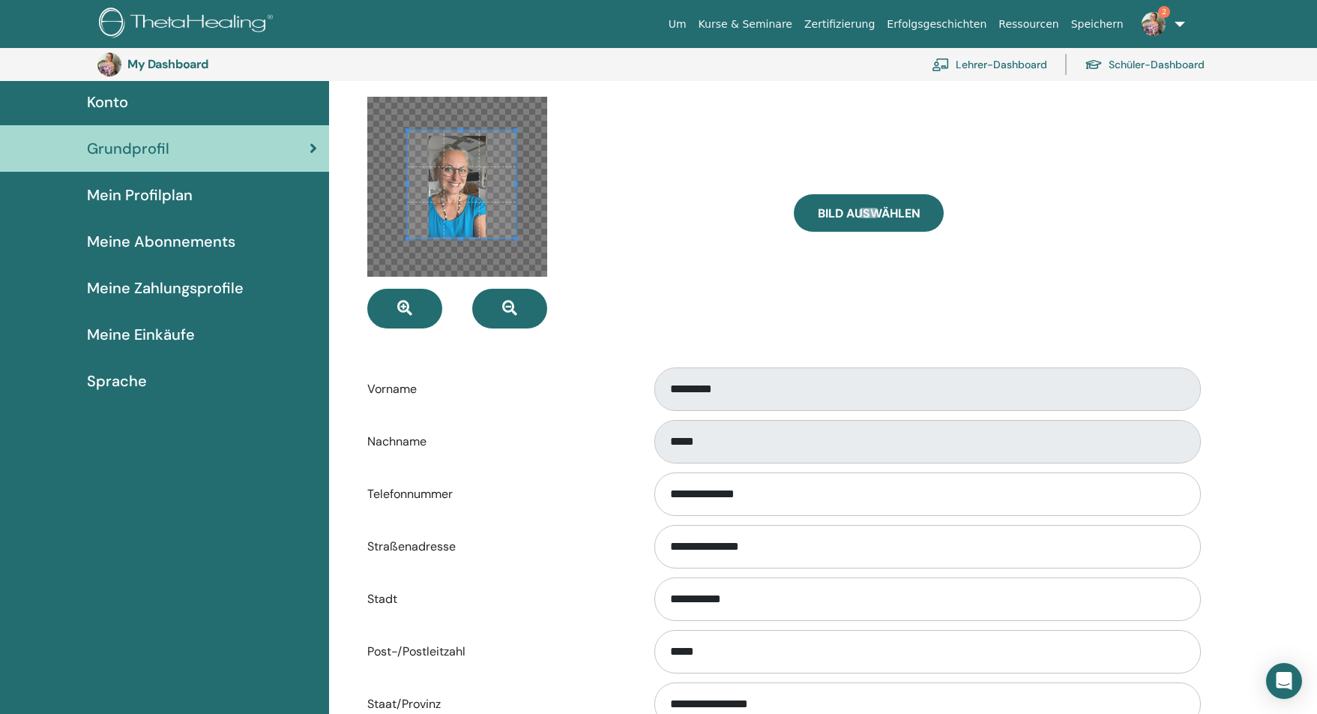
scroll to position [0, 0]
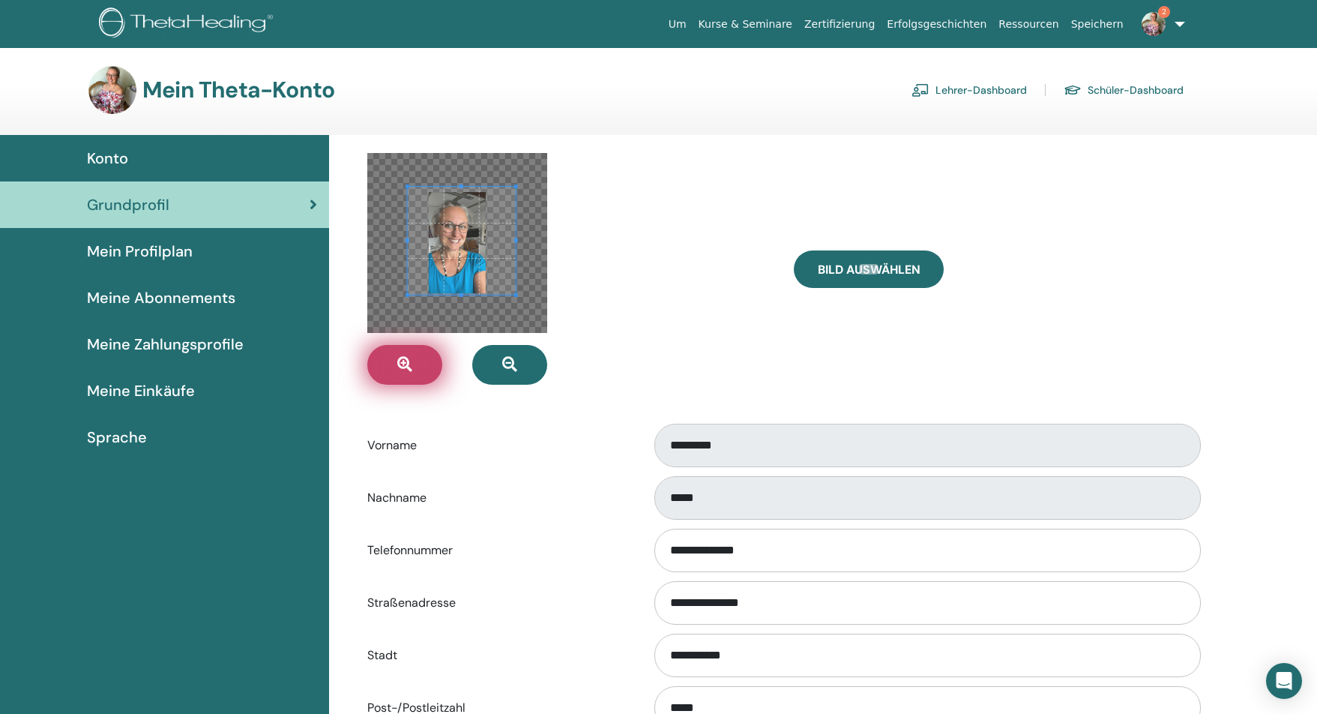
click at [392, 365] on button "button" at bounding box center [404, 365] width 75 height 40
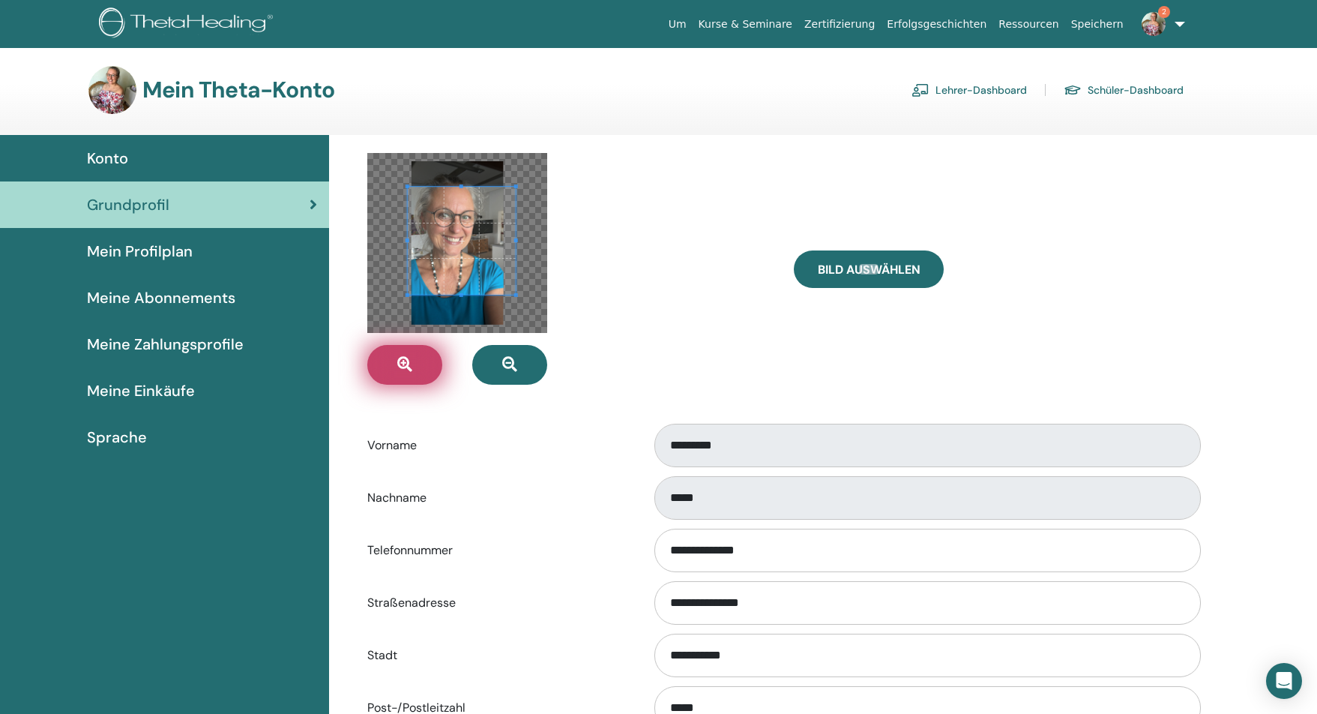
click at [392, 365] on button "button" at bounding box center [404, 365] width 75 height 40
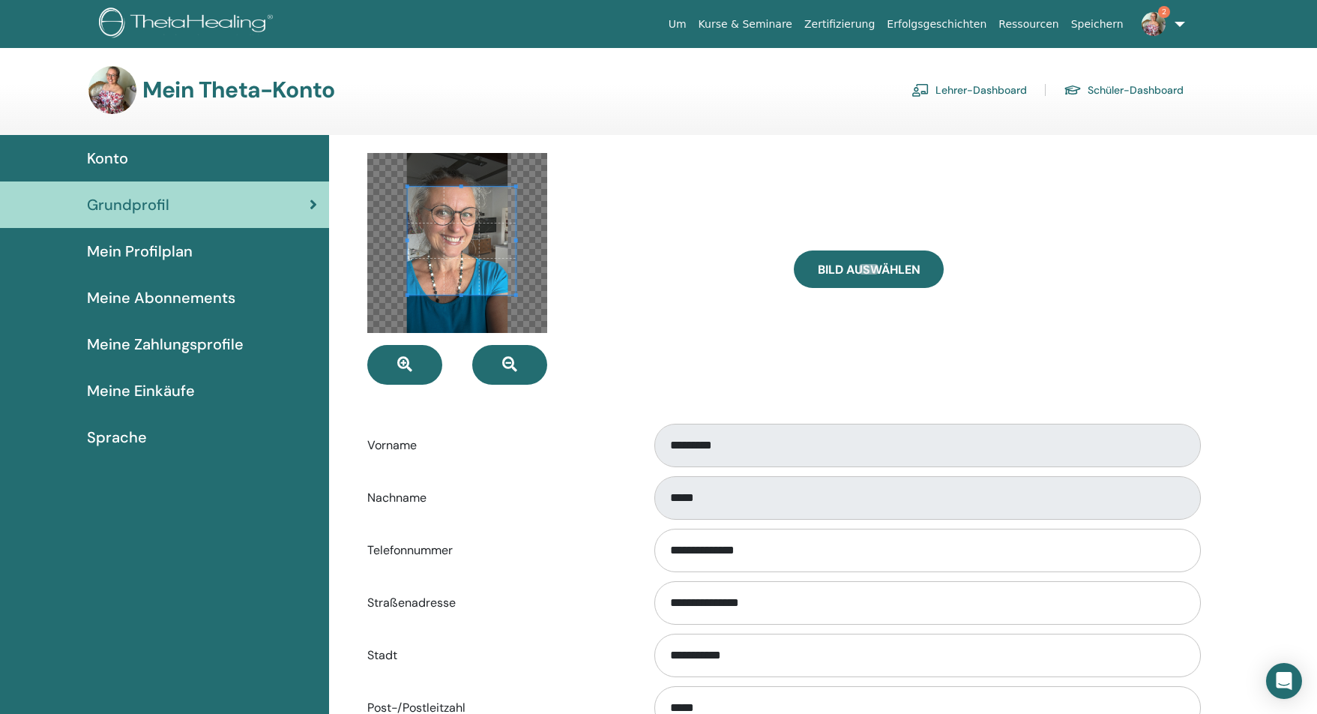
click at [451, 272] on span at bounding box center [462, 241] width 108 height 108
click at [442, 246] on span at bounding box center [458, 228] width 108 height 108
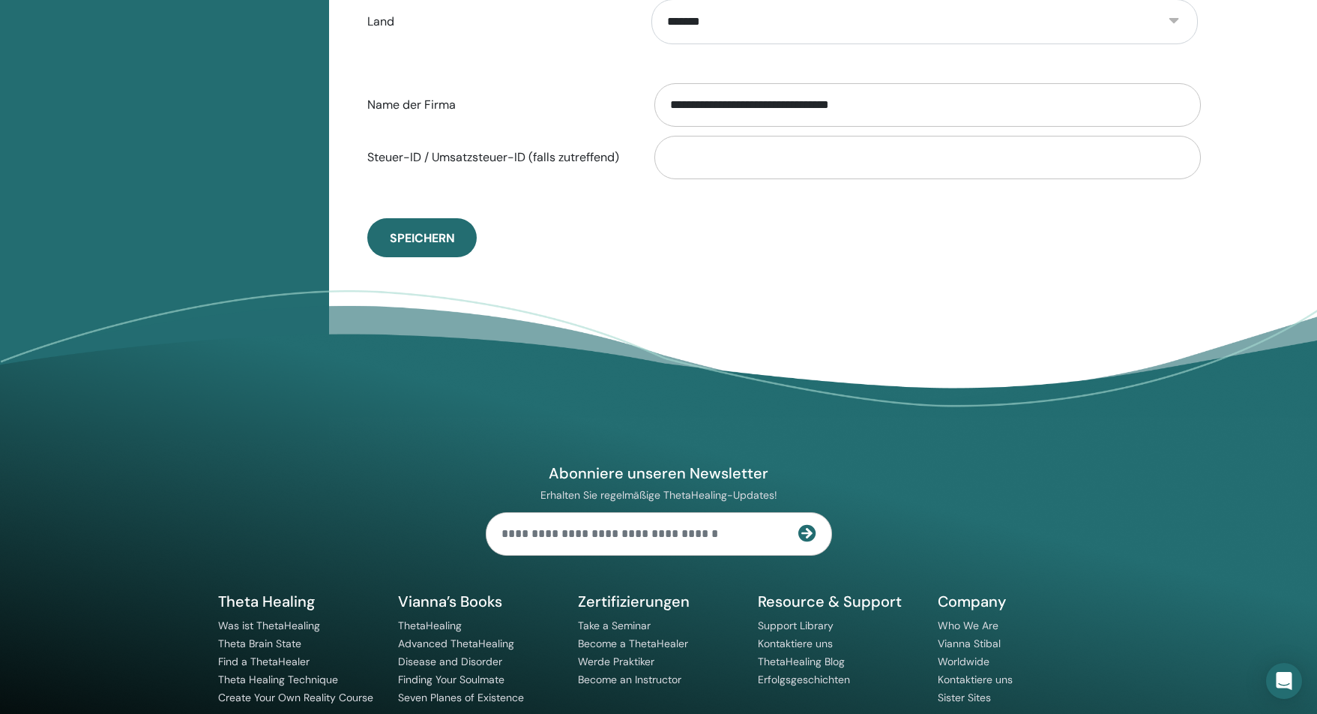
scroll to position [891, 0]
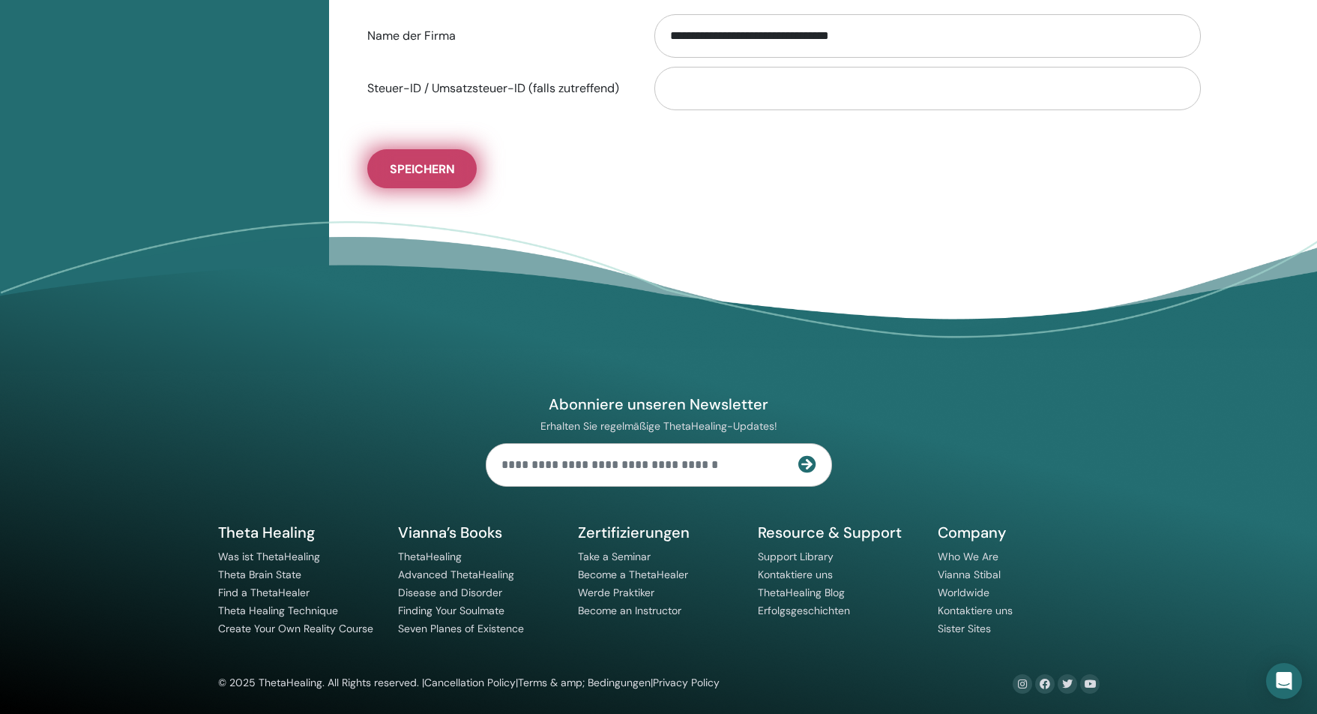
click at [429, 163] on span "Speichern" at bounding box center [422, 169] width 65 height 16
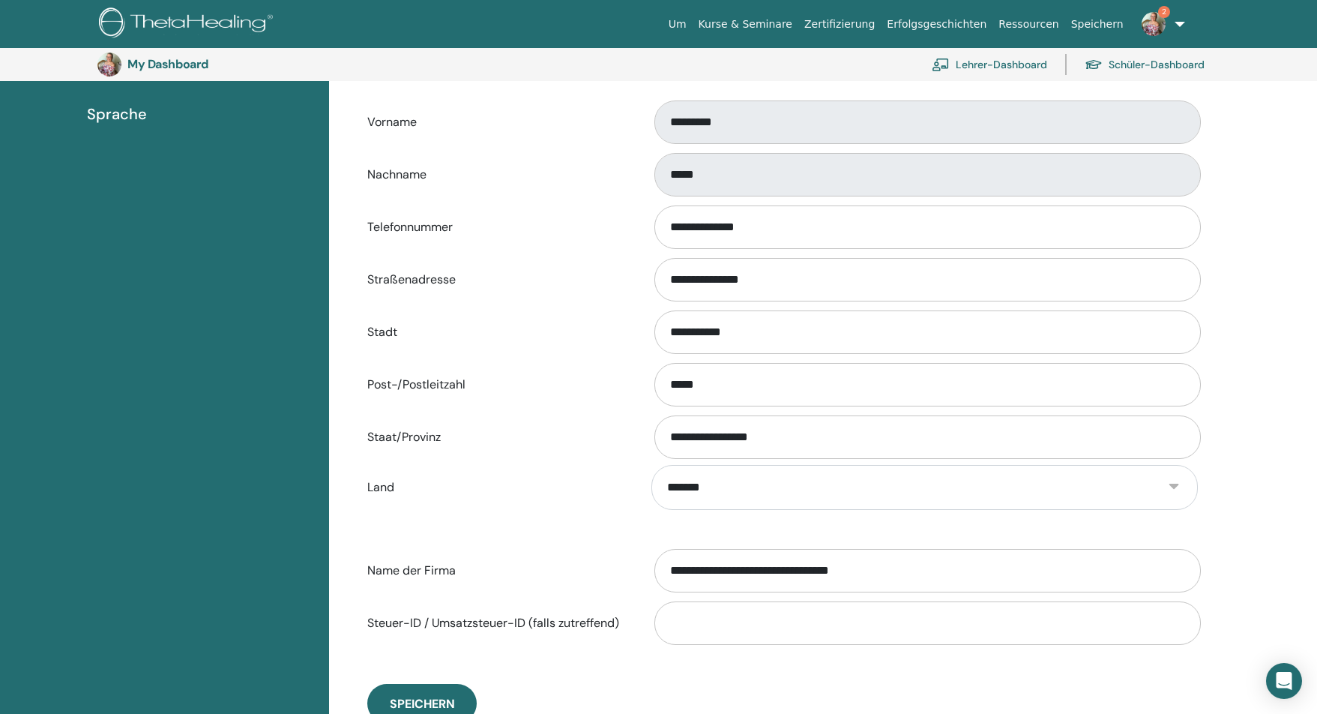
scroll to position [0, 0]
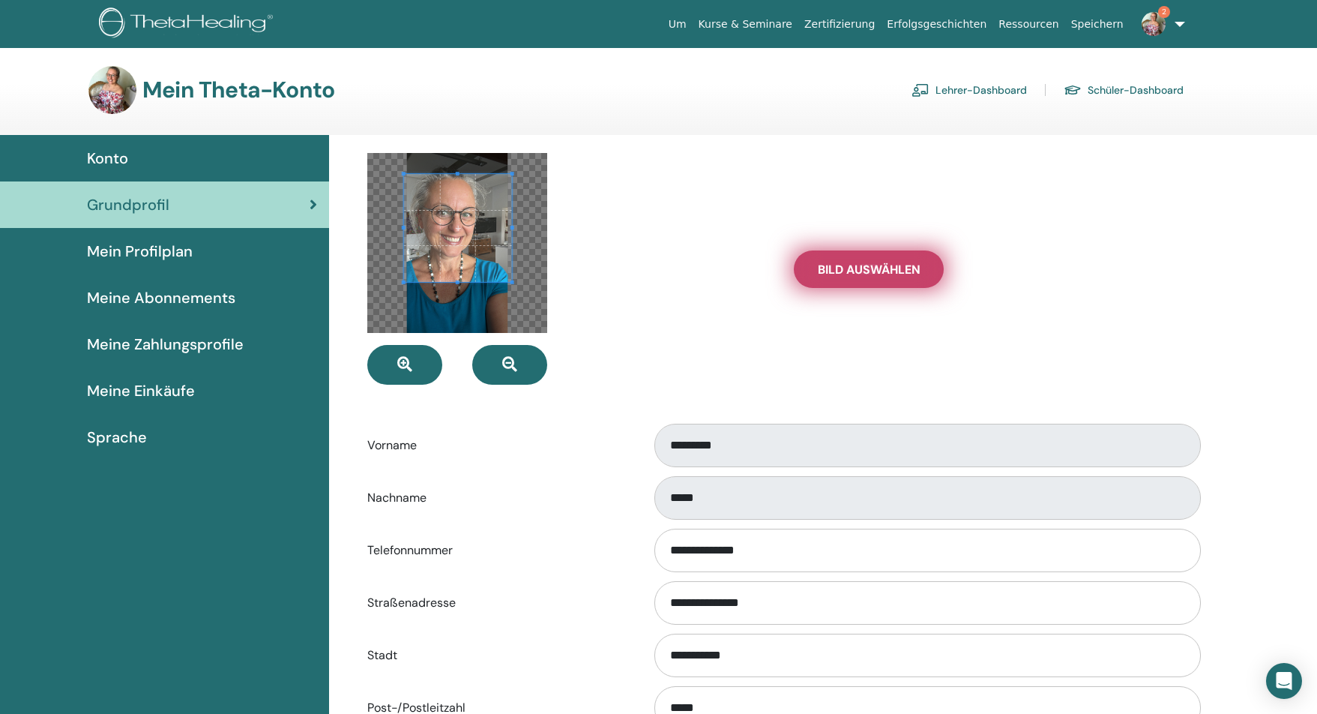
click at [859, 267] on span "Bild auswählen" at bounding box center [869, 270] width 103 height 16
click at [859, 267] on input "Bild auswählen" at bounding box center [868, 269] width 19 height 10
type input "**********"
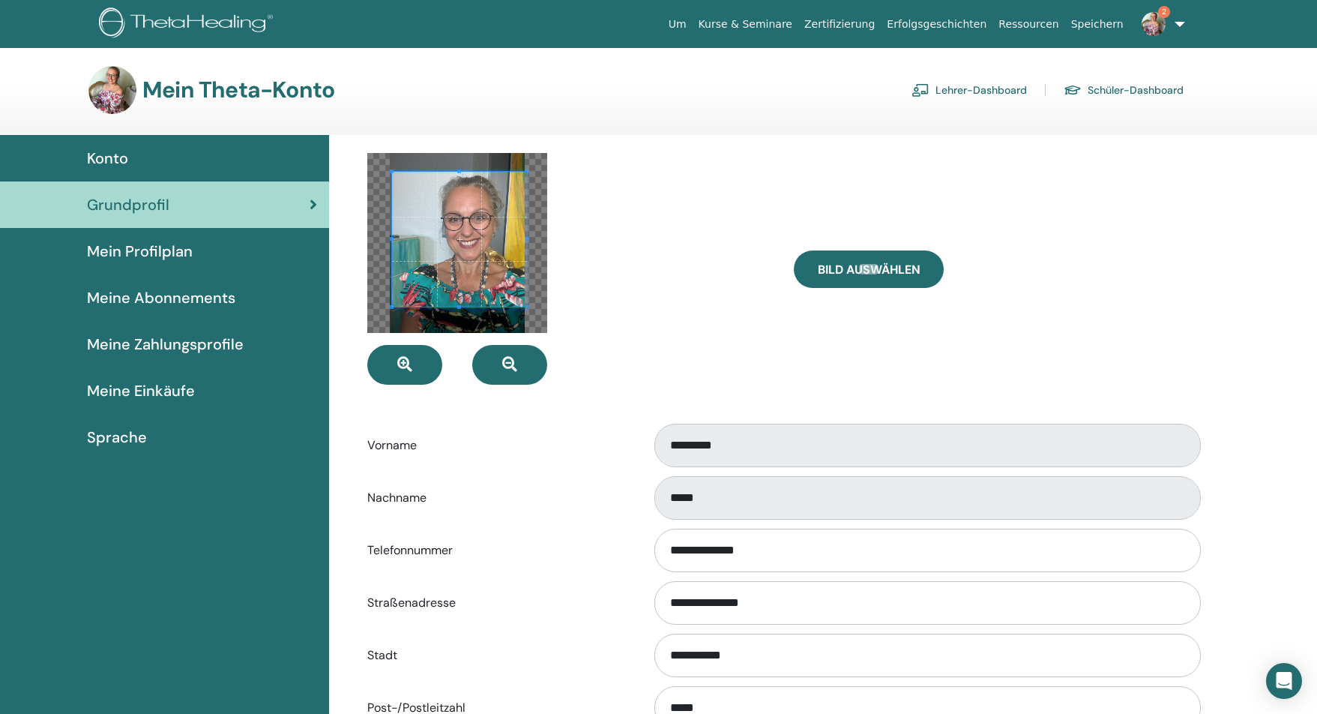
click at [461, 252] on span at bounding box center [459, 239] width 135 height 135
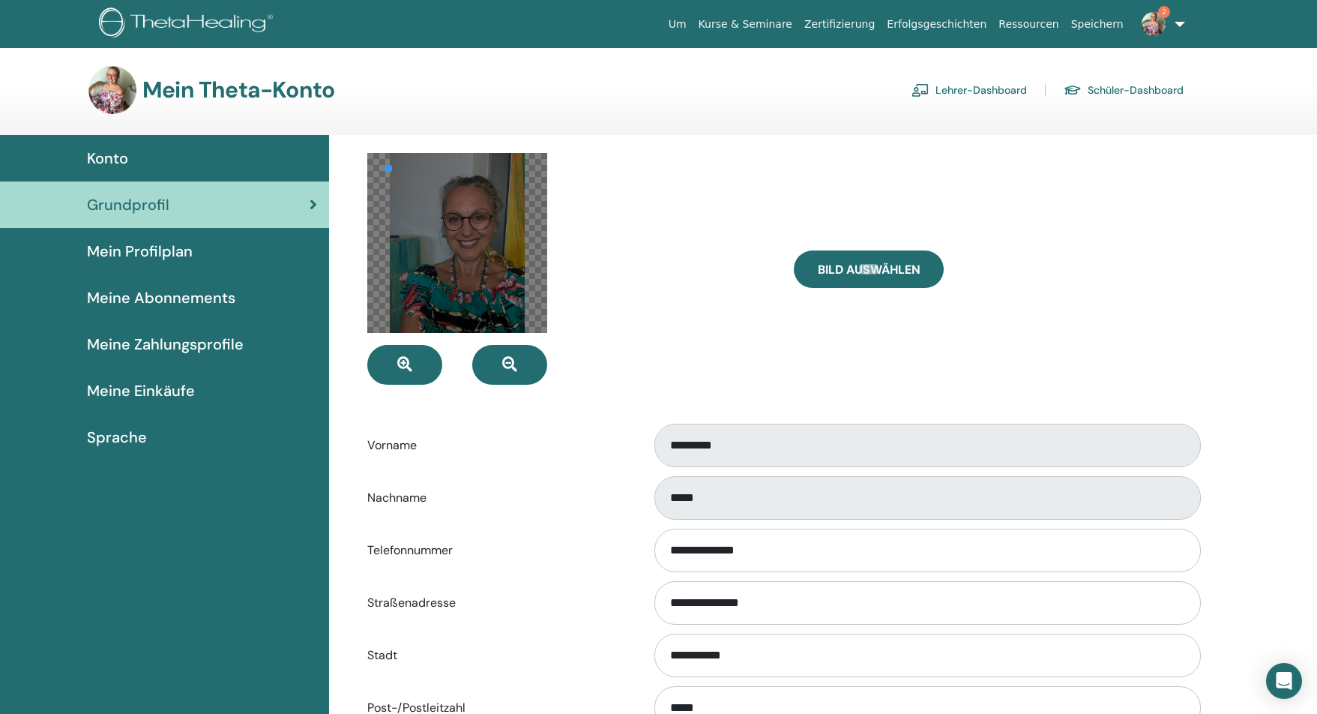
click at [386, 176] on div at bounding box center [457, 243] width 180 height 180
click at [487, 231] on div at bounding box center [457, 243] width 180 height 180
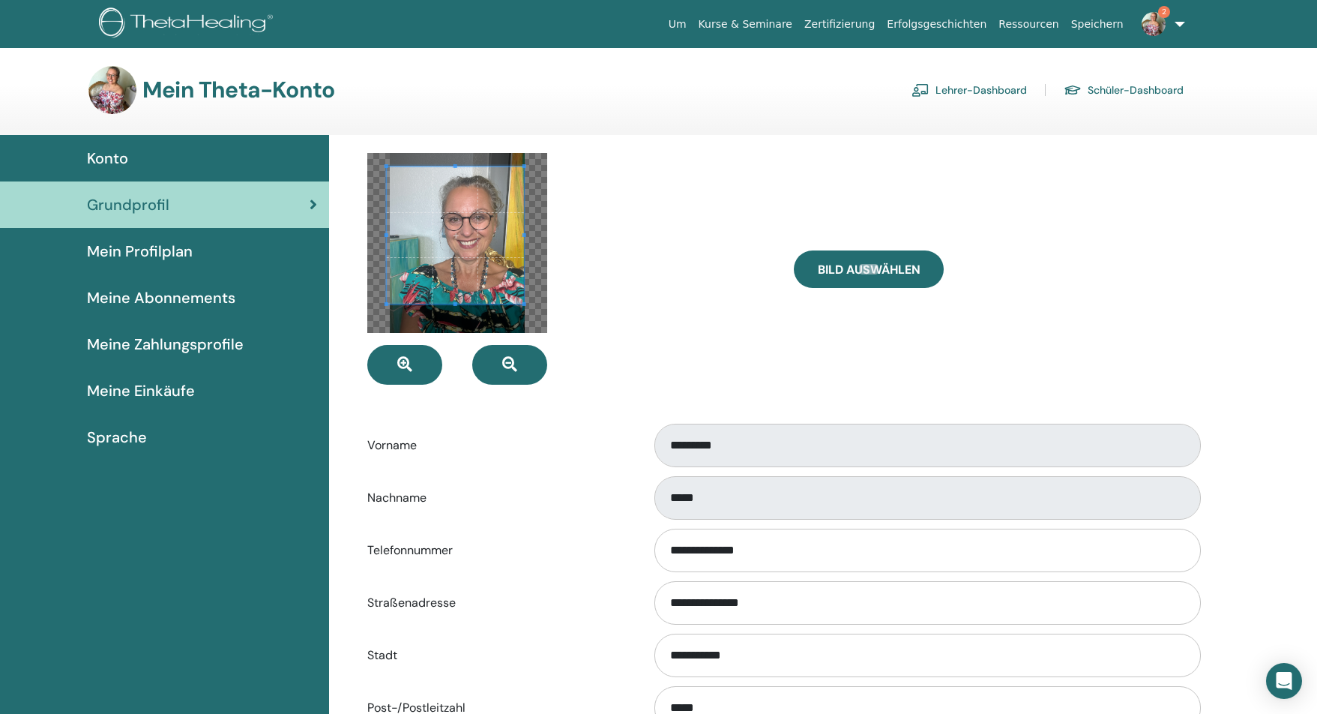
click at [523, 277] on div at bounding box center [455, 234] width 137 height 137
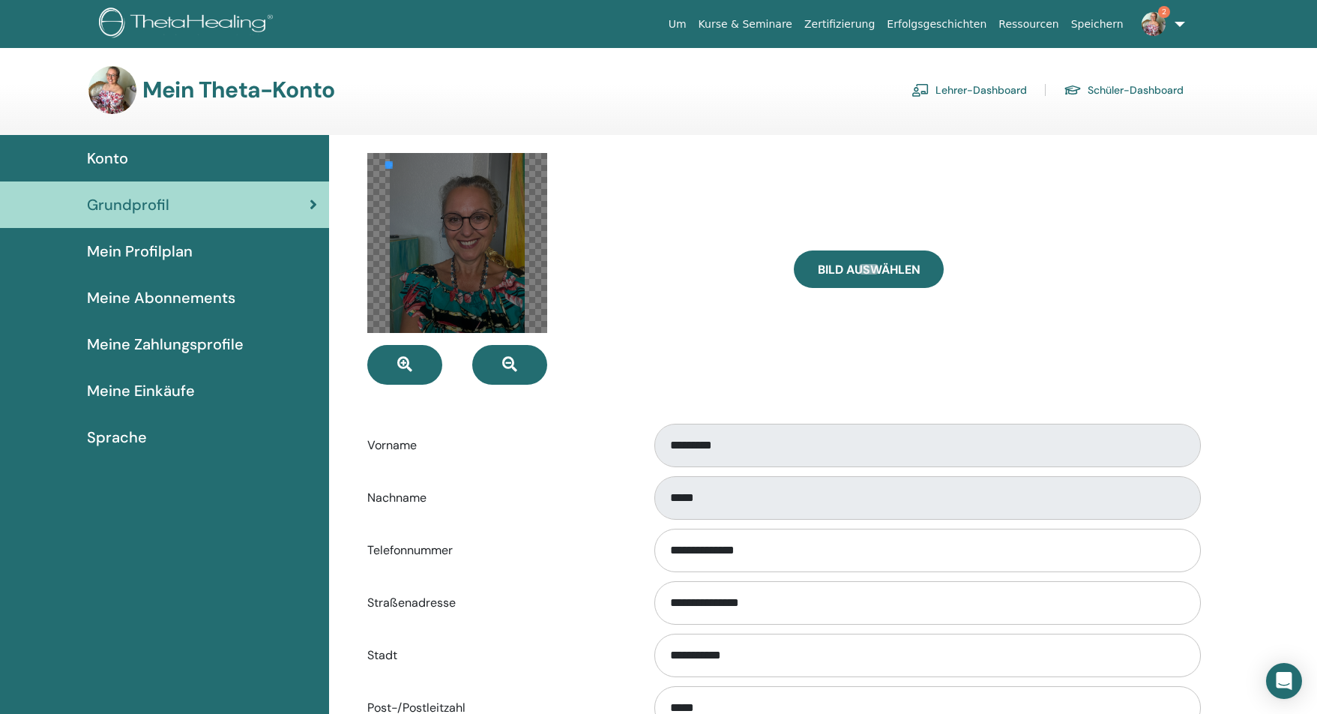
click at [392, 169] on div at bounding box center [457, 243] width 180 height 180
click at [425, 201] on div at bounding box center [457, 243] width 180 height 180
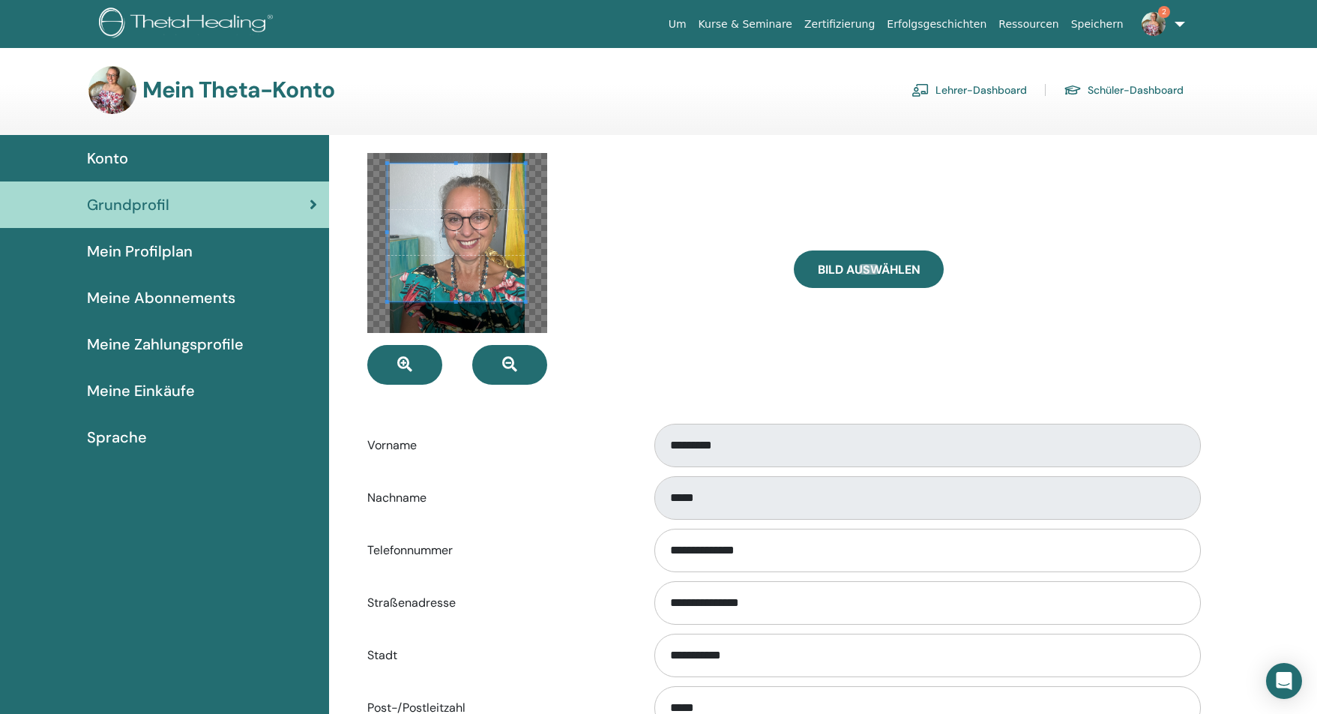
click at [526, 247] on div at bounding box center [457, 232] width 138 height 138
click at [394, 310] on div at bounding box center [457, 243] width 180 height 180
click at [439, 268] on span at bounding box center [459, 235] width 131 height 131
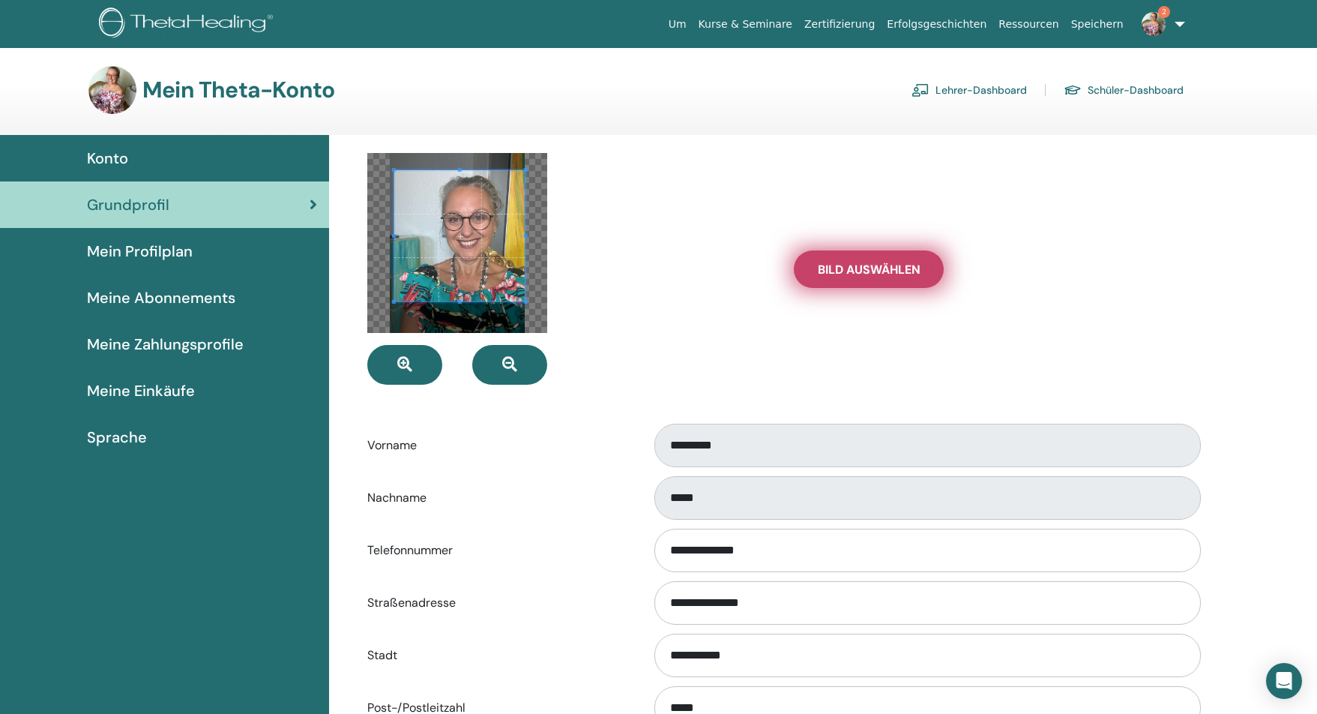
click at [886, 275] on span "Bild auswählen" at bounding box center [869, 270] width 103 height 16
click at [879, 274] on input "Bild auswählen" at bounding box center [868, 269] width 19 height 10
type input "**********"
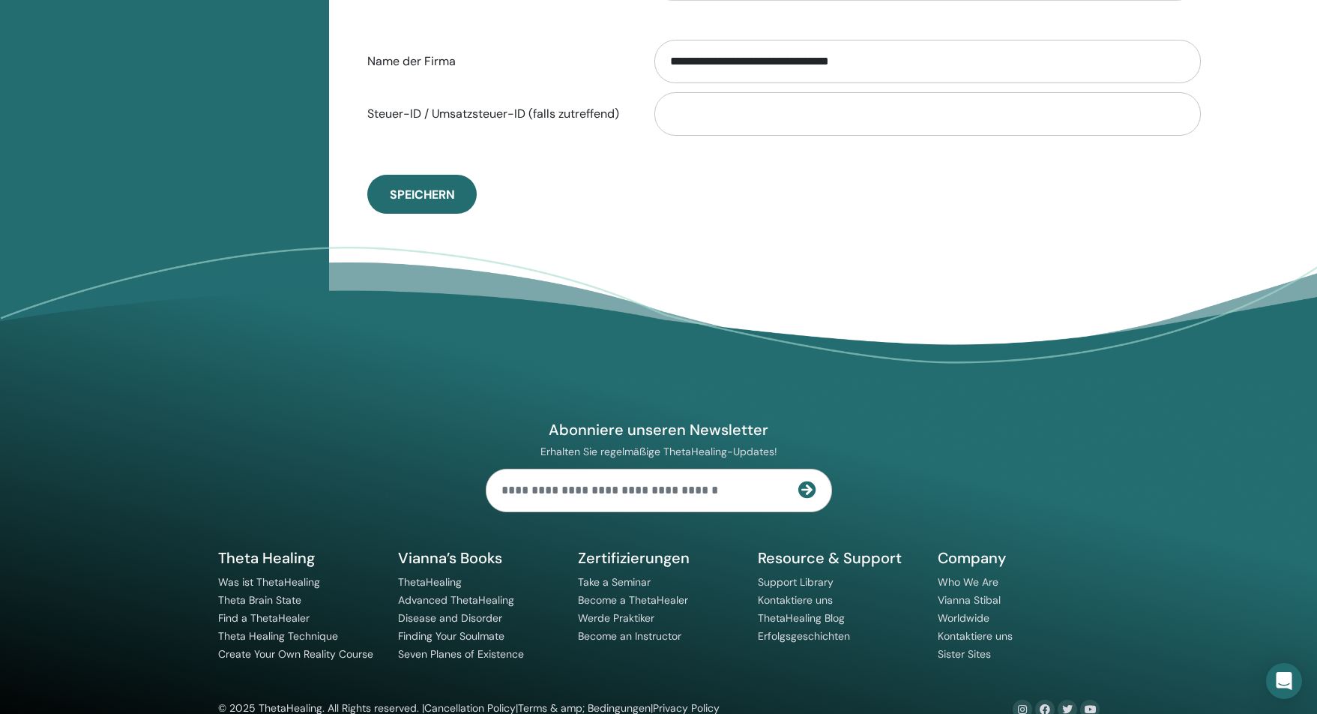
scroll to position [891, 0]
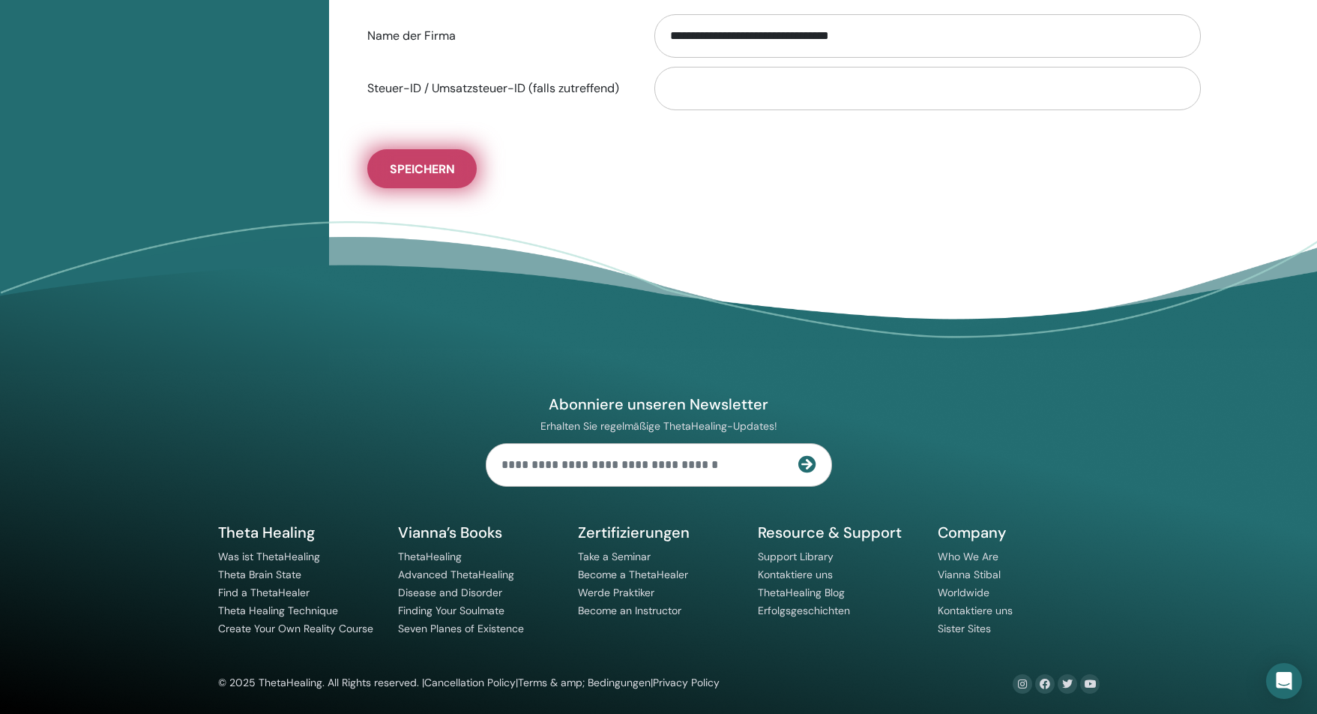
click at [426, 165] on span "Speichern" at bounding box center [422, 169] width 65 height 16
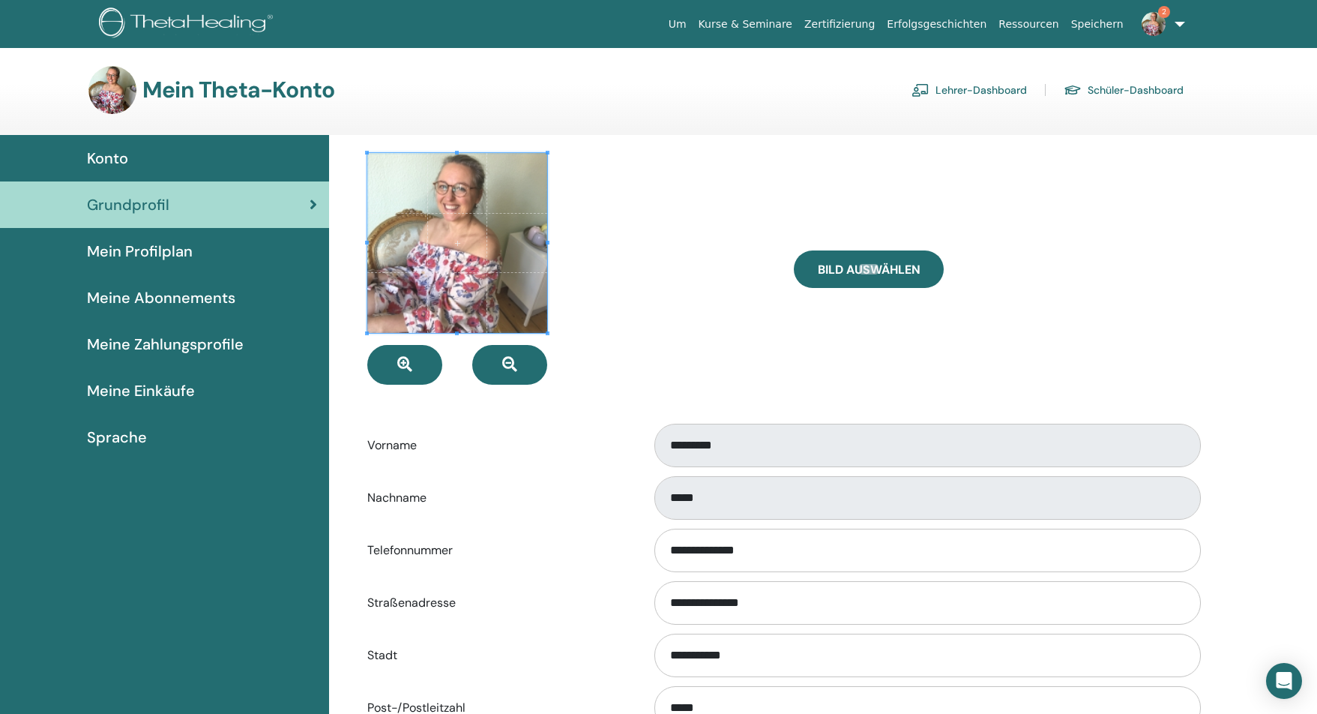
click at [112, 152] on span "Konto" at bounding box center [107, 158] width 41 height 22
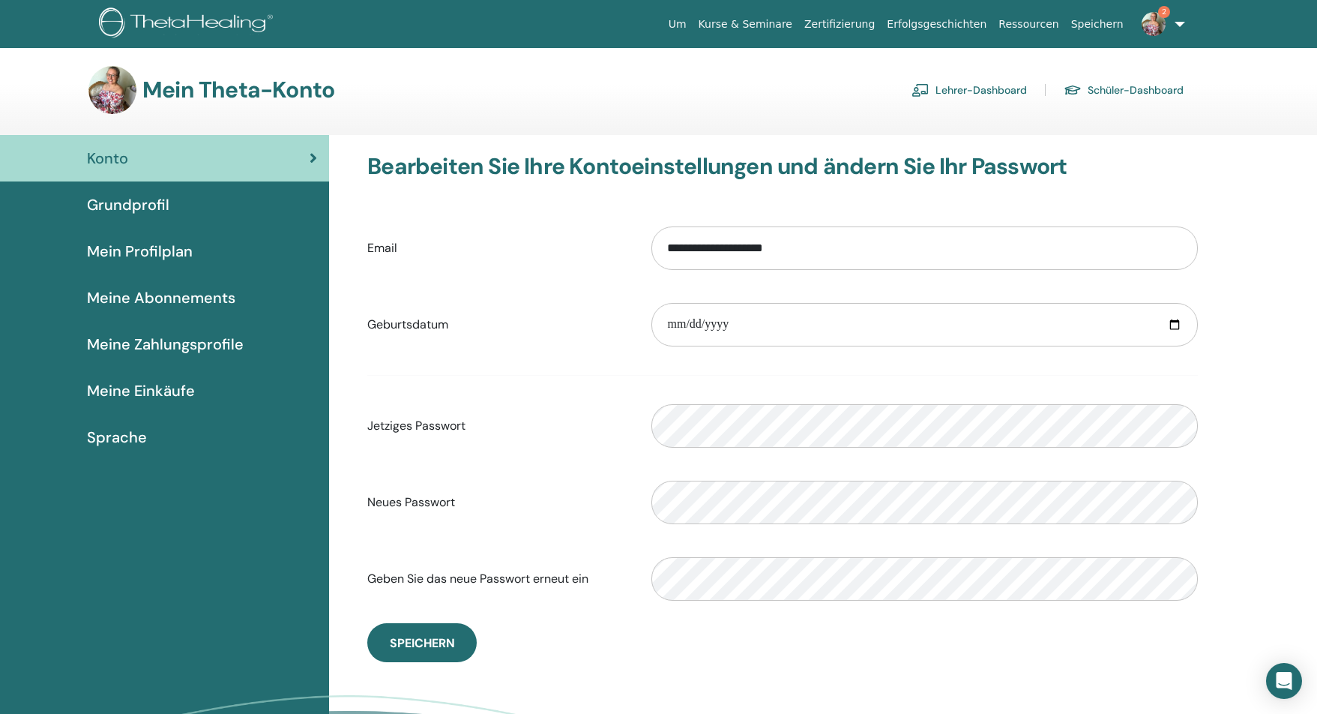
click at [141, 202] on span "Grundprofil" at bounding box center [128, 204] width 82 height 22
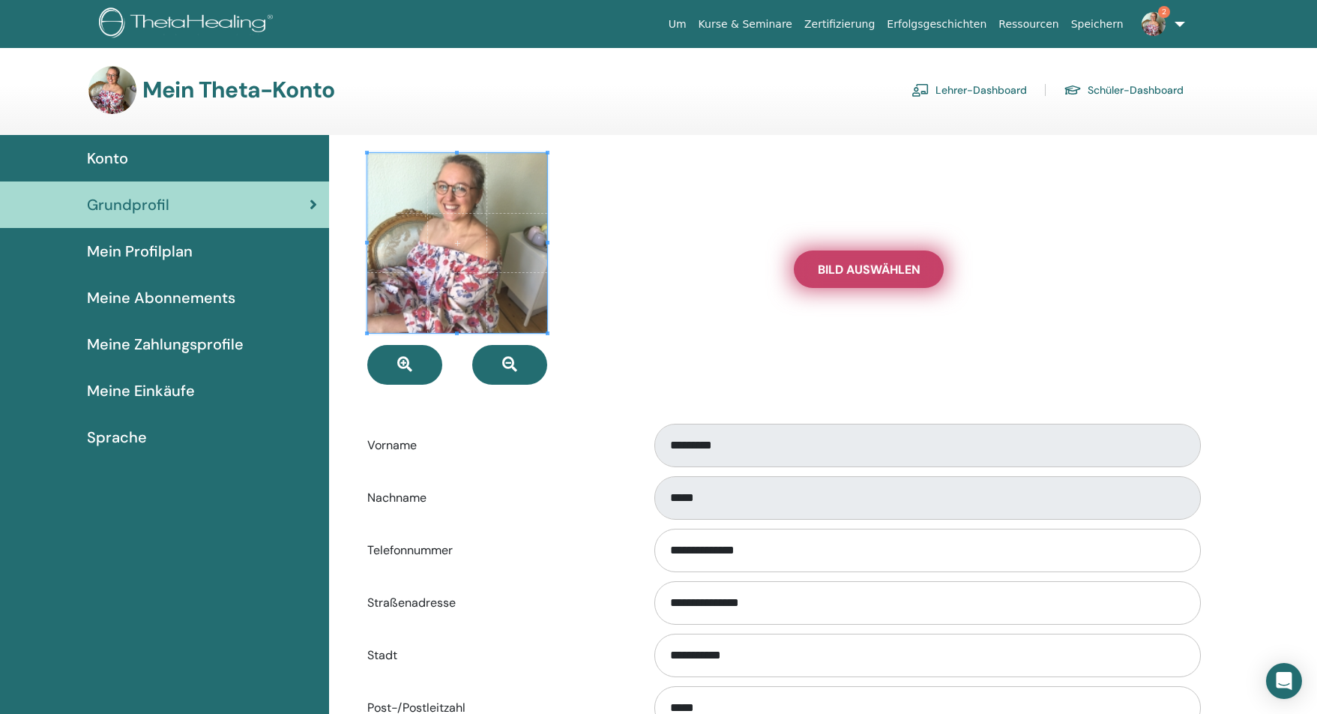
click at [876, 271] on span "Bild auswählen" at bounding box center [869, 270] width 103 height 16
click at [876, 271] on input "Bild auswählen" at bounding box center [868, 269] width 19 height 10
type input "**********"
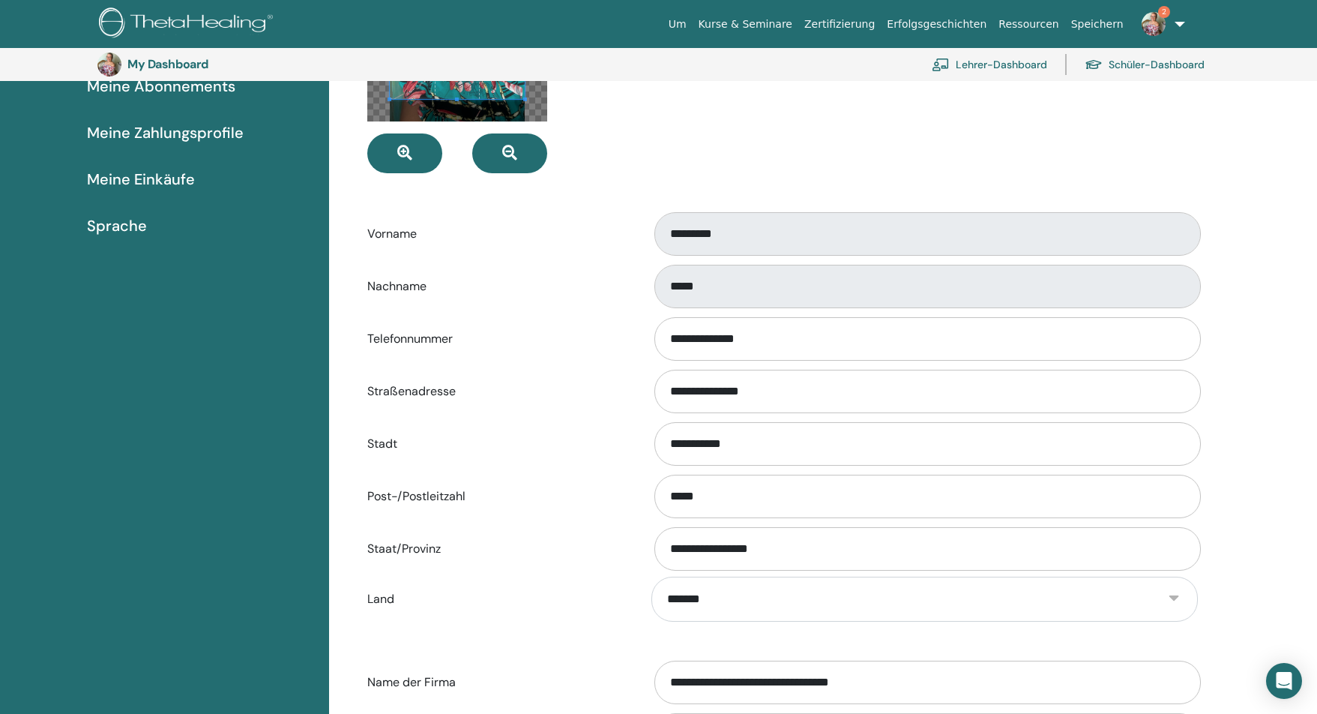
scroll to position [891, 0]
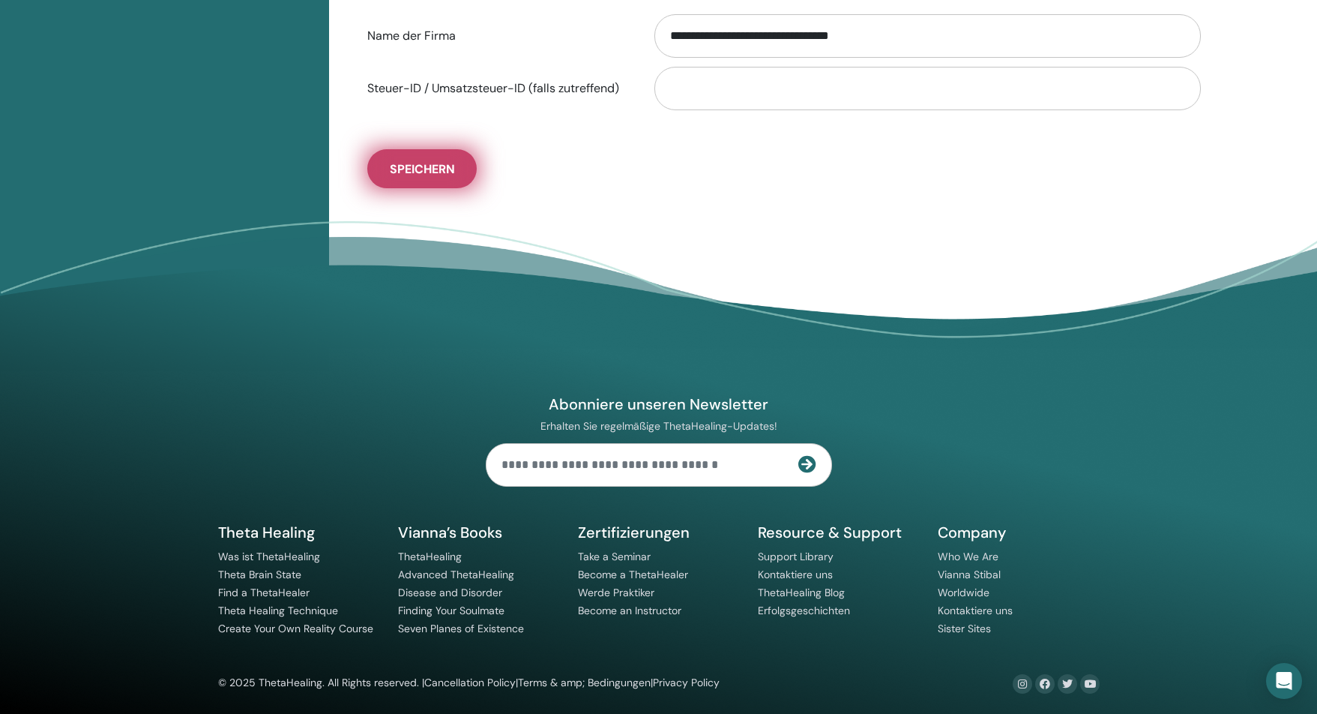
click at [424, 174] on span "Speichern" at bounding box center [422, 169] width 65 height 16
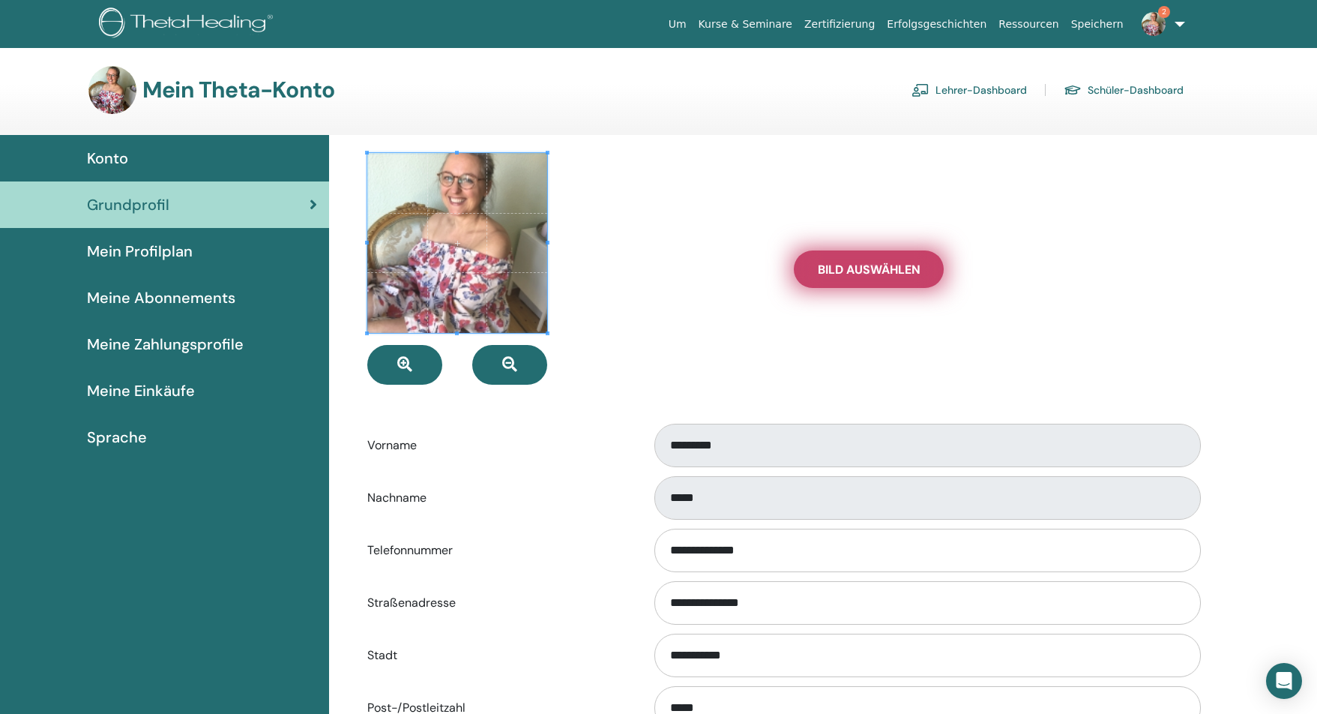
click at [888, 262] on span "Bild auswählen" at bounding box center [869, 270] width 103 height 16
click at [879, 264] on input "Bild auswählen" at bounding box center [868, 269] width 19 height 10
type input "**********"
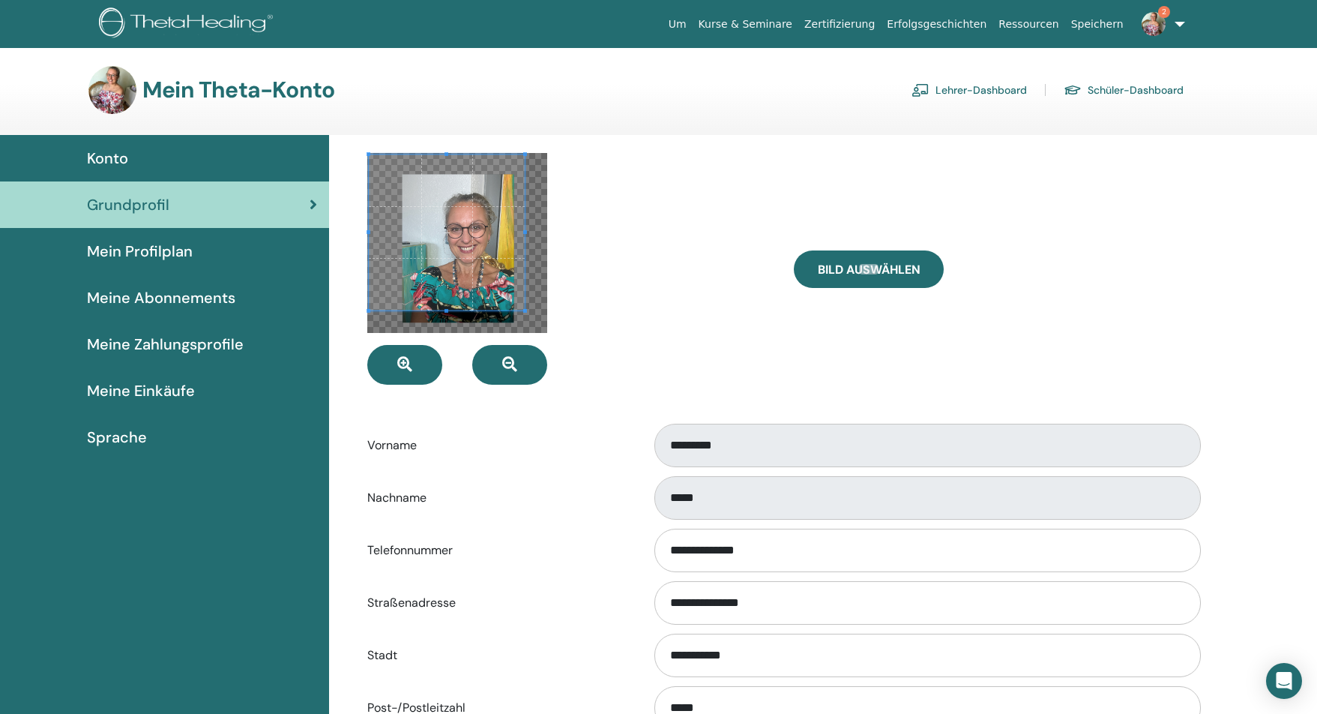
click at [373, 154] on div at bounding box center [447, 232] width 156 height 156
click at [561, 325] on div at bounding box center [569, 269] width 427 height 232
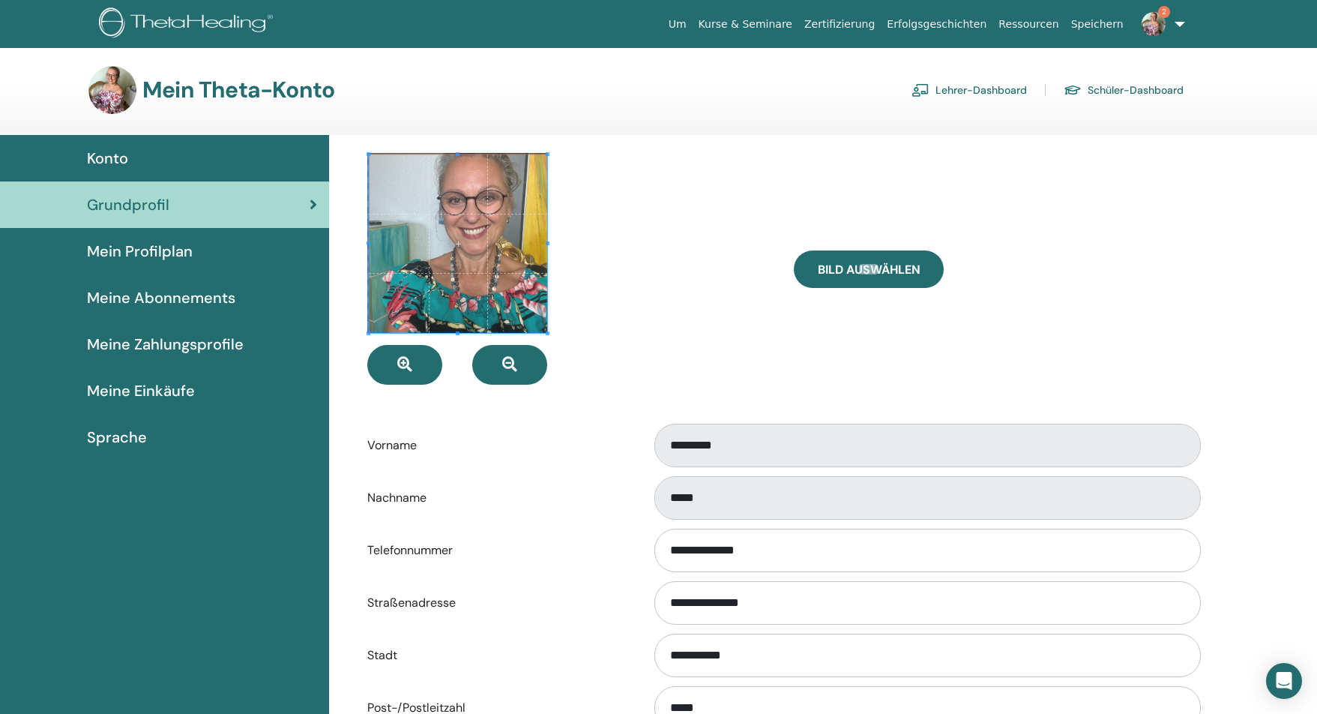
click at [463, 270] on span at bounding box center [458, 243] width 178 height 178
click at [460, 220] on span at bounding box center [457, 243] width 178 height 178
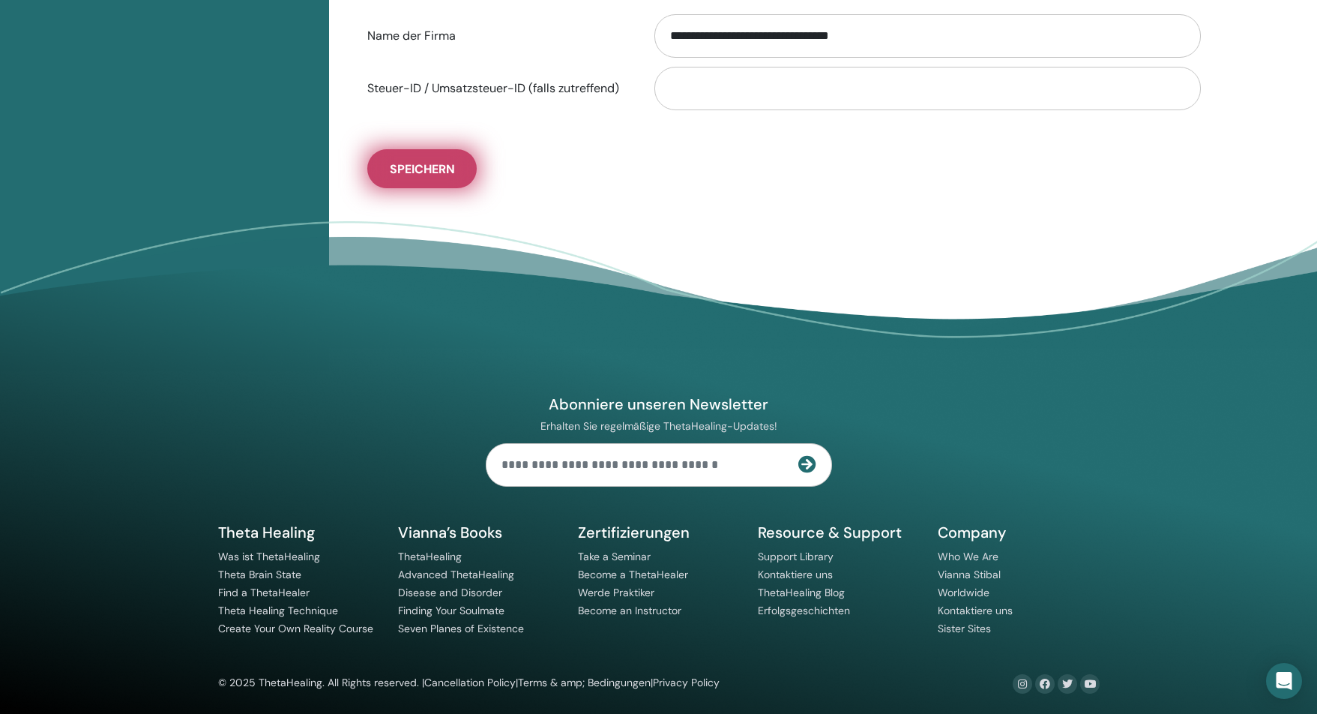
click at [437, 181] on button "Speichern" at bounding box center [421, 168] width 109 height 39
